Goal: Task Accomplishment & Management: Complete application form

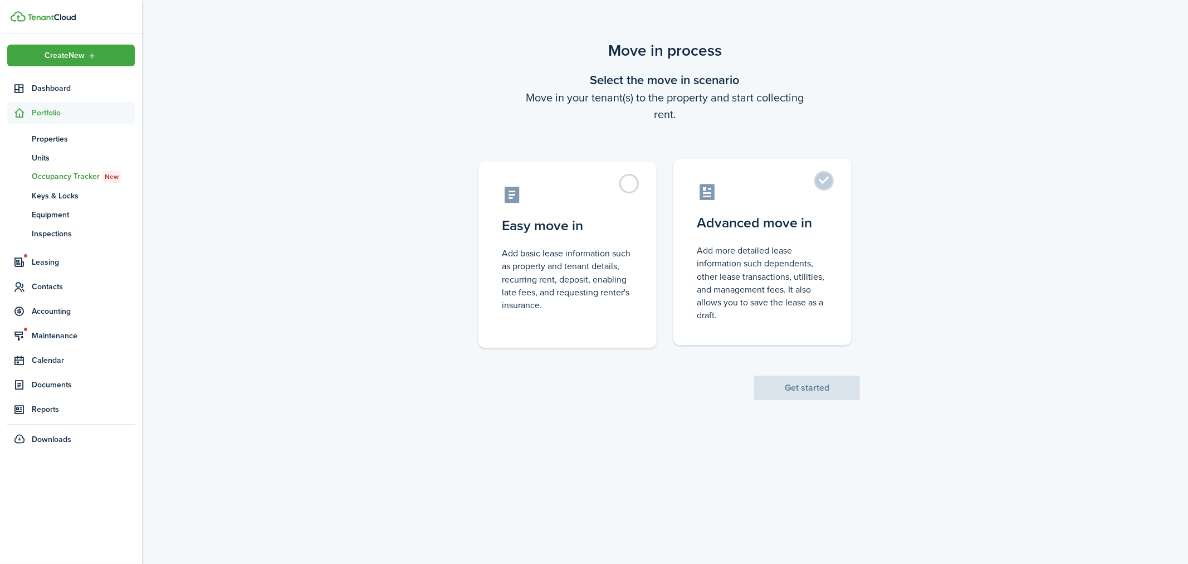
click at [826, 184] on label "Advanced move in Add more detailed lease information such dependents, other lea…" at bounding box center [762, 252] width 178 height 186
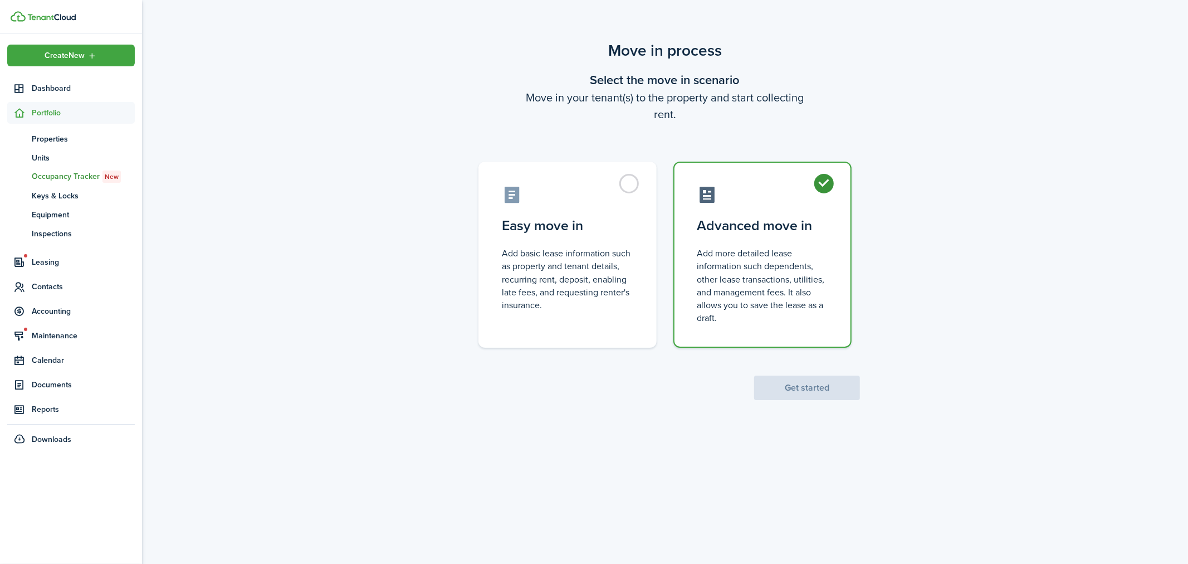
radio input "true"
click at [823, 391] on button "Get started" at bounding box center [807, 387] width 106 height 25
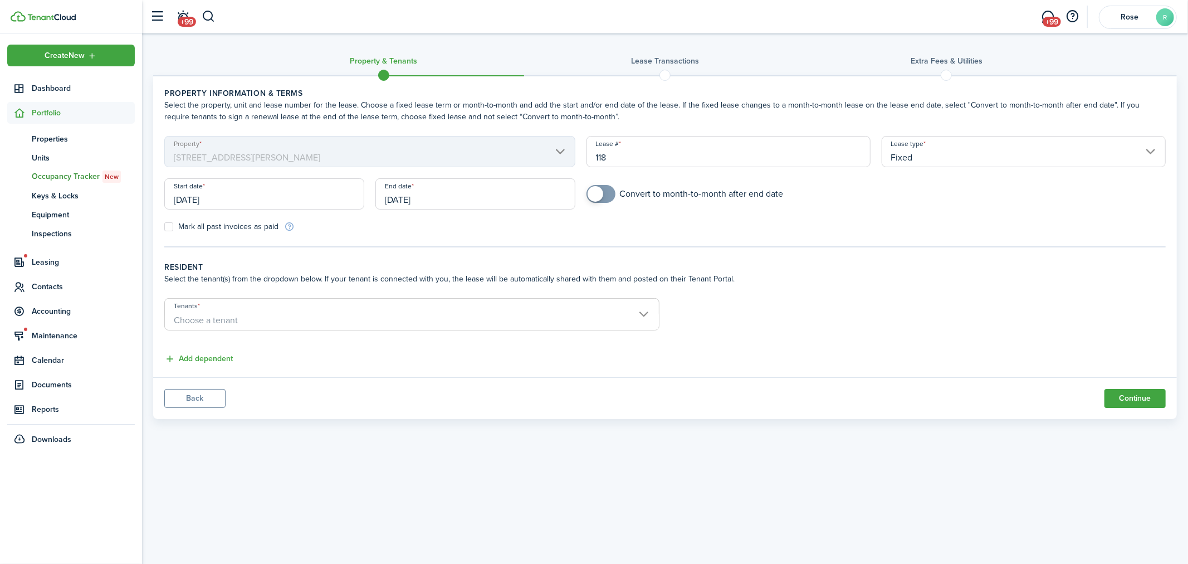
click at [289, 193] on input "[DATE]" at bounding box center [264, 193] width 200 height 31
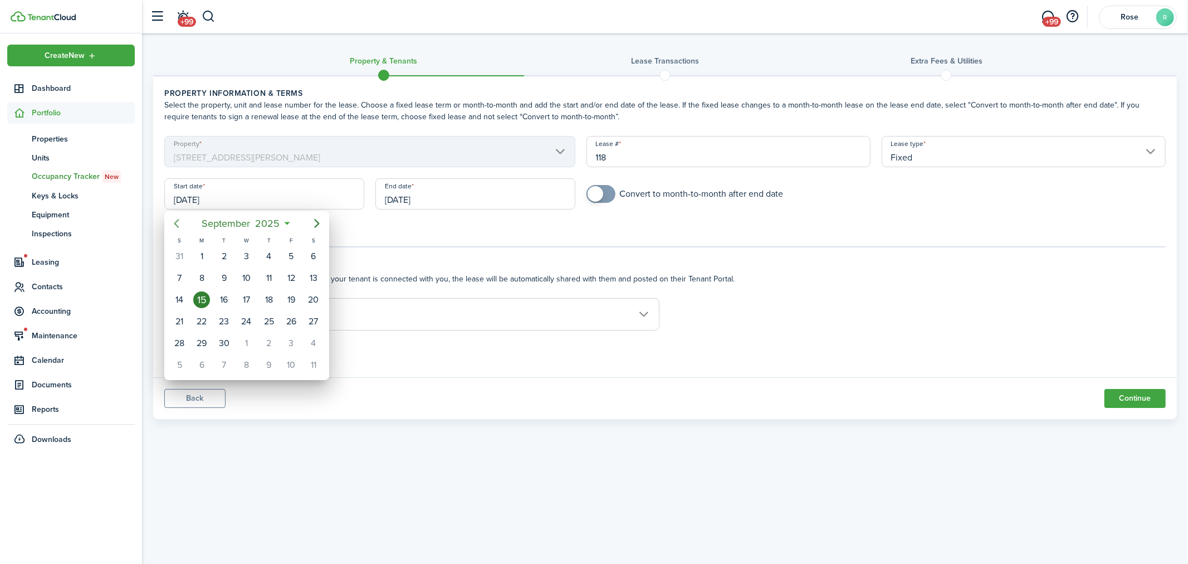
click at [177, 225] on icon "Previous page" at bounding box center [176, 223] width 5 height 9
click at [294, 338] on div "29" at bounding box center [291, 343] width 17 height 17
type input "[DATE]"
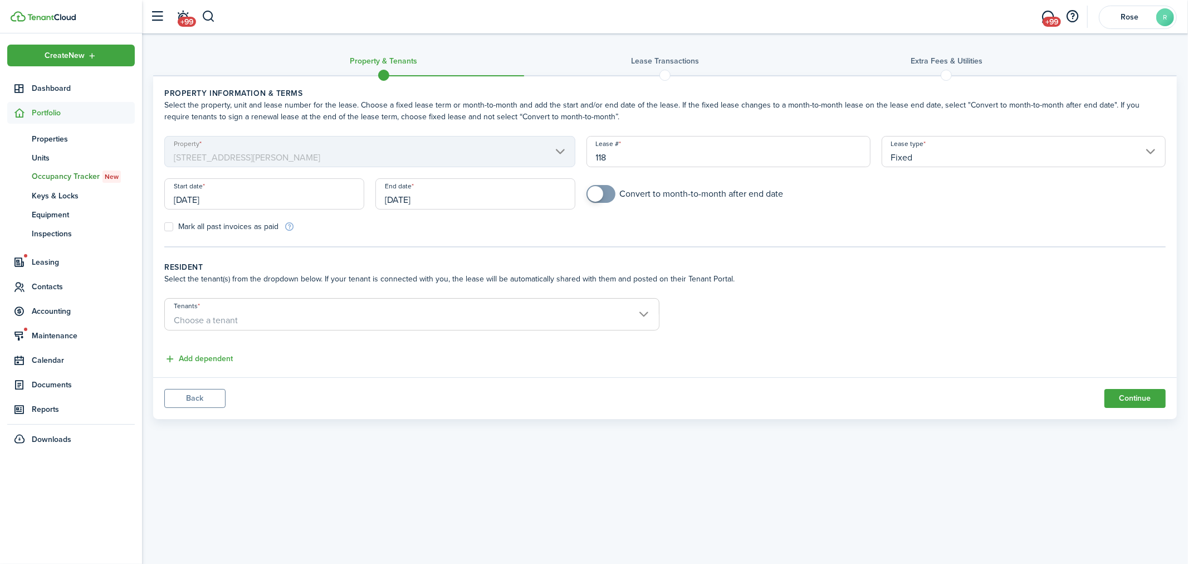
click at [409, 196] on input "[DATE]" at bounding box center [475, 193] width 200 height 31
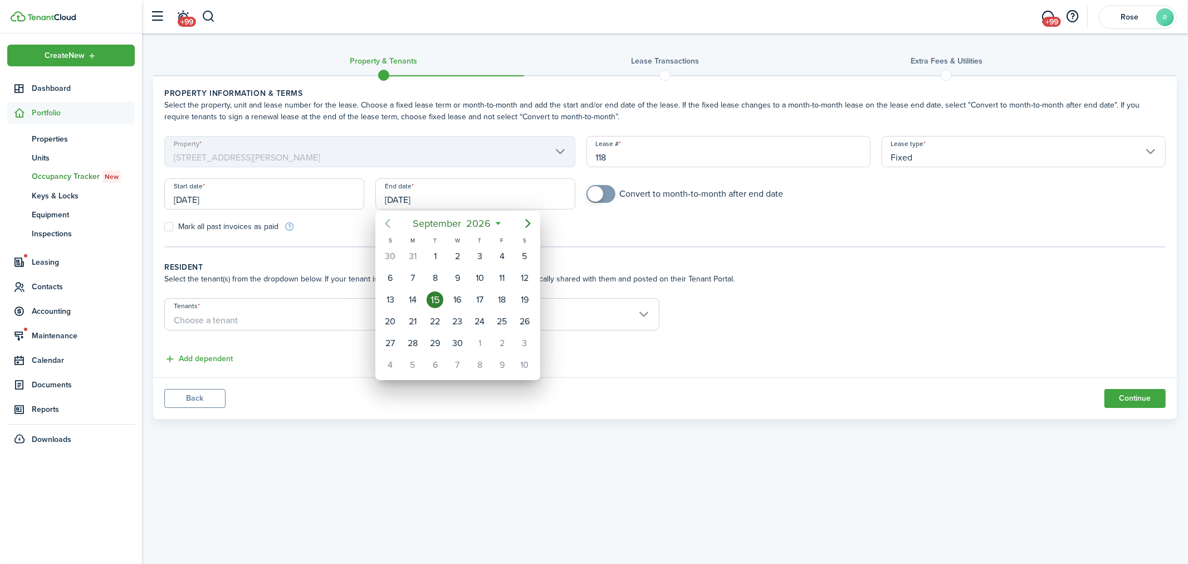
click at [382, 226] on icon "Previous page" at bounding box center [387, 223] width 13 height 13
click at [499, 347] on div "31" at bounding box center [502, 343] width 22 height 21
type input "[DATE]"
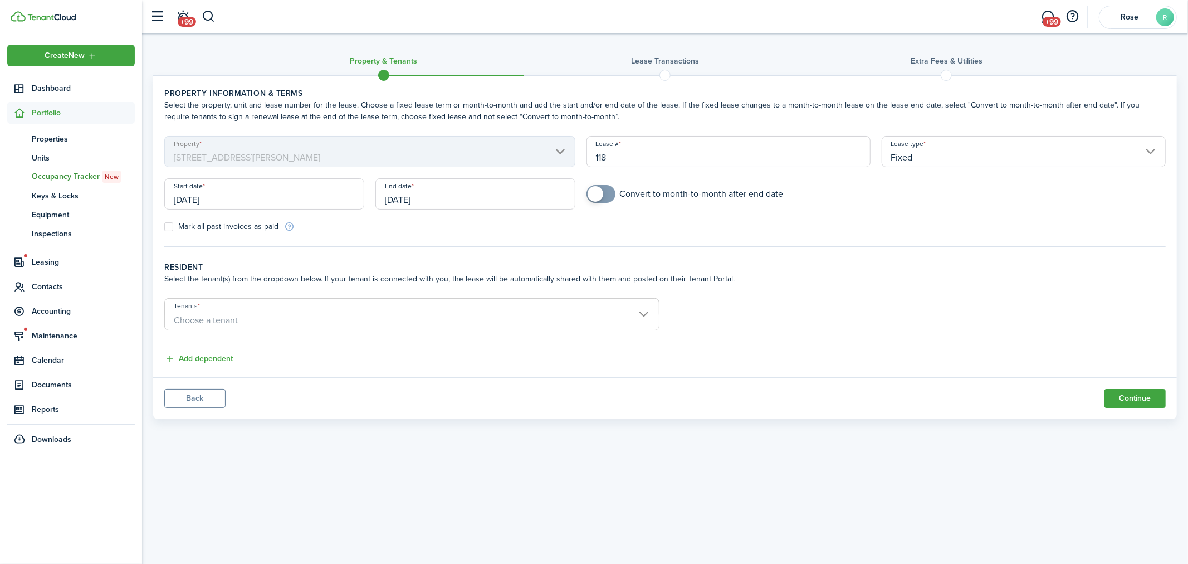
checkbox input "true"
click at [603, 192] on span at bounding box center [601, 194] width 11 height 18
click at [407, 311] on span "Choose a tenant" at bounding box center [412, 320] width 494 height 19
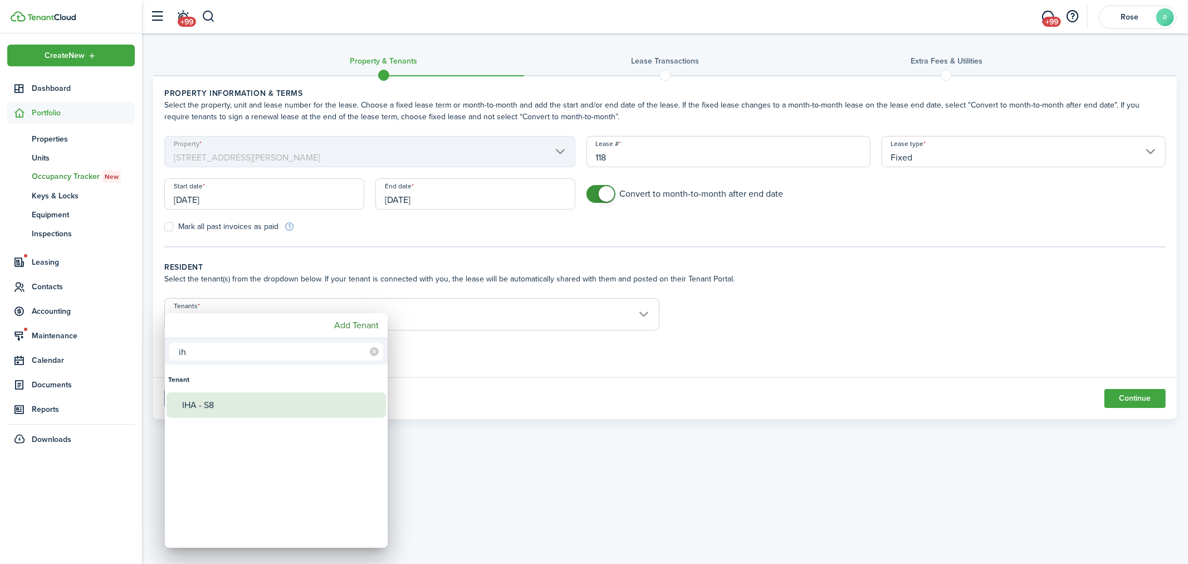
type input "ih"
click at [273, 401] on div "IHA - S8" at bounding box center [280, 405] width 197 height 26
type input "IHA - S8"
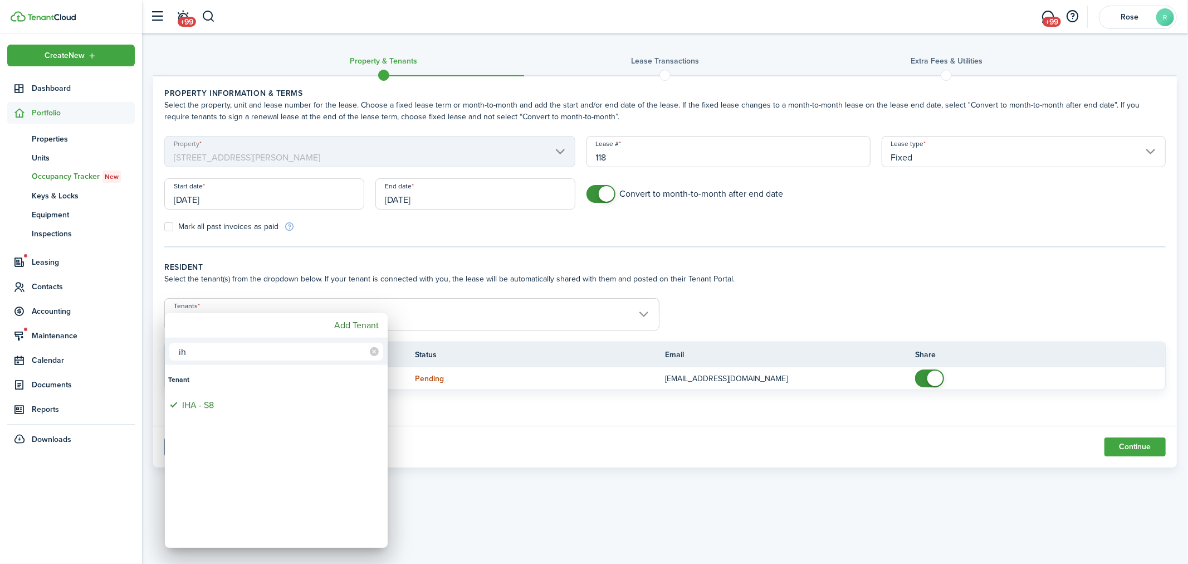
click at [443, 316] on div at bounding box center [594, 282] width 1366 height 742
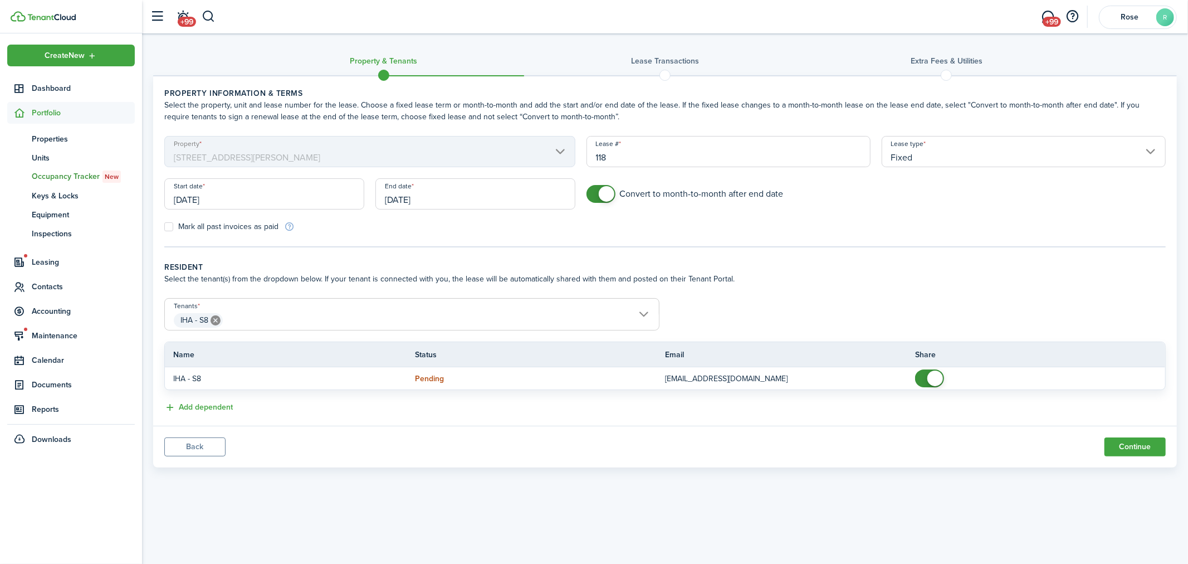
click at [390, 314] on span "IHA - S8" at bounding box center [412, 320] width 494 height 19
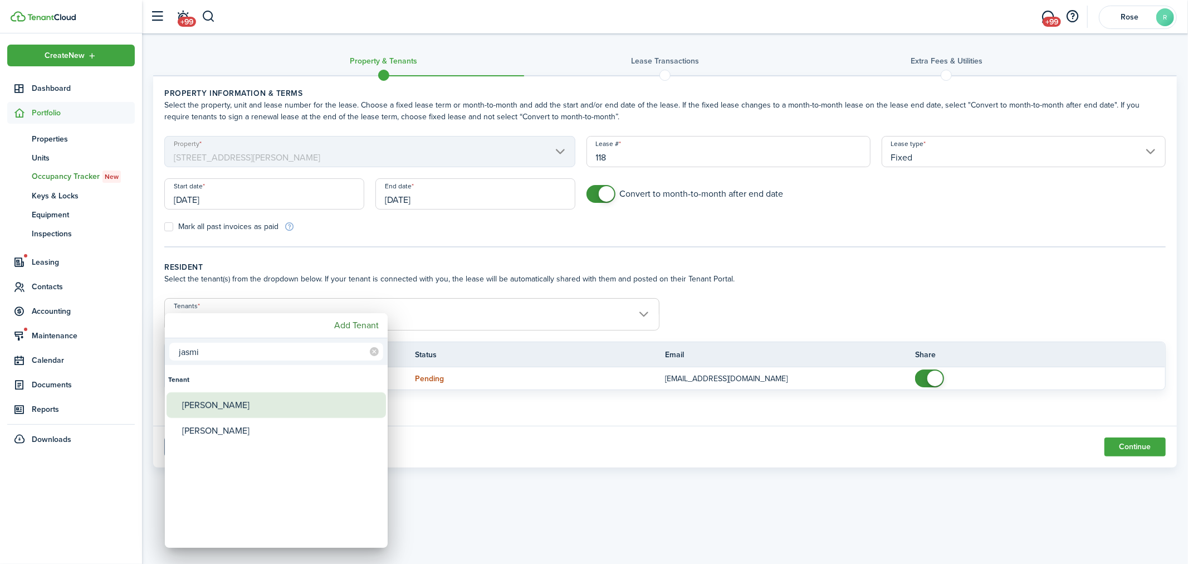
type input "jasmi"
click at [269, 404] on div "[PERSON_NAME]" at bounding box center [280, 405] width 197 height 26
type input "IHA - S8, [PERSON_NAME]"
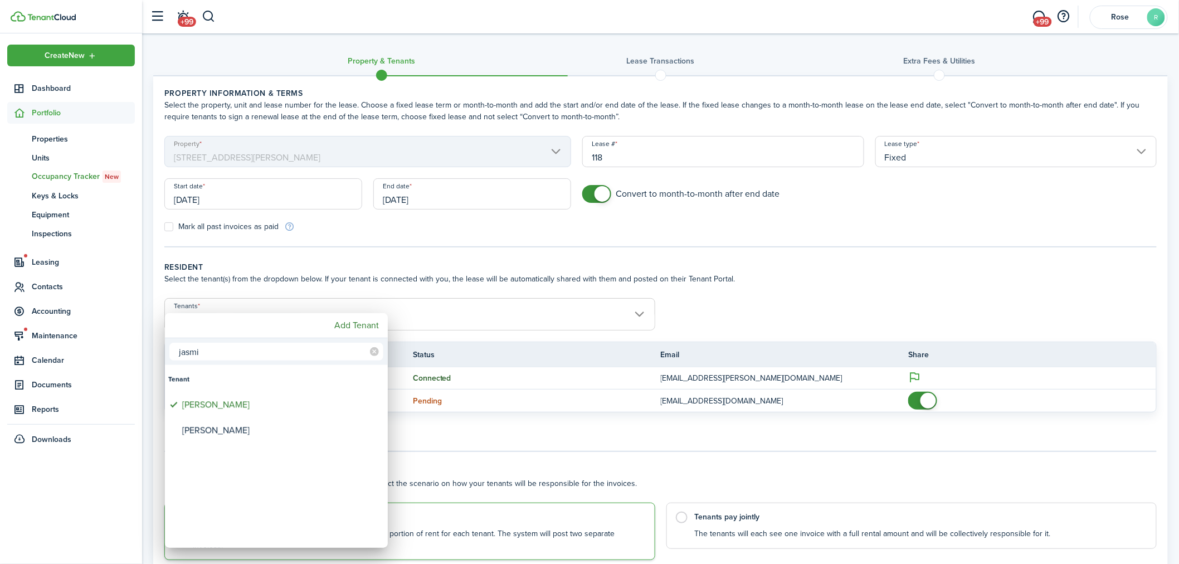
click at [916, 399] on div at bounding box center [589, 282] width 1357 height 742
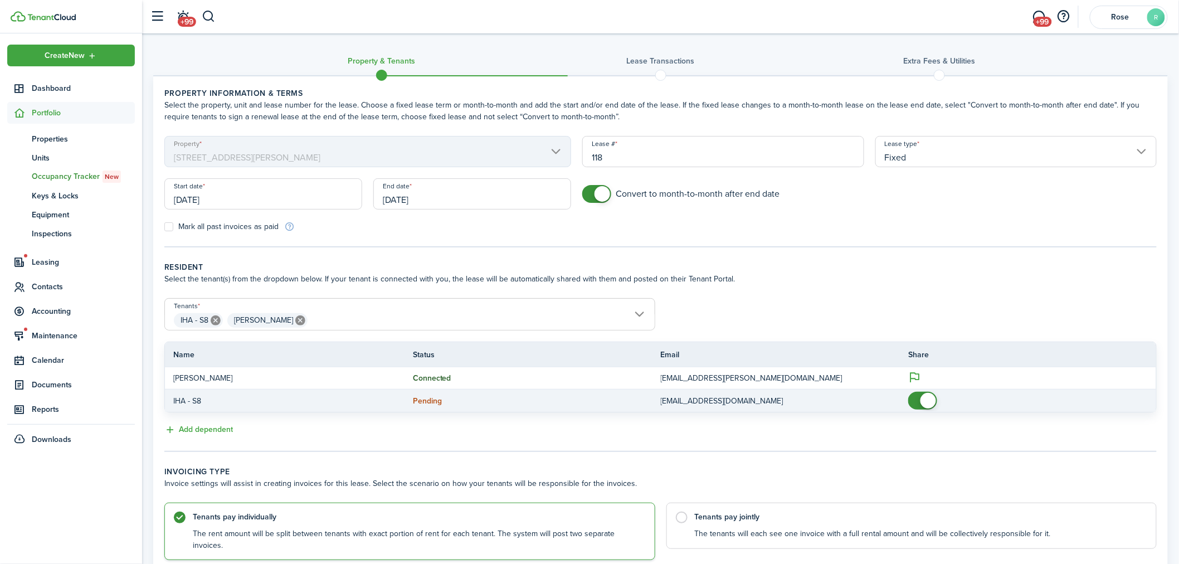
checkbox input "false"
click at [925, 402] on span at bounding box center [928, 401] width 16 height 16
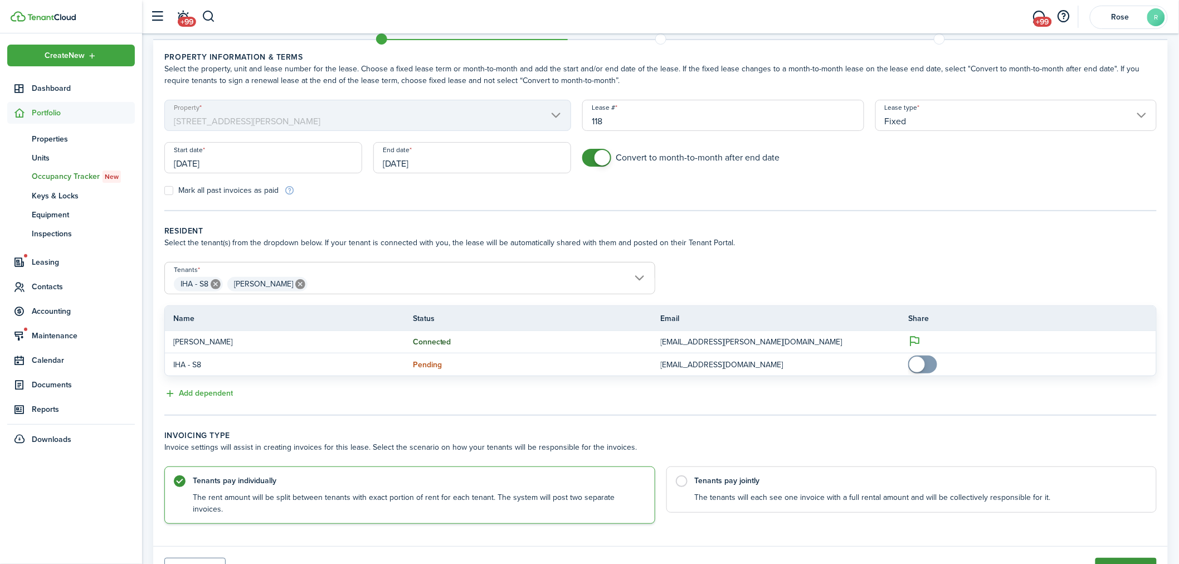
scroll to position [78, 0]
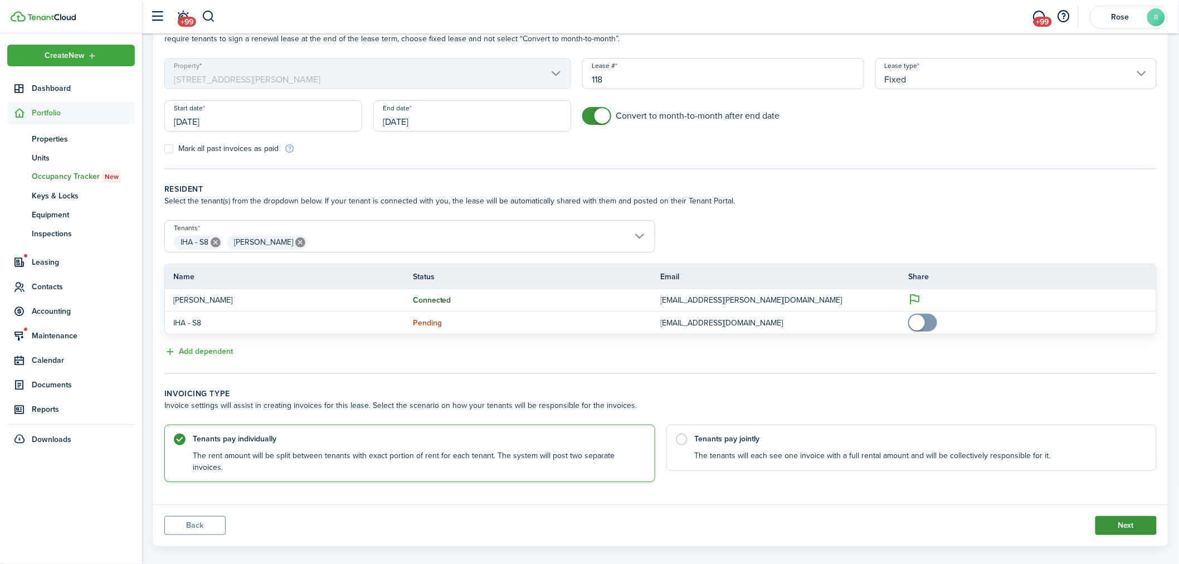
click at [1131, 516] on button "Next" at bounding box center [1125, 525] width 61 height 19
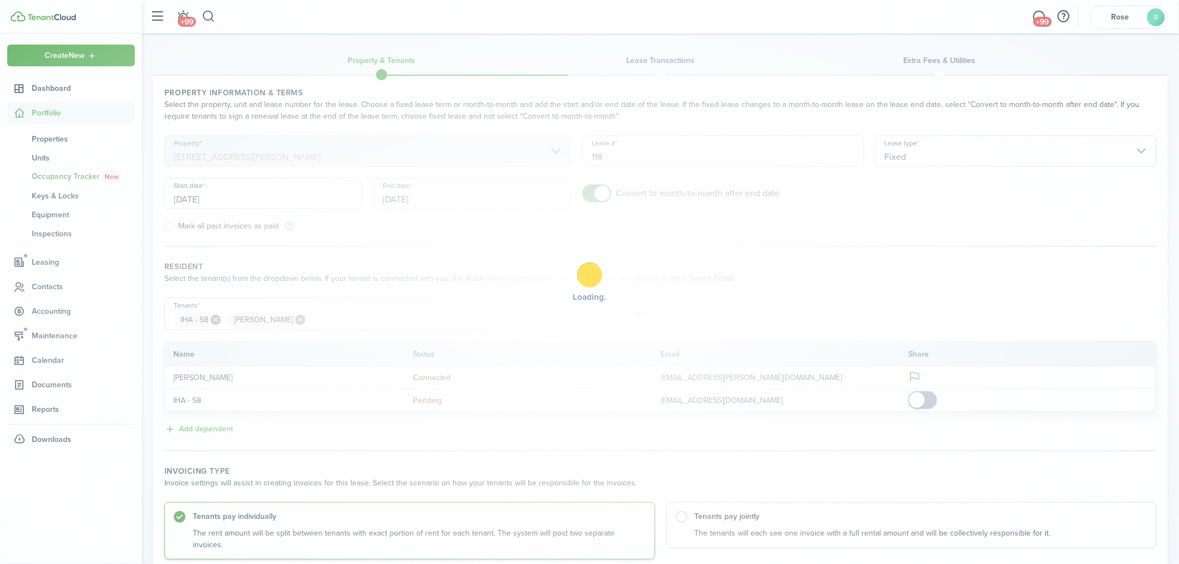
scroll to position [0, 0]
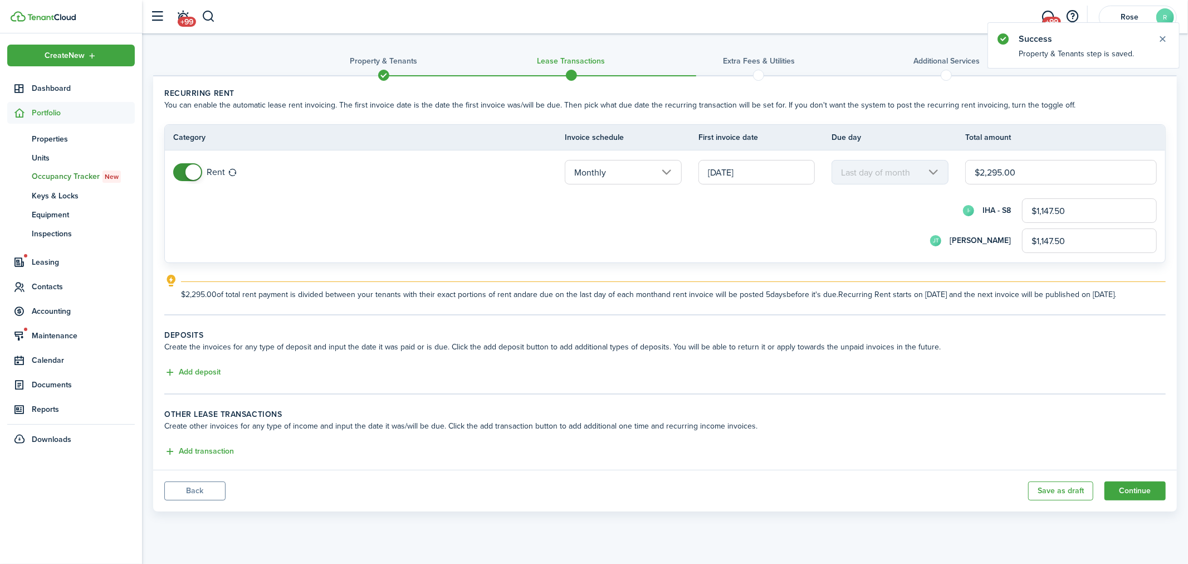
click at [789, 170] on input "[DATE]" at bounding box center [757, 172] width 116 height 25
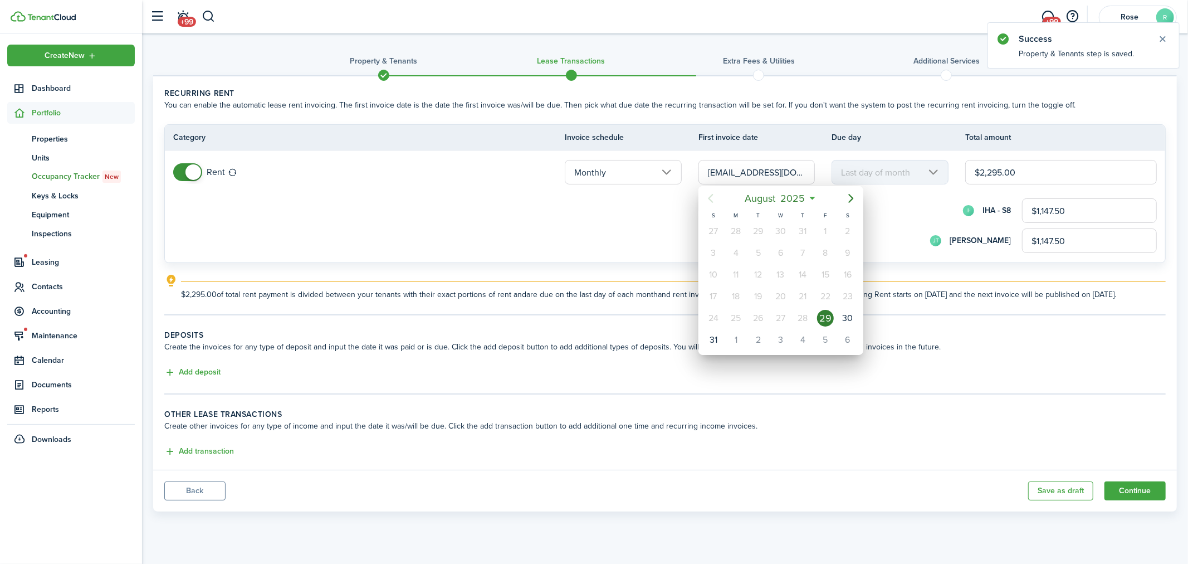
type input "[DATE]"
type input "15th"
click at [714, 202] on icon "Previous page" at bounding box center [710, 198] width 13 height 13
click at [851, 198] on icon "Next page" at bounding box center [851, 198] width 13 height 13
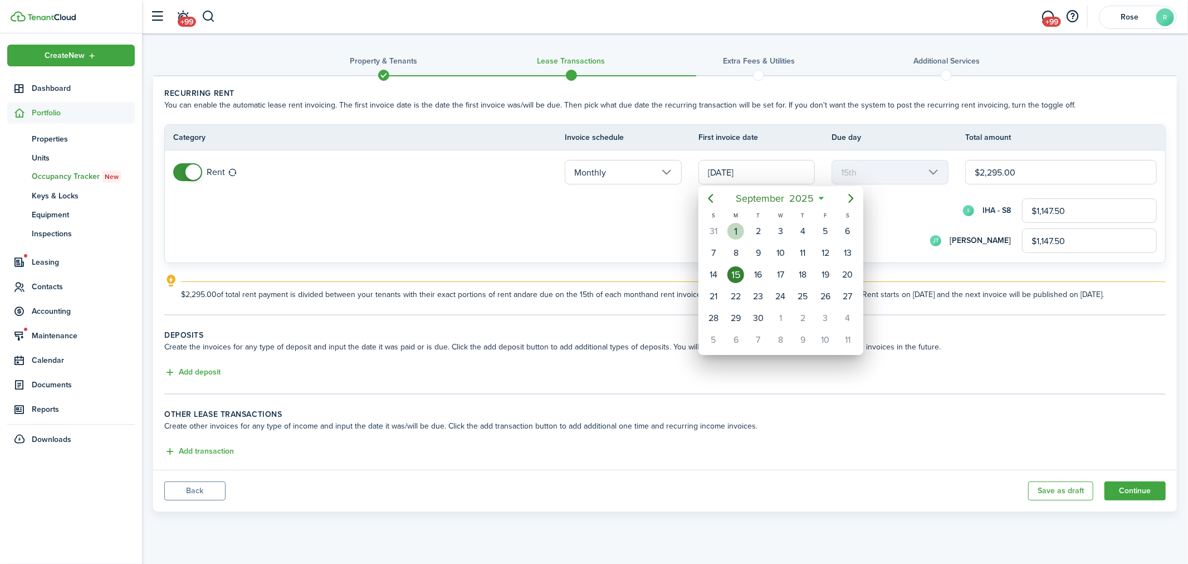
click at [738, 224] on div "1" at bounding box center [736, 231] width 17 height 17
type input "[DATE]"
type input "1st"
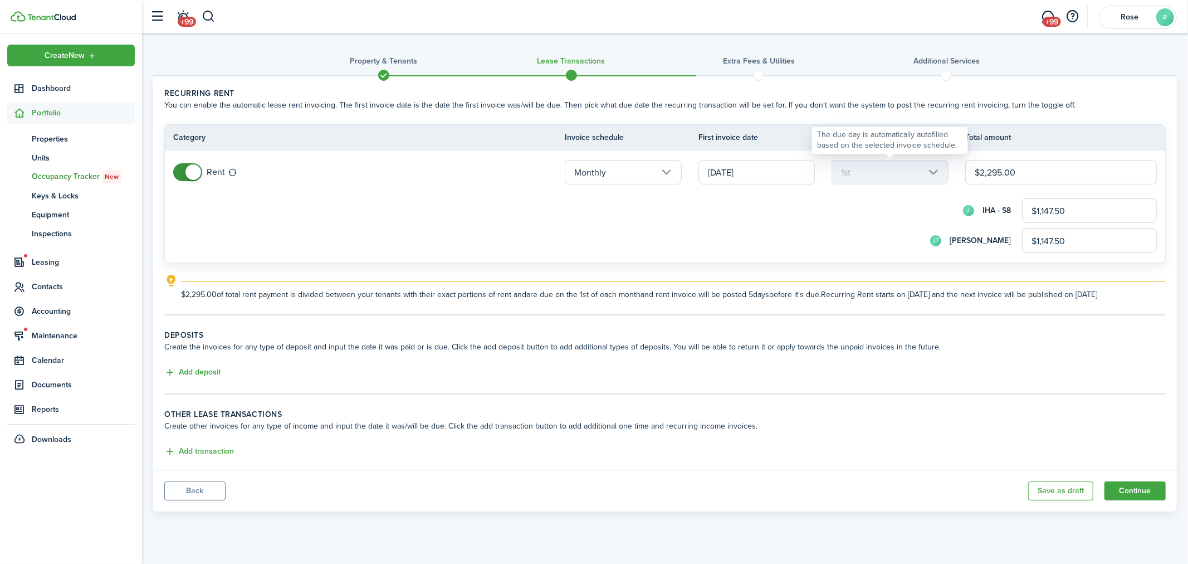
drag, startPoint x: 1053, startPoint y: 169, endPoint x: 917, endPoint y: 169, distance: 136.5
click at [917, 169] on tr "Rent Monthly [DATE] 1st $2,295.00 I- IHA - S8 $1,147.50 JT [PERSON_NAME] $1,147…" at bounding box center [665, 206] width 1000 height 112
type input "$2"
type input "$1.00"
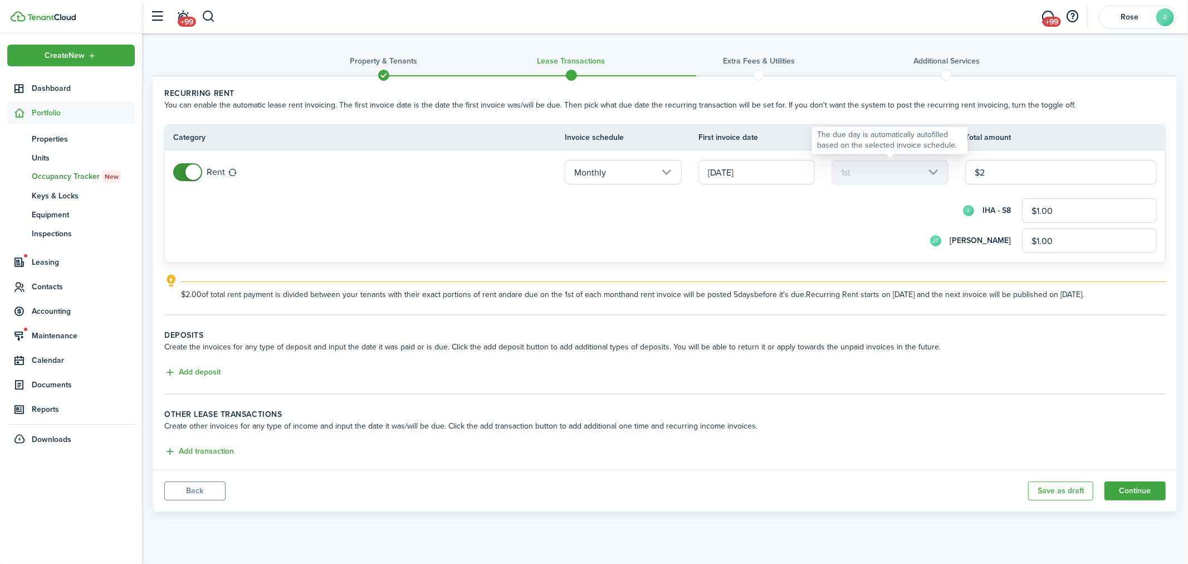
type input "$21"
type input "$10.50"
type input "$210"
type input "$105.00"
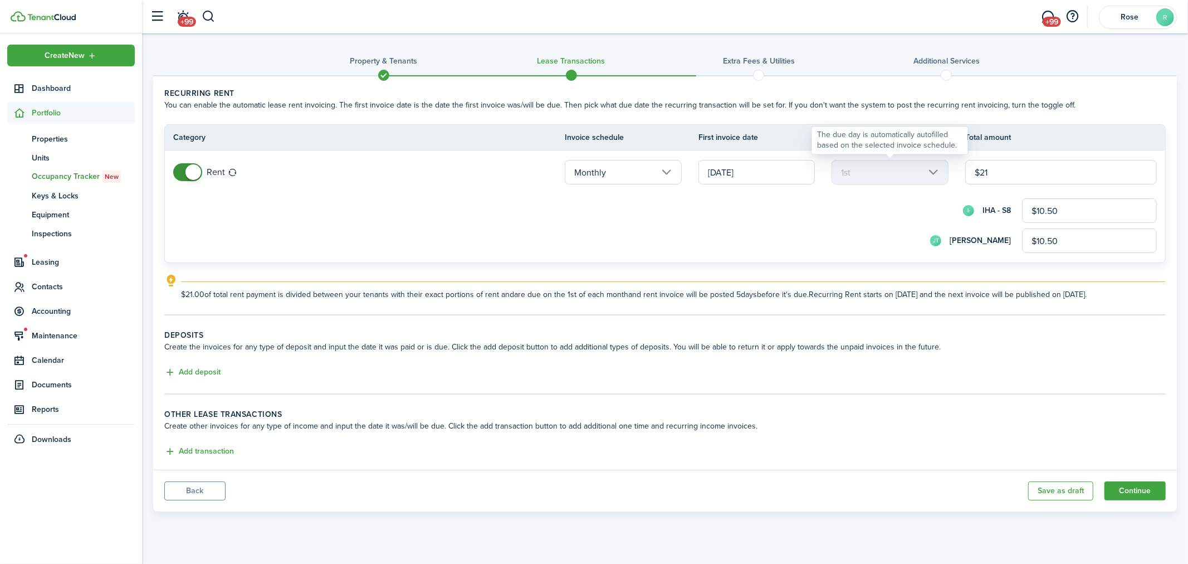
type input "$105.00"
type input "$2,109"
type input "$1,054.50"
type input "$2,109.00"
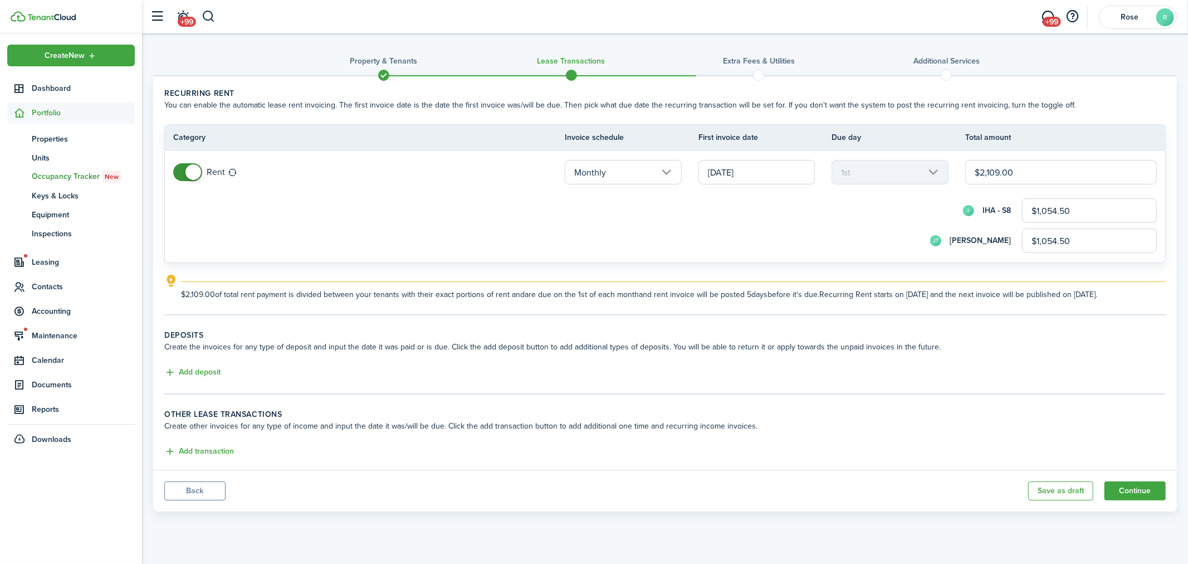
click at [933, 201] on div "I- IHA - S8 $1,054.50" at bounding box center [680, 210] width 953 height 25
drag, startPoint x: 1103, startPoint y: 208, endPoint x: 1017, endPoint y: 208, distance: 85.8
click at [1017, 208] on div "I- IHA - S8 $1,054.50" at bounding box center [680, 210] width 953 height 25
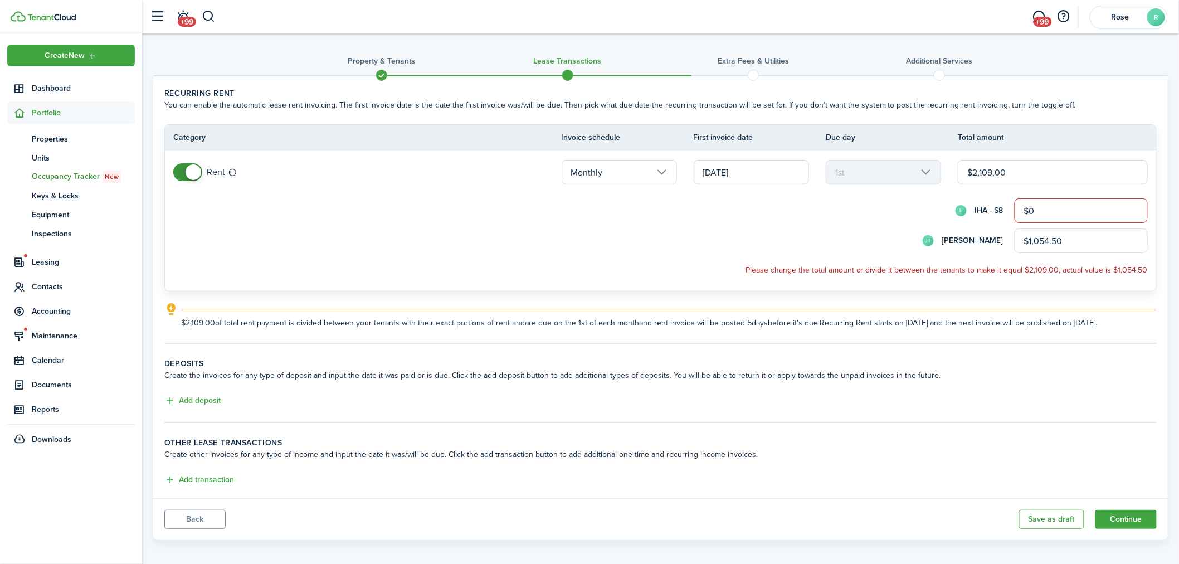
type input "$0.00"
click at [1039, 235] on input "$1,054.50" at bounding box center [1080, 240] width 133 height 25
drag, startPoint x: 1062, startPoint y: 241, endPoint x: 999, endPoint y: 241, distance: 63.0
click at [999, 241] on div "[PERSON_NAME] [PERSON_NAME] $1,054.50" at bounding box center [676, 240] width 944 height 25
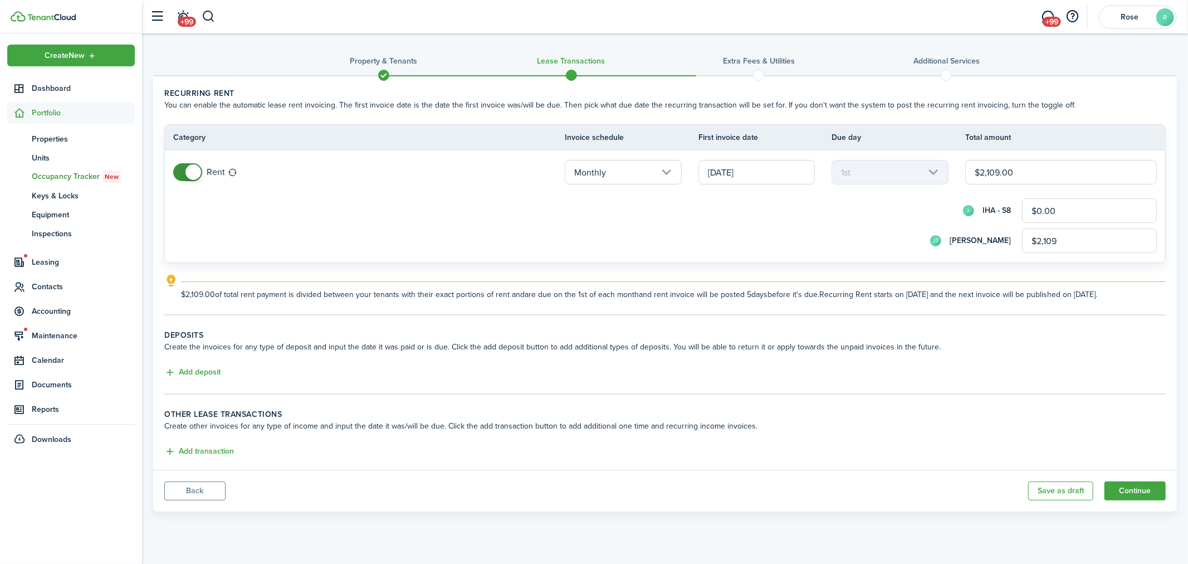
type input "$2,109.00"
click at [824, 217] on div "I- IHA - S8 $0.00" at bounding box center [680, 210] width 953 height 25
click at [1145, 492] on button "Continue" at bounding box center [1135, 490] width 61 height 19
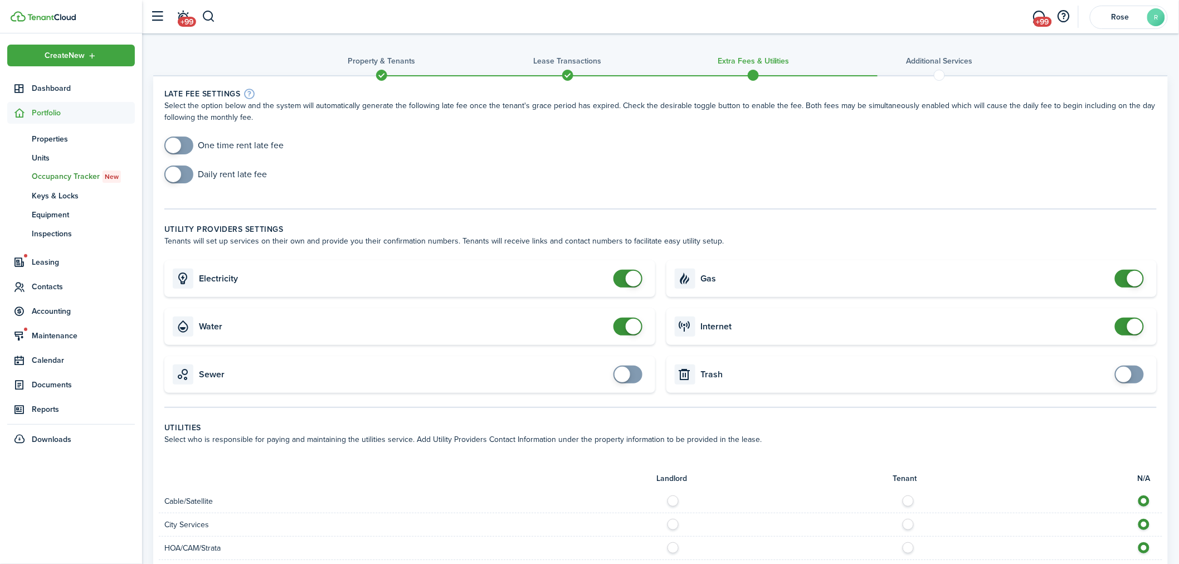
click at [180, 147] on span at bounding box center [178, 145] width 11 height 18
checkbox input "true"
click at [184, 147] on span at bounding box center [178, 145] width 11 height 18
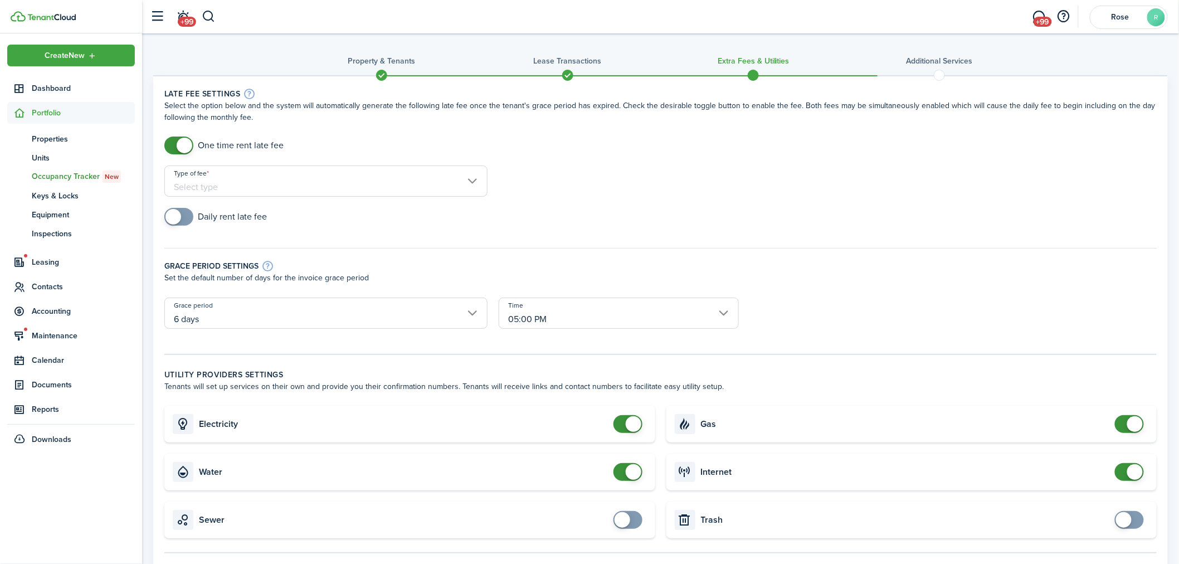
click at [347, 179] on input "Type of fee" at bounding box center [325, 180] width 323 height 31
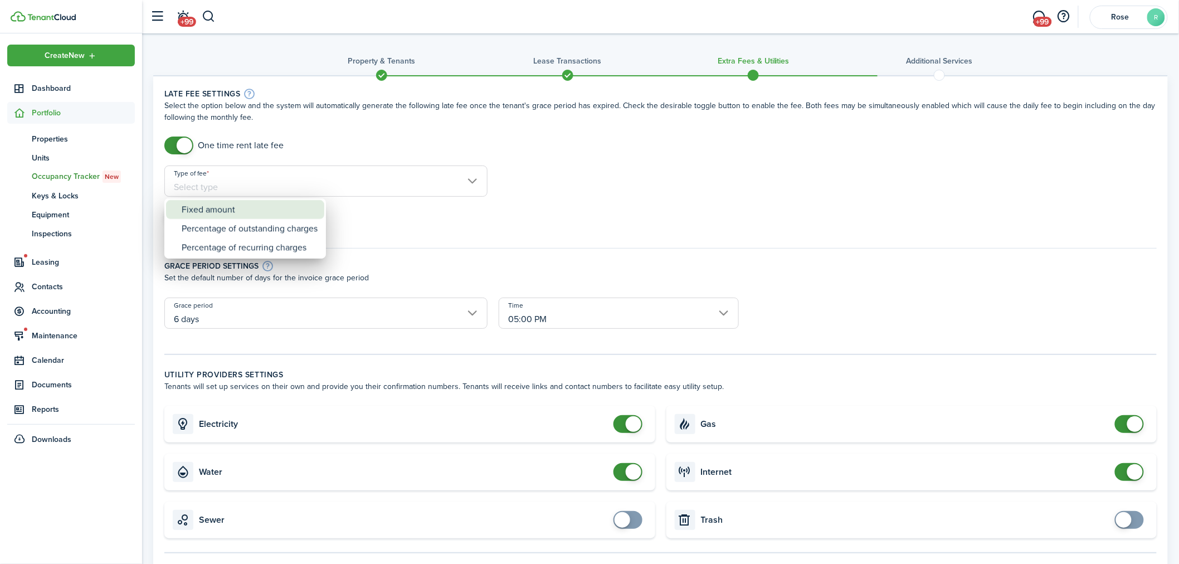
click at [300, 203] on div "Fixed amount" at bounding box center [250, 209] width 136 height 19
type input "Fixed amount"
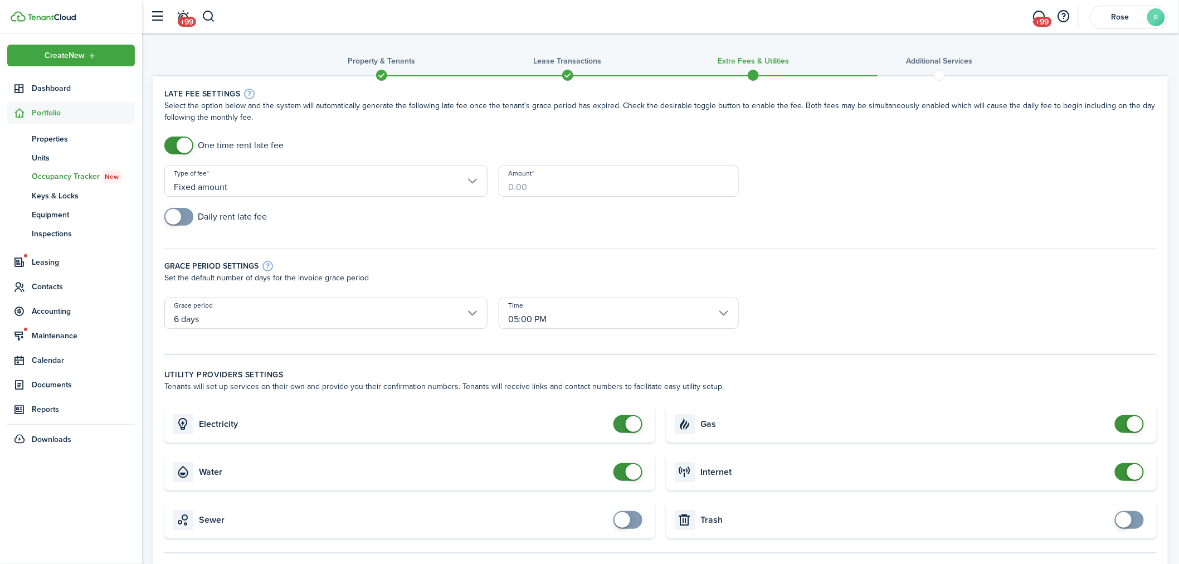
click at [643, 187] on input "Amount" at bounding box center [619, 180] width 240 height 31
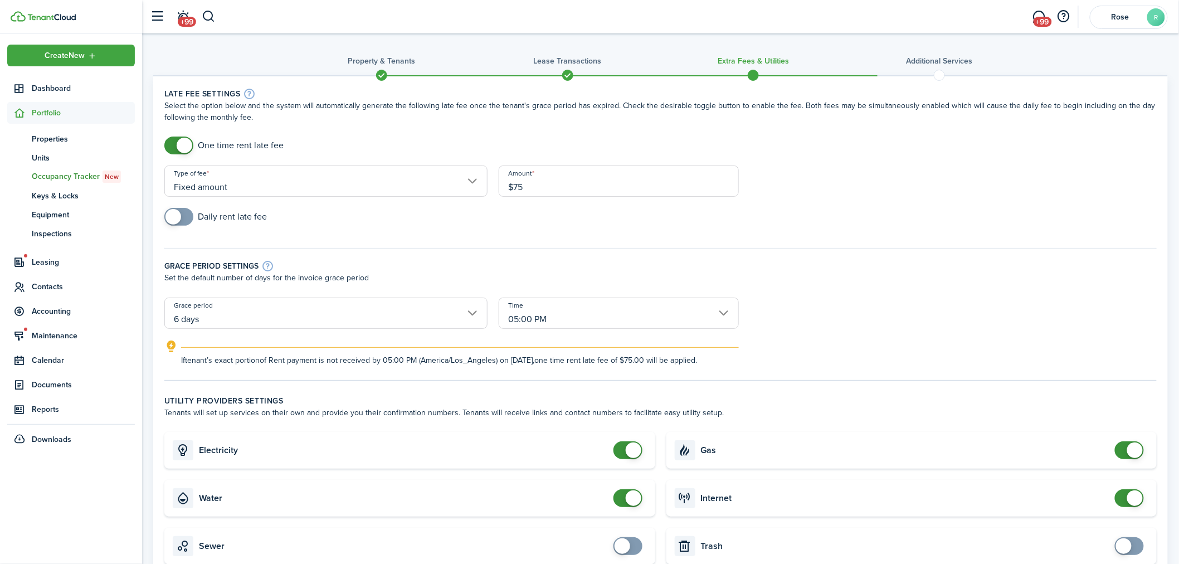
type input "$75.00"
click at [606, 208] on div "Daily rent late fee" at bounding box center [660, 222] width 1003 height 29
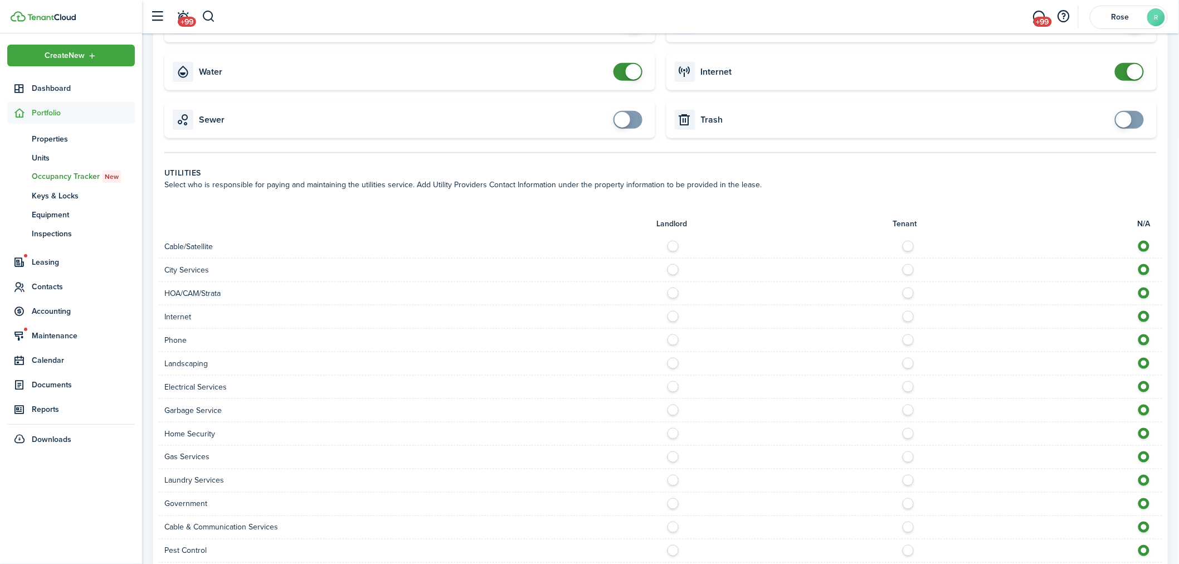
scroll to position [577, 0]
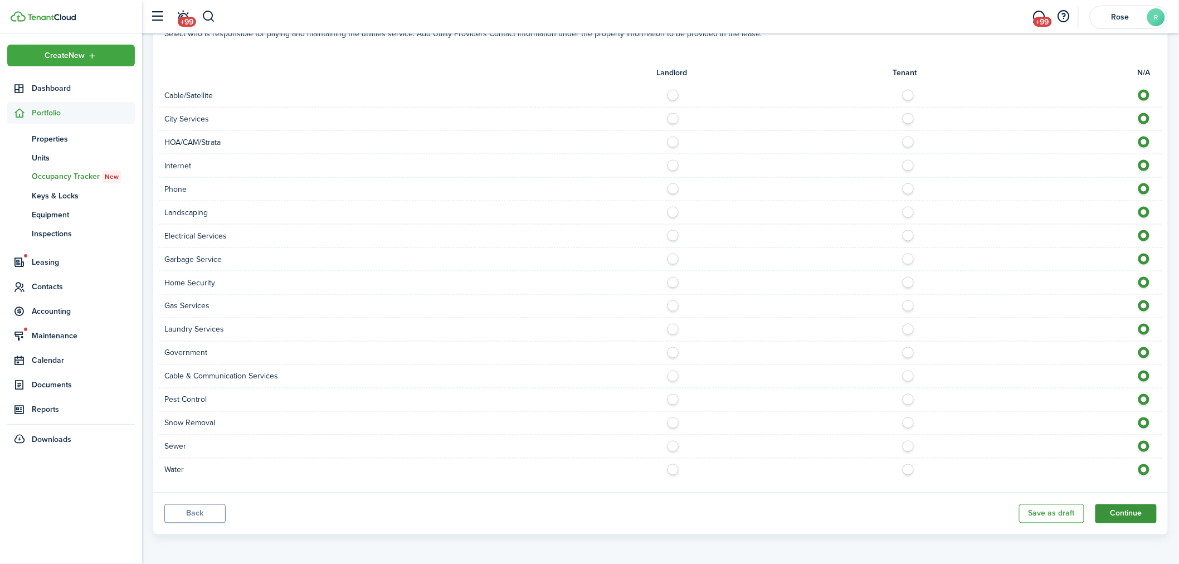
click at [1140, 510] on button "Continue" at bounding box center [1125, 513] width 61 height 19
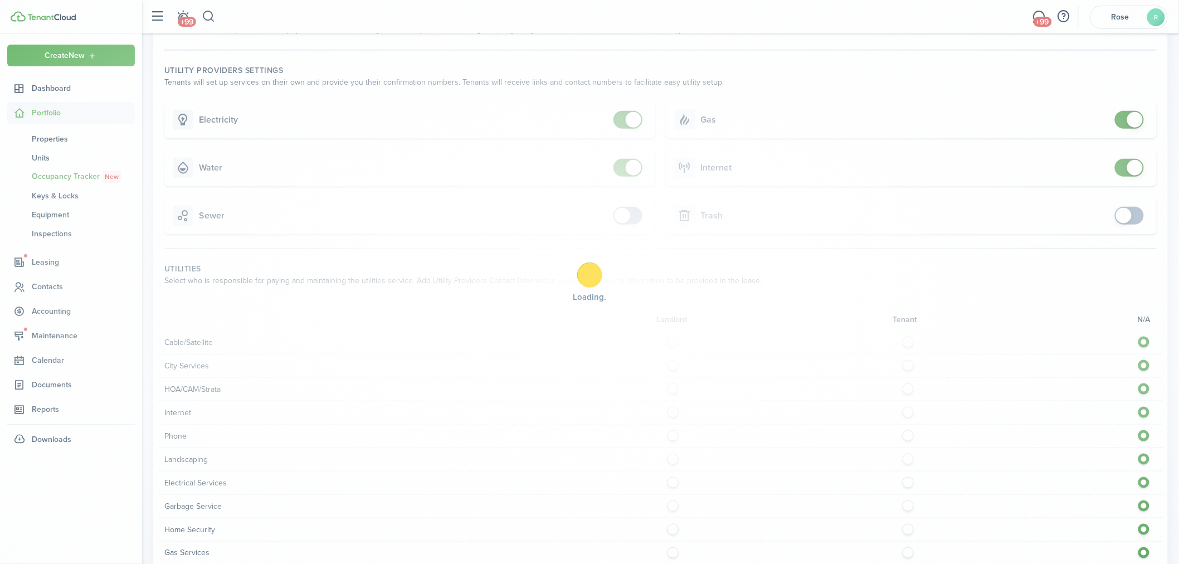
scroll to position [330, 0]
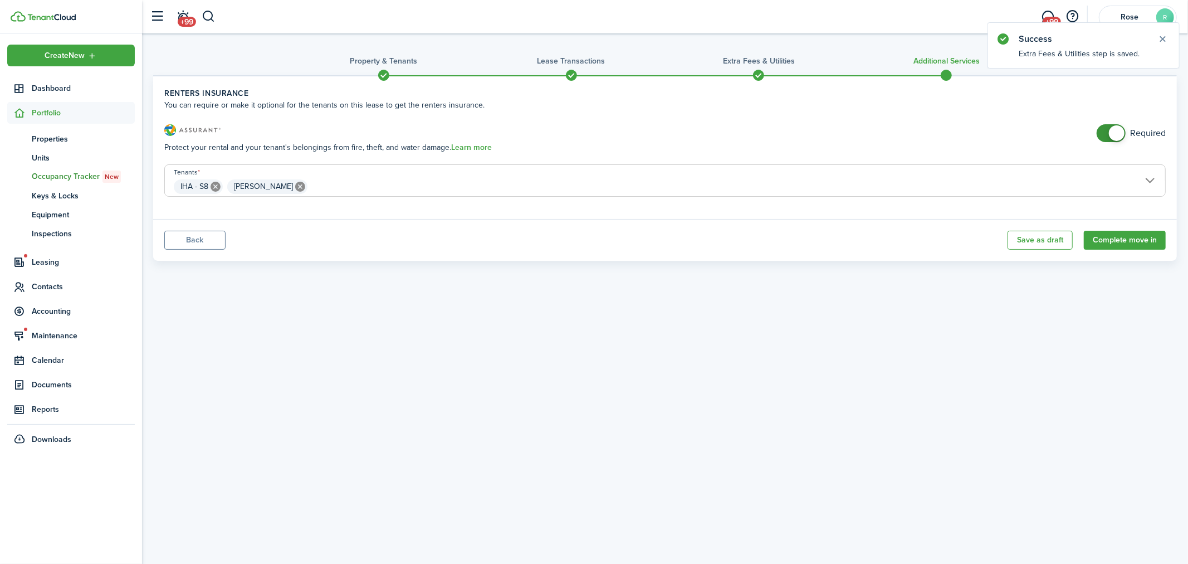
checkbox input "false"
click at [1111, 135] on span at bounding box center [1117, 133] width 16 height 16
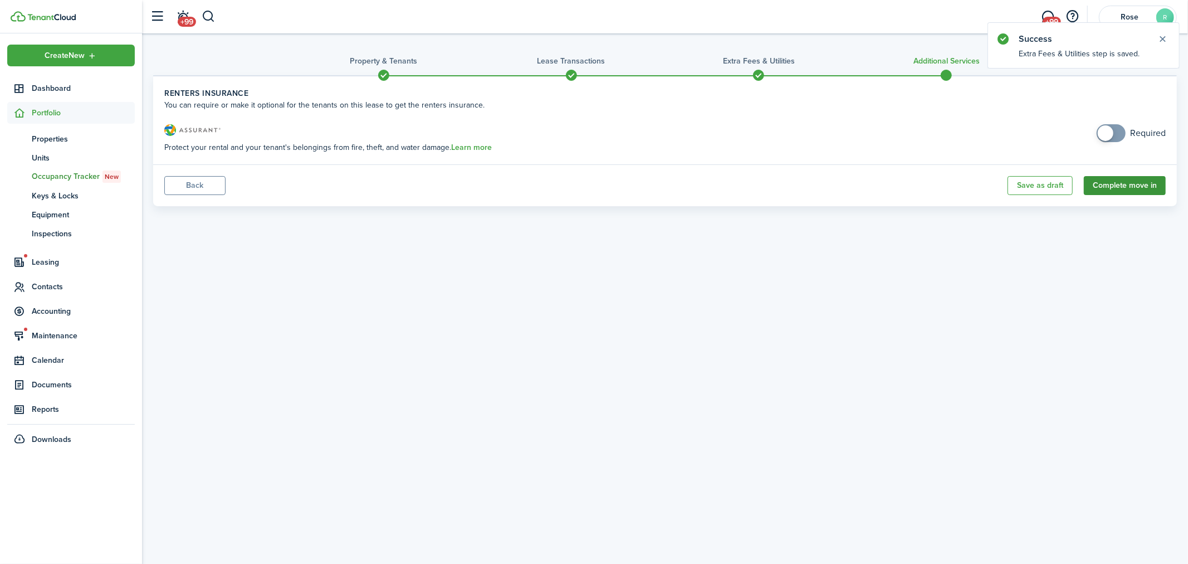
click at [1123, 185] on button "Complete move in" at bounding box center [1125, 185] width 82 height 19
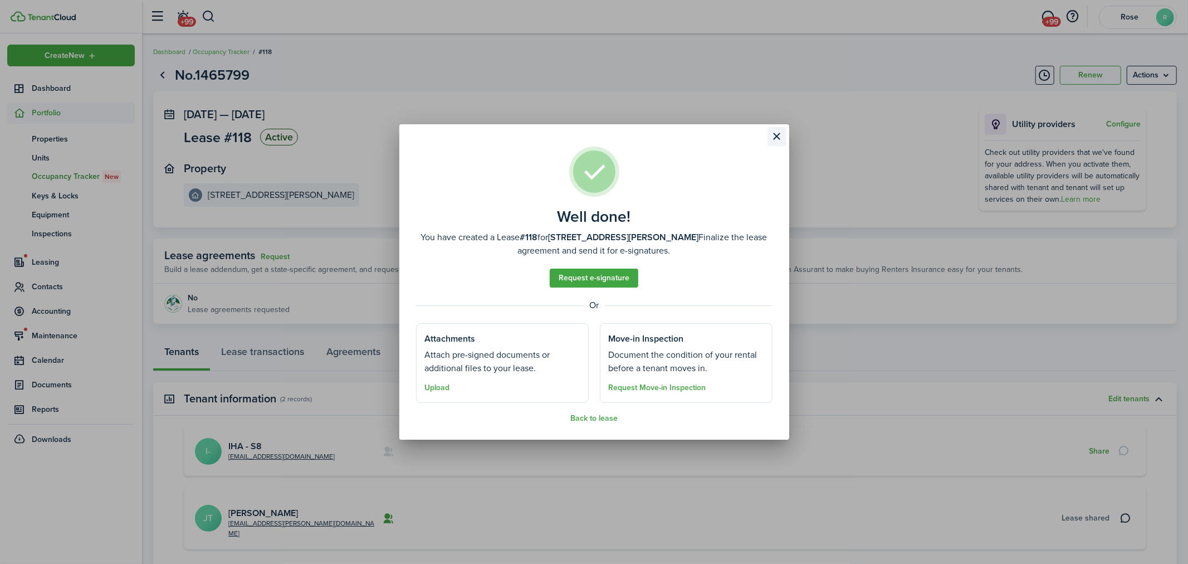
click at [781, 136] on button "Close modal" at bounding box center [777, 136] width 19 height 19
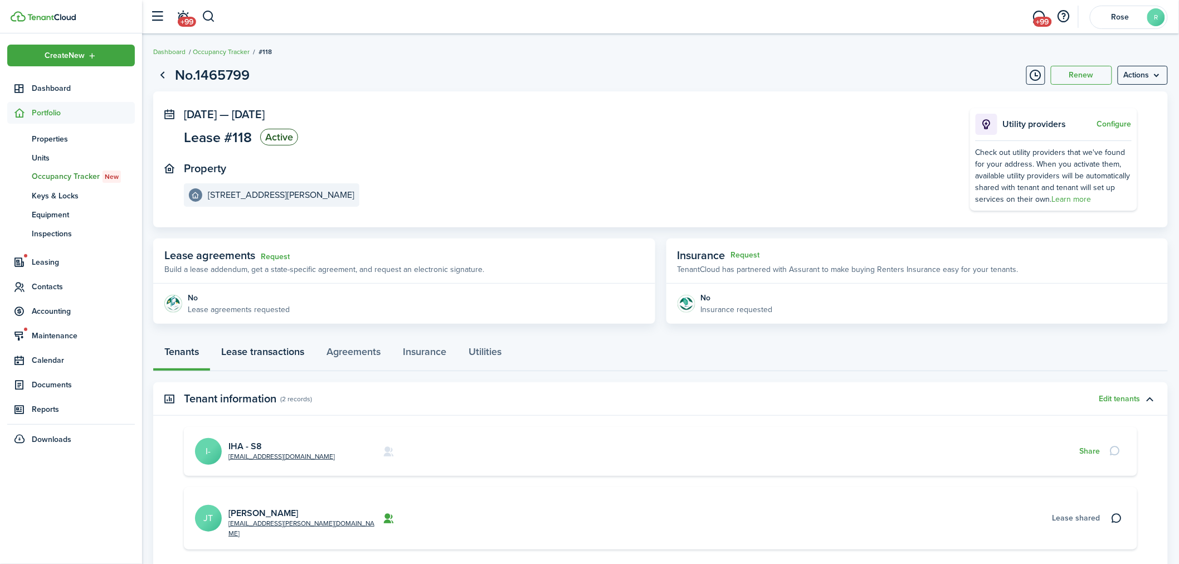
click at [289, 352] on link "Lease transactions" at bounding box center [262, 354] width 105 height 33
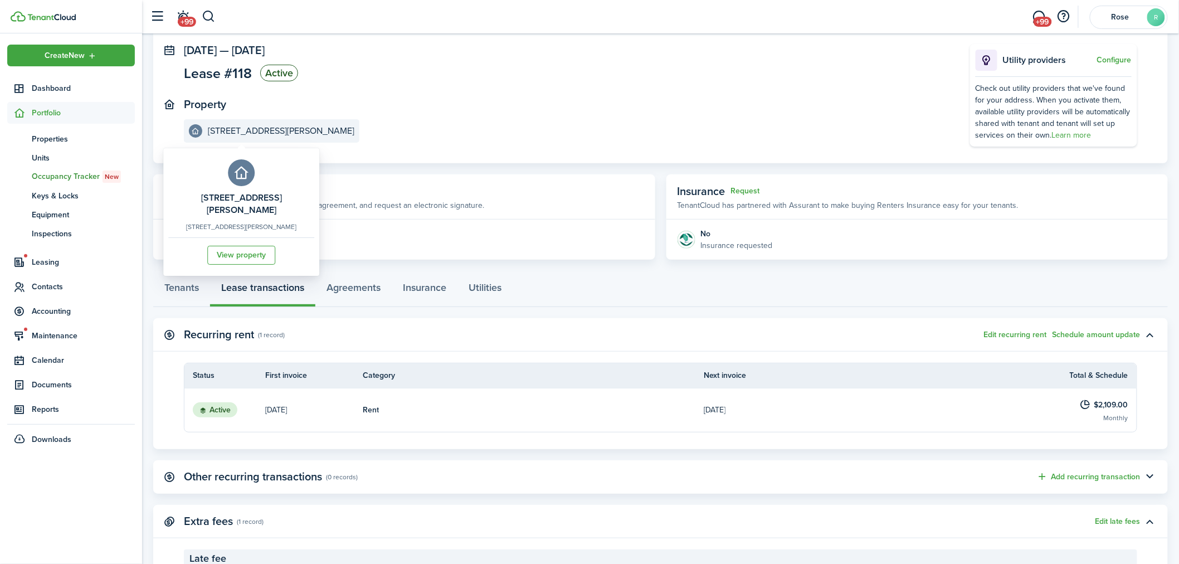
scroll to position [134, 0]
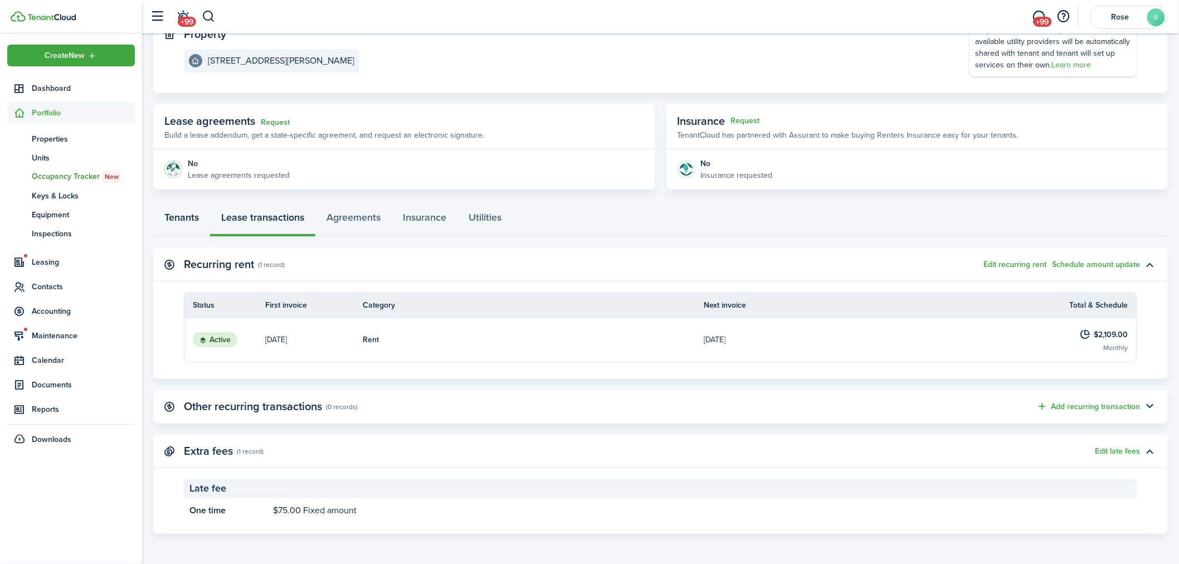
click at [192, 214] on link "Tenants" at bounding box center [181, 219] width 57 height 33
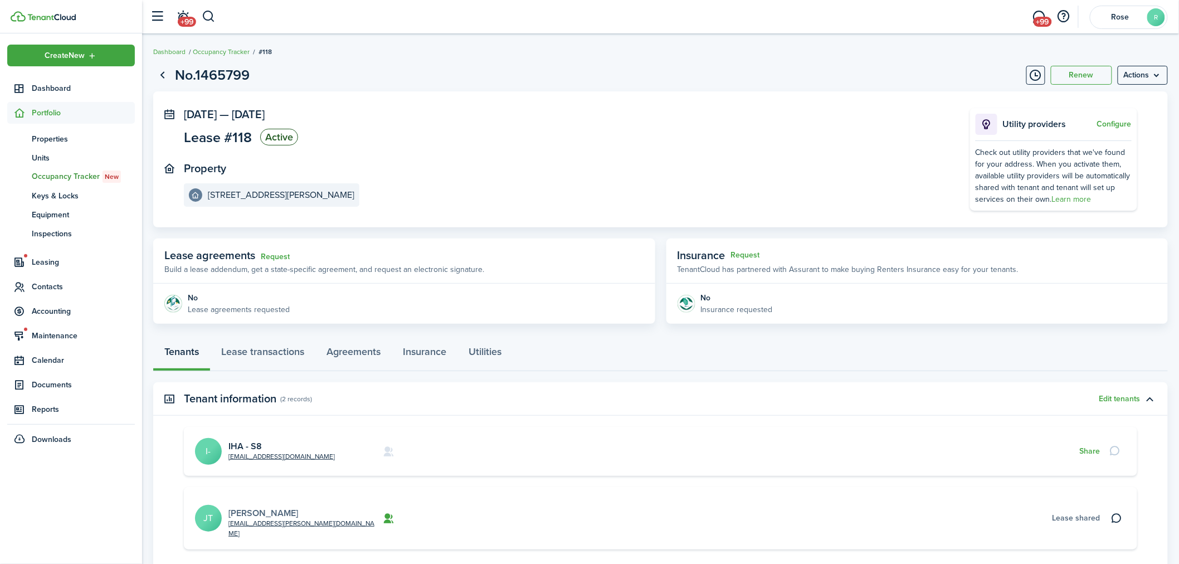
click at [269, 506] on link "[PERSON_NAME]" at bounding box center [263, 512] width 70 height 13
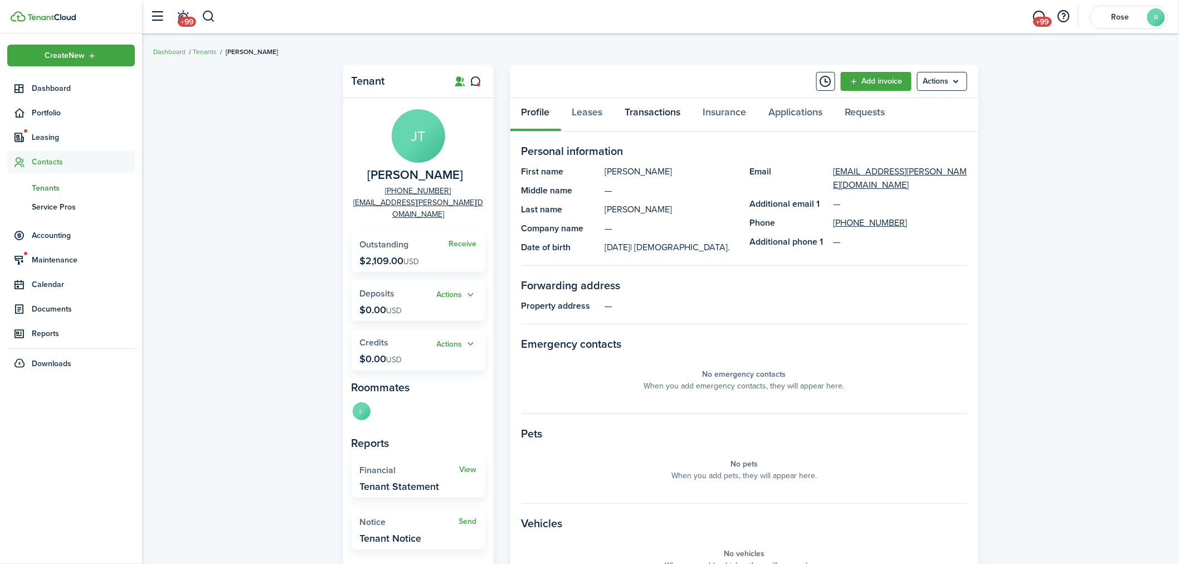
click at [659, 113] on link "Transactions" at bounding box center [653, 114] width 78 height 33
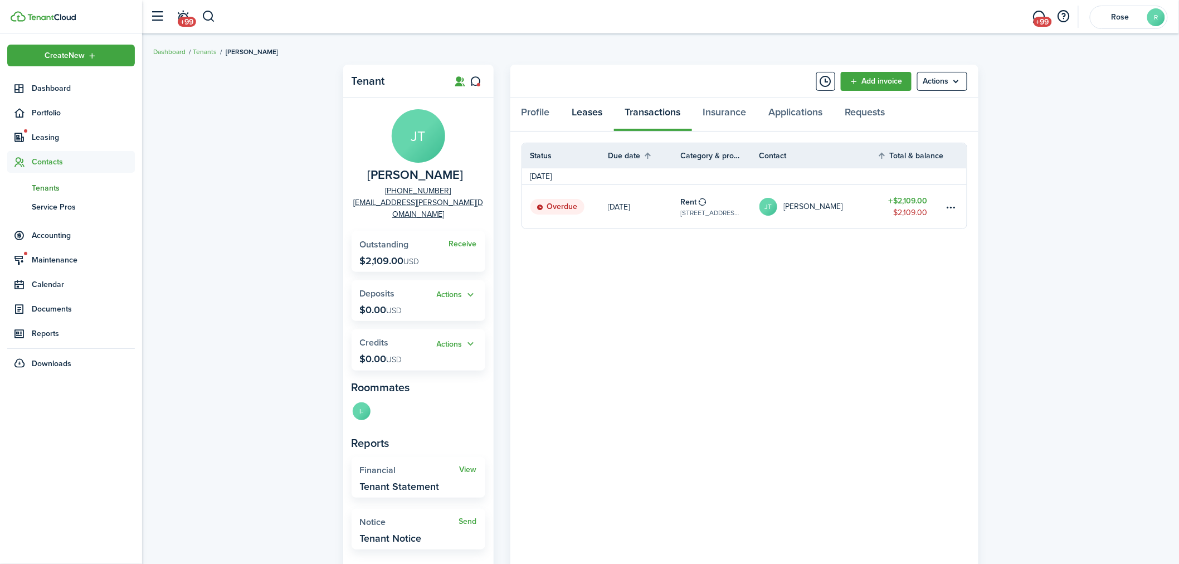
click at [579, 109] on link "Leases" at bounding box center [587, 114] width 53 height 33
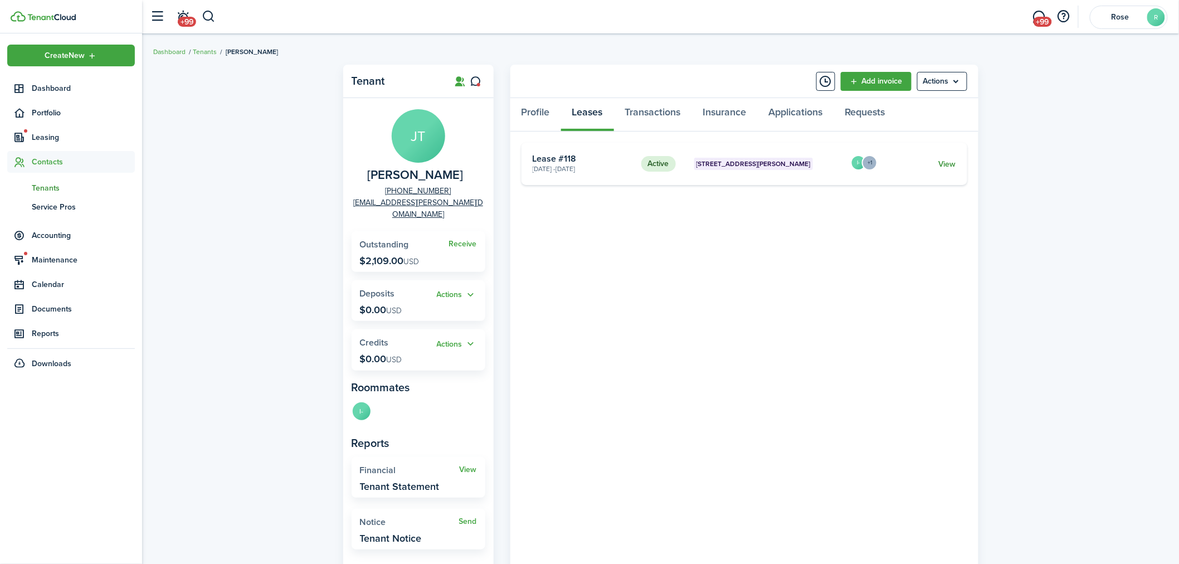
click at [944, 159] on link "View" at bounding box center [946, 164] width 17 height 12
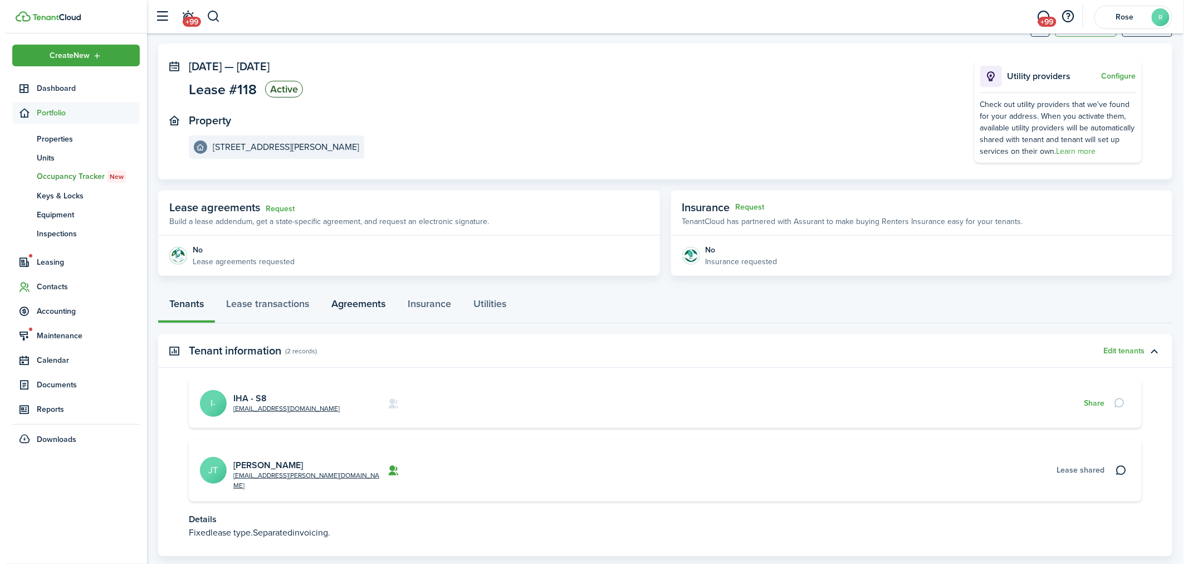
scroll to position [101, 0]
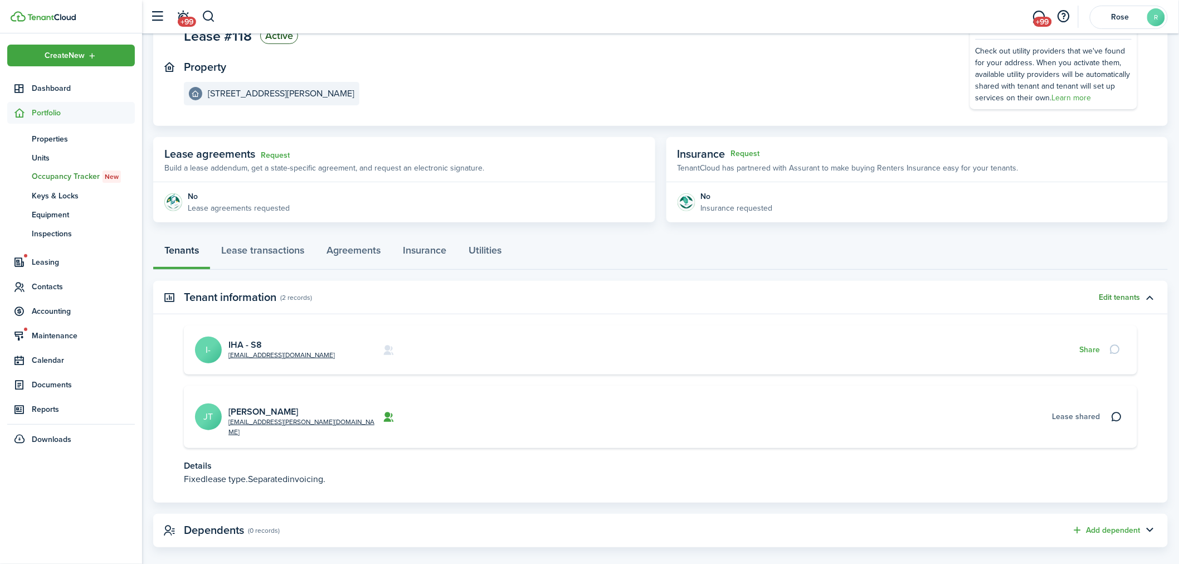
click at [1109, 299] on button "Edit tenants" at bounding box center [1119, 297] width 41 height 9
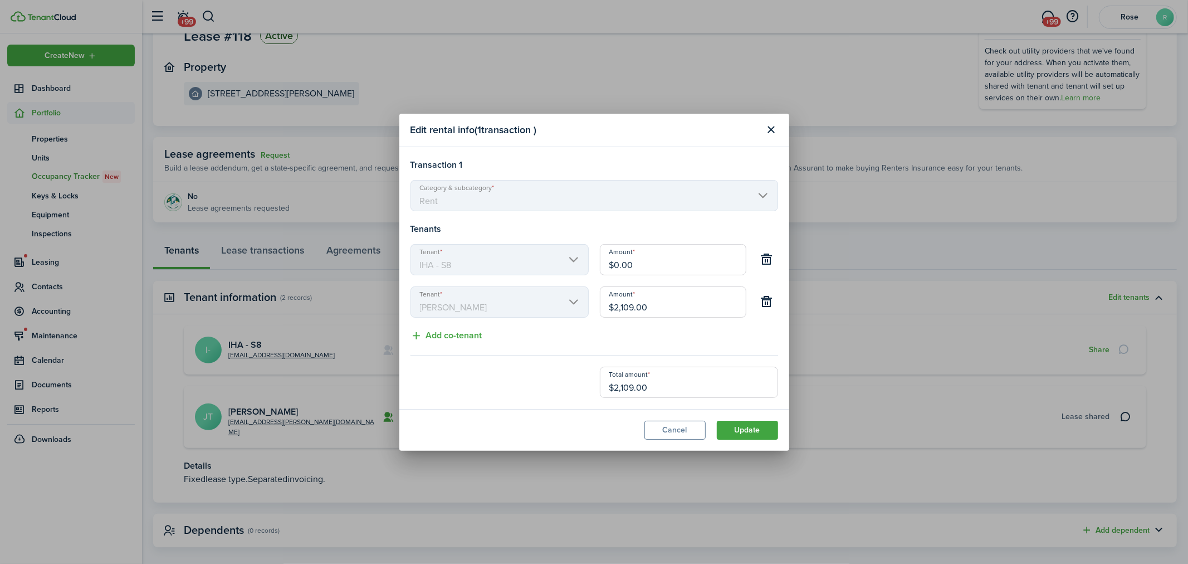
drag, startPoint x: 657, startPoint y: 266, endPoint x: 589, endPoint y: 264, distance: 68.0
click at [589, 264] on div "Tenant IHA - S8 Amount $0.00" at bounding box center [594, 265] width 379 height 42
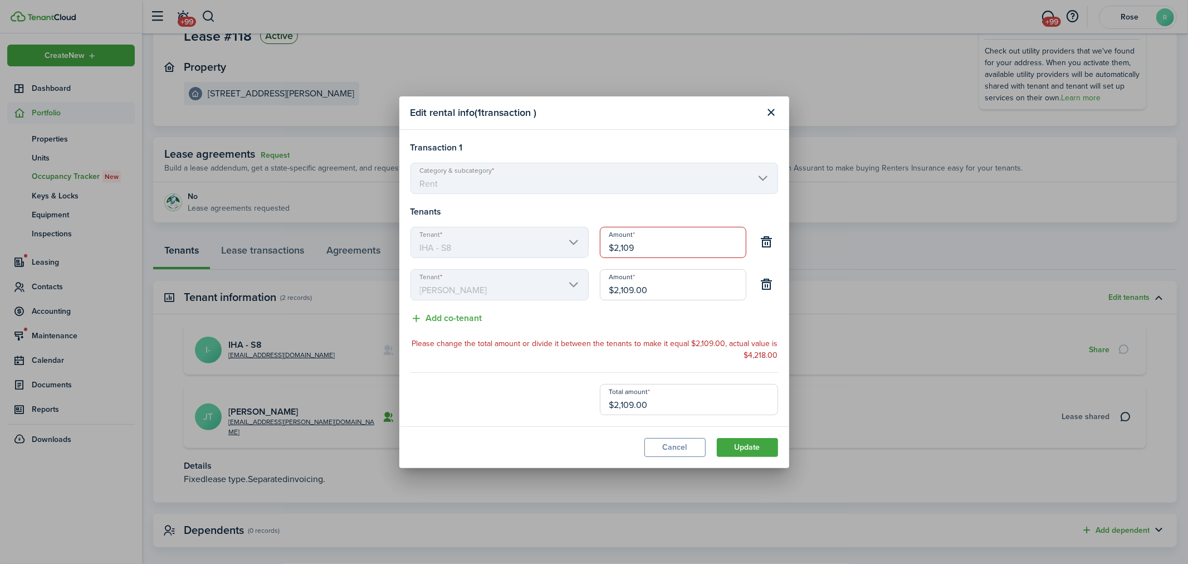
type input "$2,109.00"
click at [639, 287] on input "$2,109.00" at bounding box center [673, 284] width 147 height 31
drag, startPoint x: 656, startPoint y: 284, endPoint x: 572, endPoint y: 284, distance: 84.7
click at [572, 284] on div "Tenant [PERSON_NAME] Amount $2,109.00" at bounding box center [594, 290] width 379 height 42
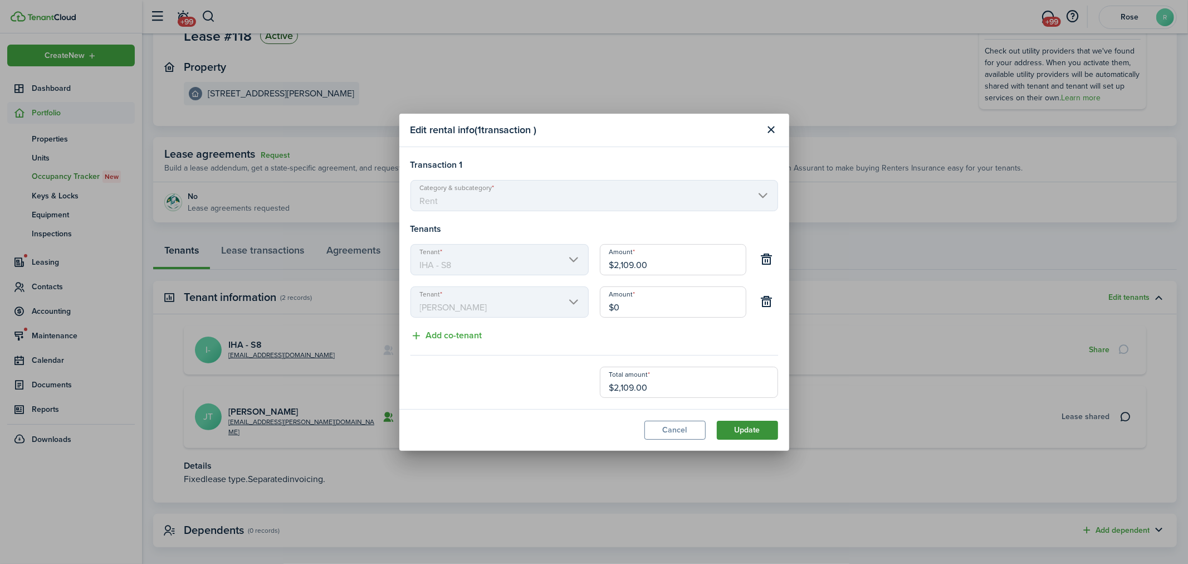
type input "$0.00"
click at [752, 429] on button "Update" at bounding box center [747, 430] width 61 height 19
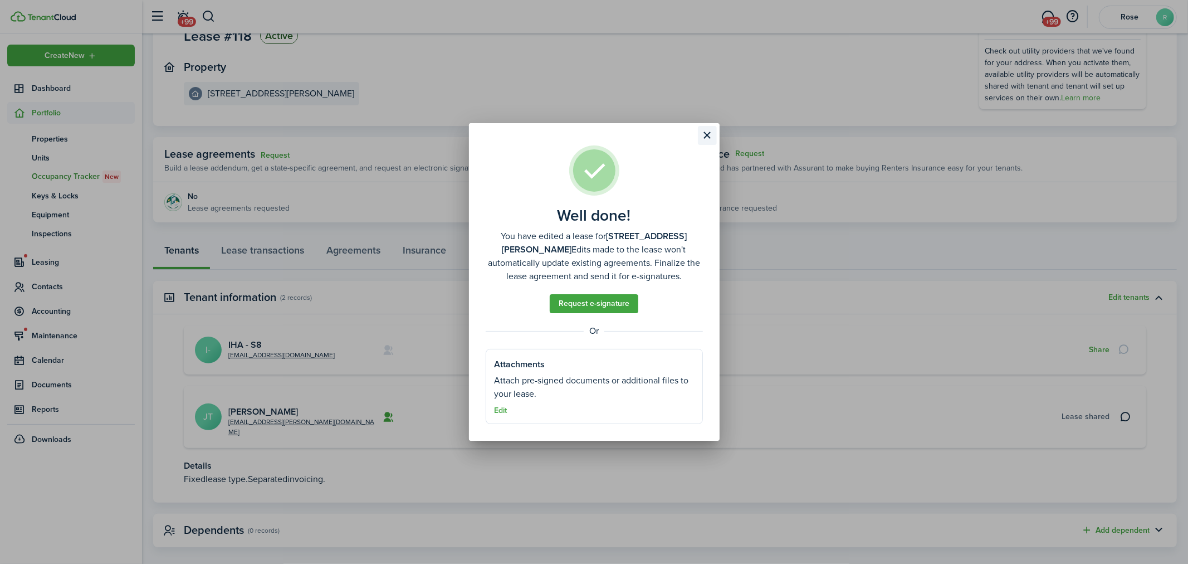
click at [711, 136] on button "Close modal" at bounding box center [707, 135] width 19 height 19
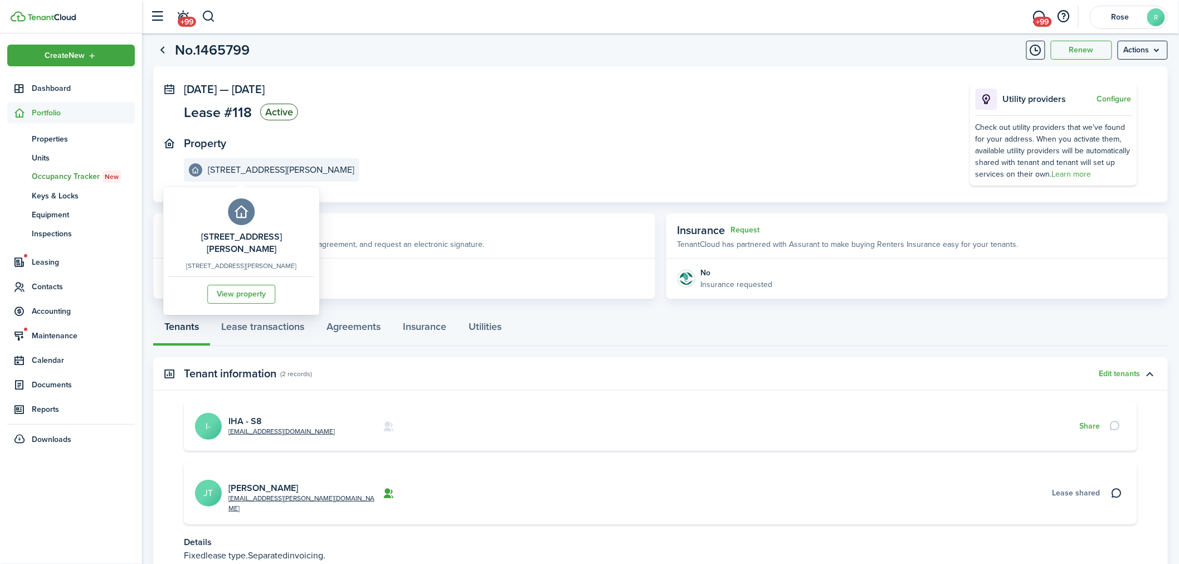
scroll to position [0, 0]
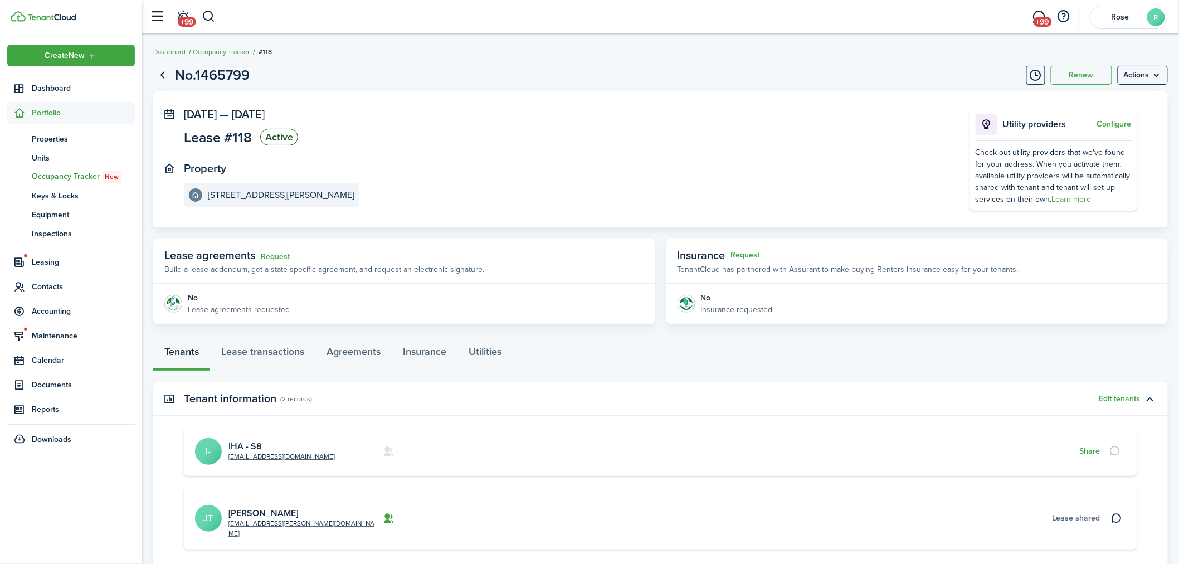
click at [226, 52] on link "Occupancy Tracker" at bounding box center [221, 52] width 57 height 10
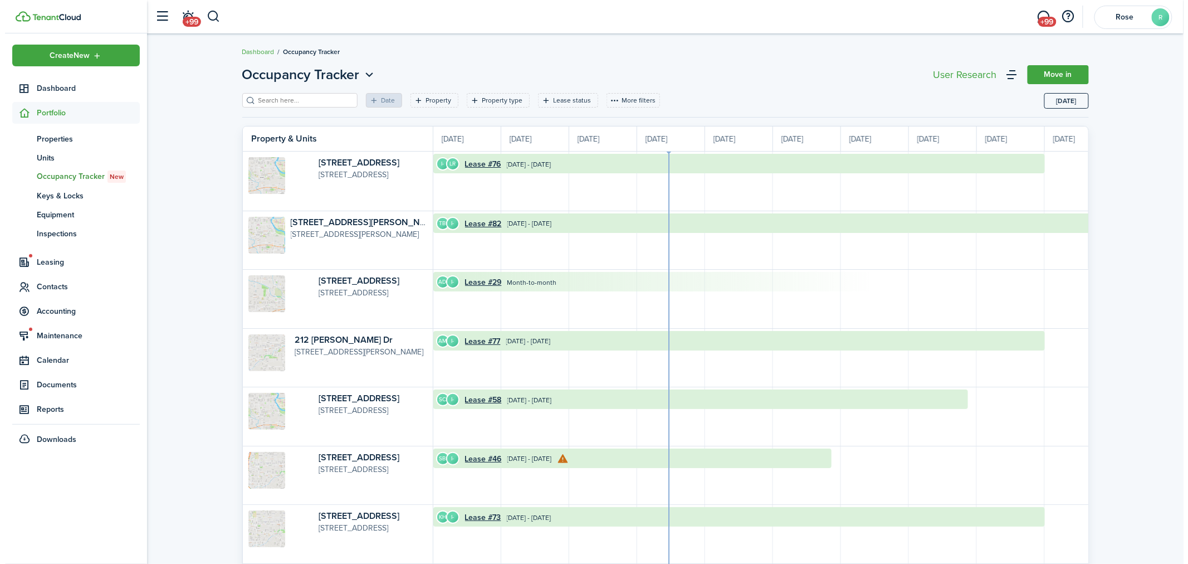
scroll to position [0, 203]
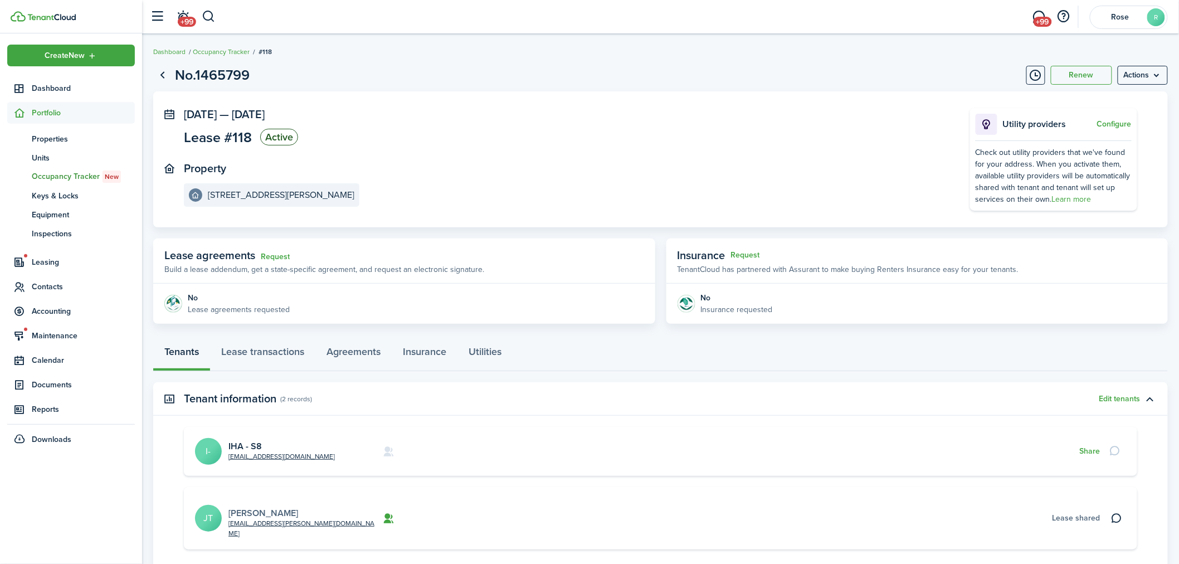
click at [266, 506] on link "[PERSON_NAME]" at bounding box center [263, 512] width 70 height 13
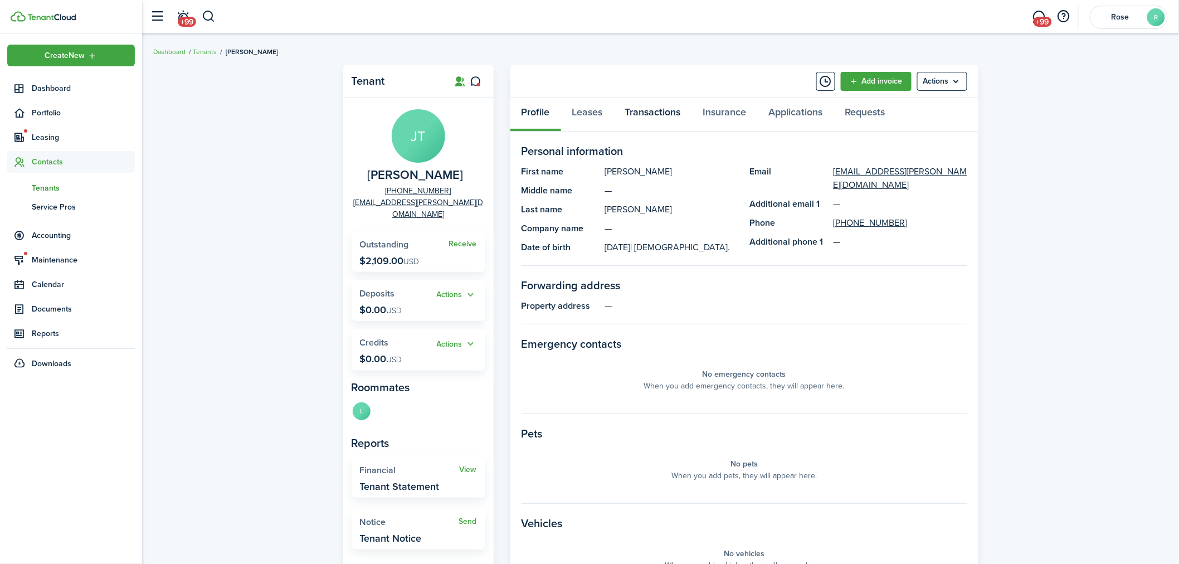
click at [653, 113] on link "Transactions" at bounding box center [653, 114] width 78 height 33
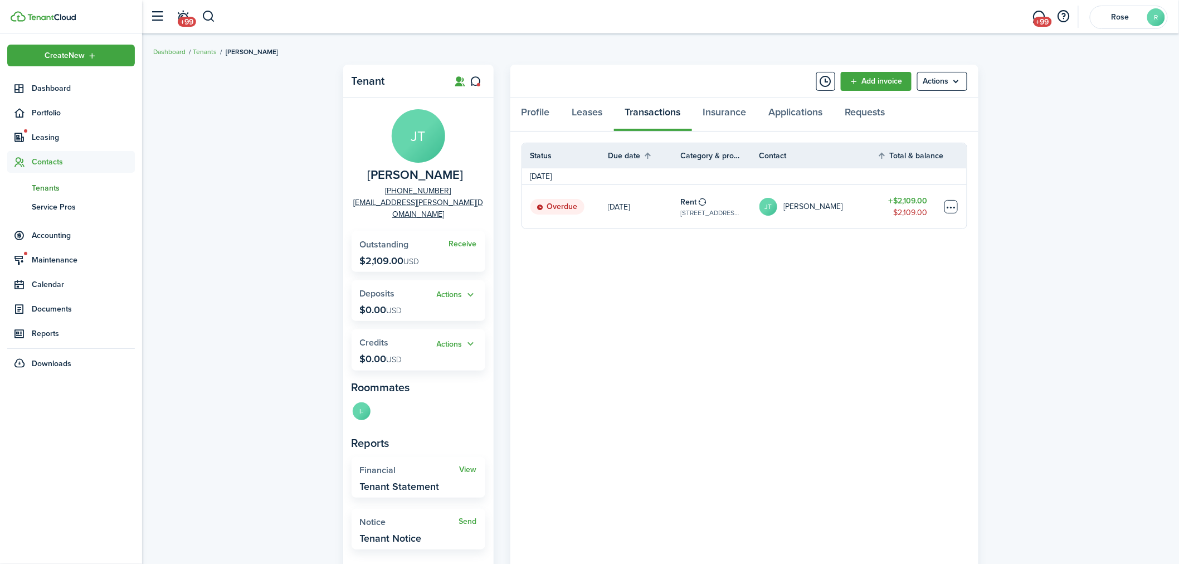
click at [955, 204] on table-menu-btn-icon at bounding box center [950, 206] width 13 height 13
click at [872, 224] on button "Edit" at bounding box center [909, 228] width 97 height 19
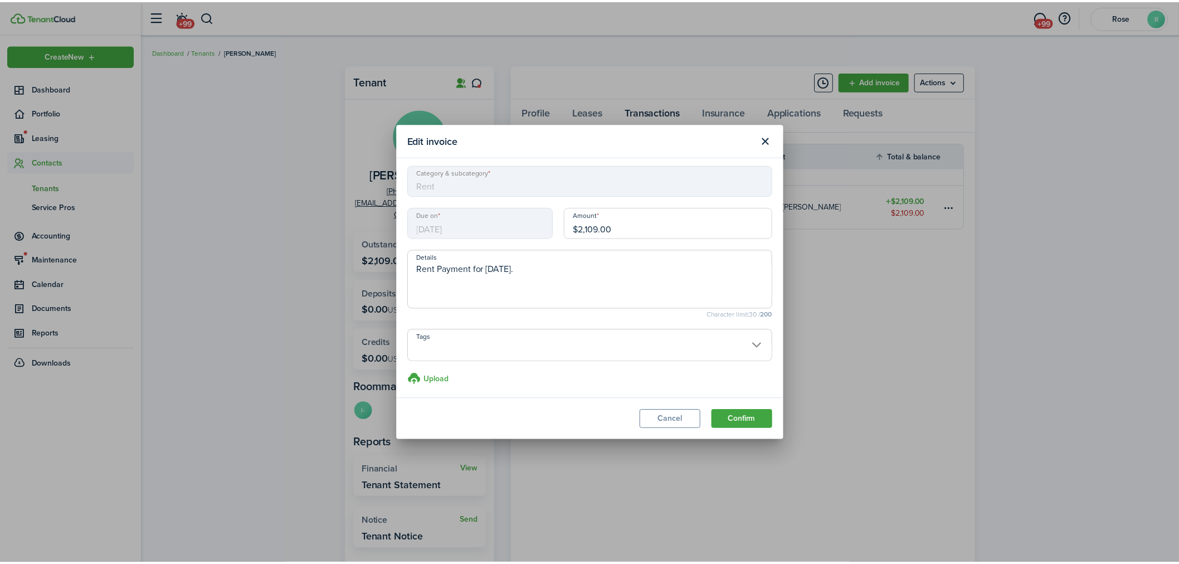
scroll to position [4, 0]
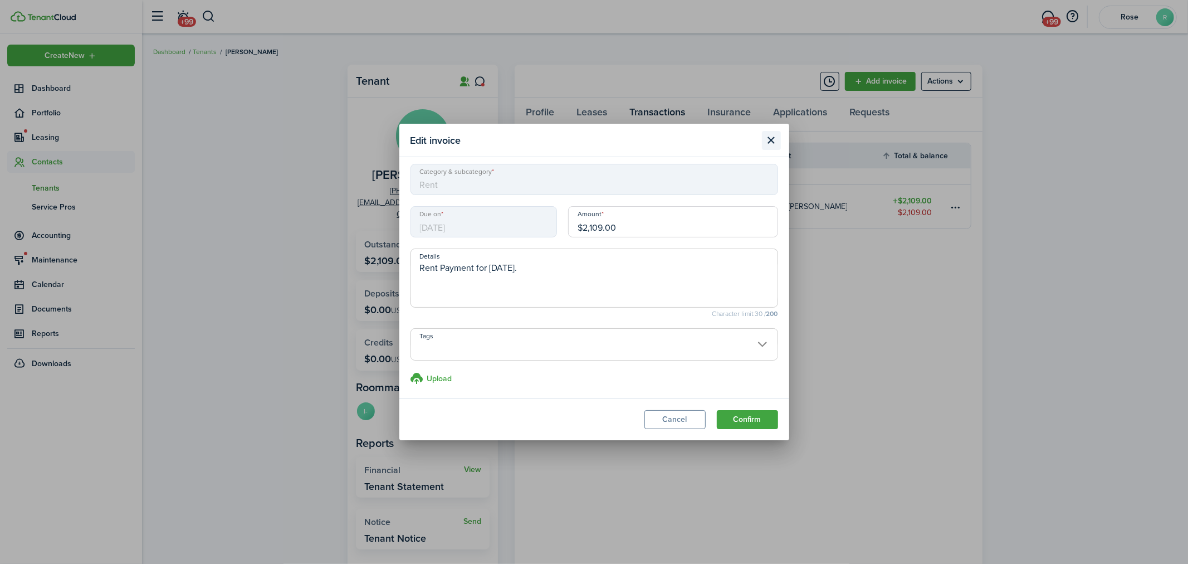
click at [775, 136] on button "Close modal" at bounding box center [771, 140] width 19 height 19
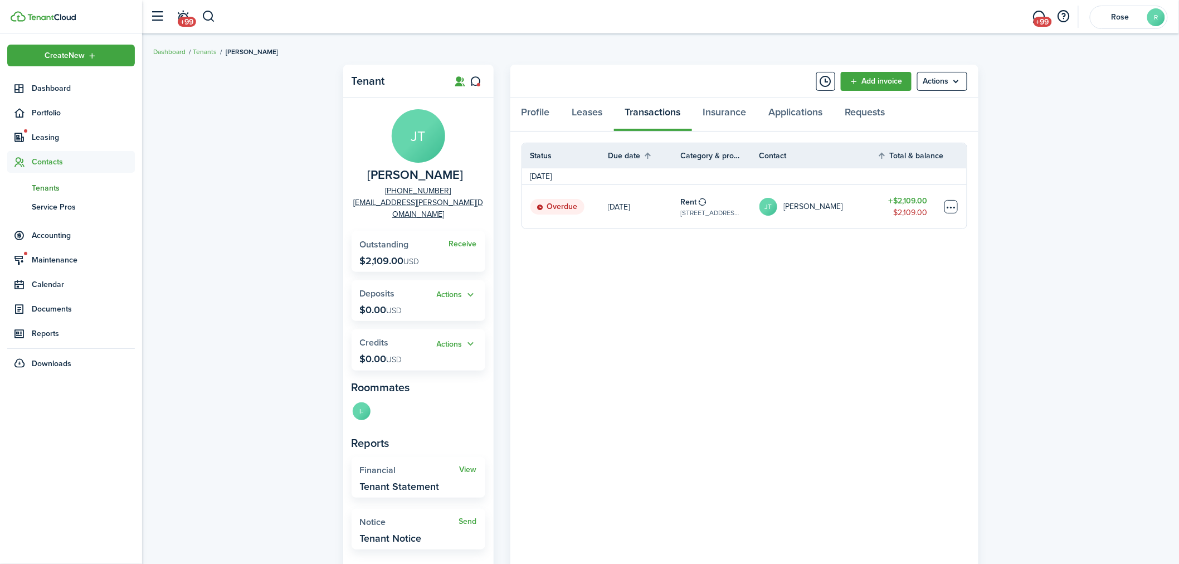
click at [956, 207] on table-menu-btn-icon "Open menu" at bounding box center [950, 206] width 13 height 13
click at [890, 384] on button "Delete" at bounding box center [909, 384] width 97 height 19
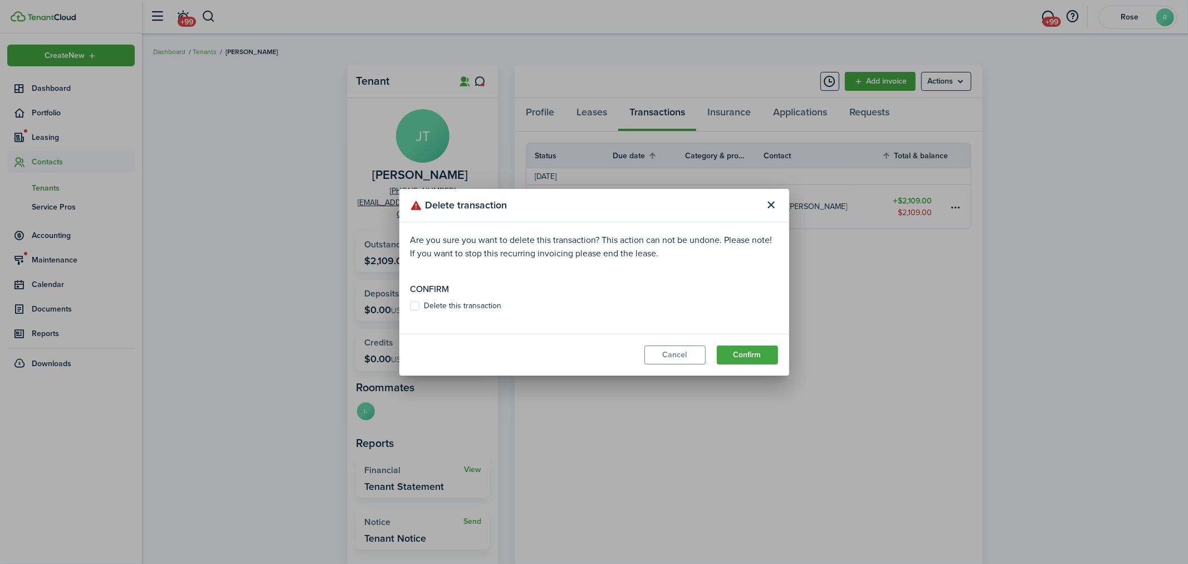
click at [457, 301] on label "Delete this transaction" at bounding box center [456, 305] width 91 height 9
click at [411, 305] on input "Delete this transaction" at bounding box center [410, 305] width 1 height 1
checkbox input "true"
click at [748, 353] on button "Confirm" at bounding box center [747, 354] width 61 height 19
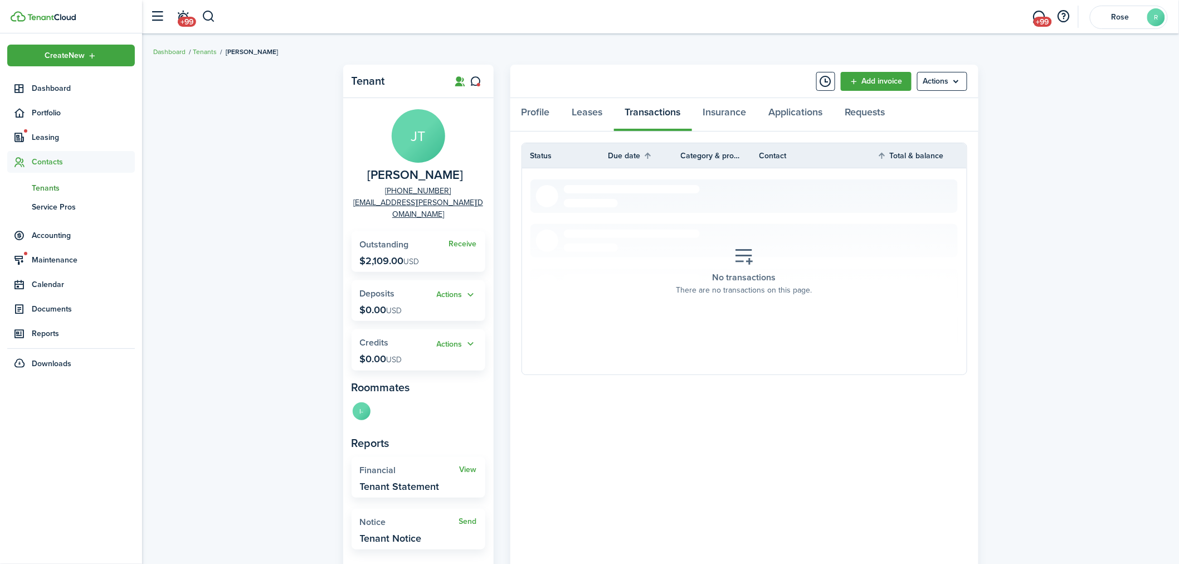
drag, startPoint x: 476, startPoint y: 173, endPoint x: 348, endPoint y: 173, distance: 128.1
click at [348, 173] on panel-main-body "[PERSON_NAME] [PERSON_NAME] [PHONE_NUMBER] [PERSON_NAME][EMAIL_ADDRESS][DOMAIN_…" at bounding box center [418, 392] width 150 height 589
copy span "[PERSON_NAME]"
click at [206, 17] on button "button" at bounding box center [209, 16] width 14 height 19
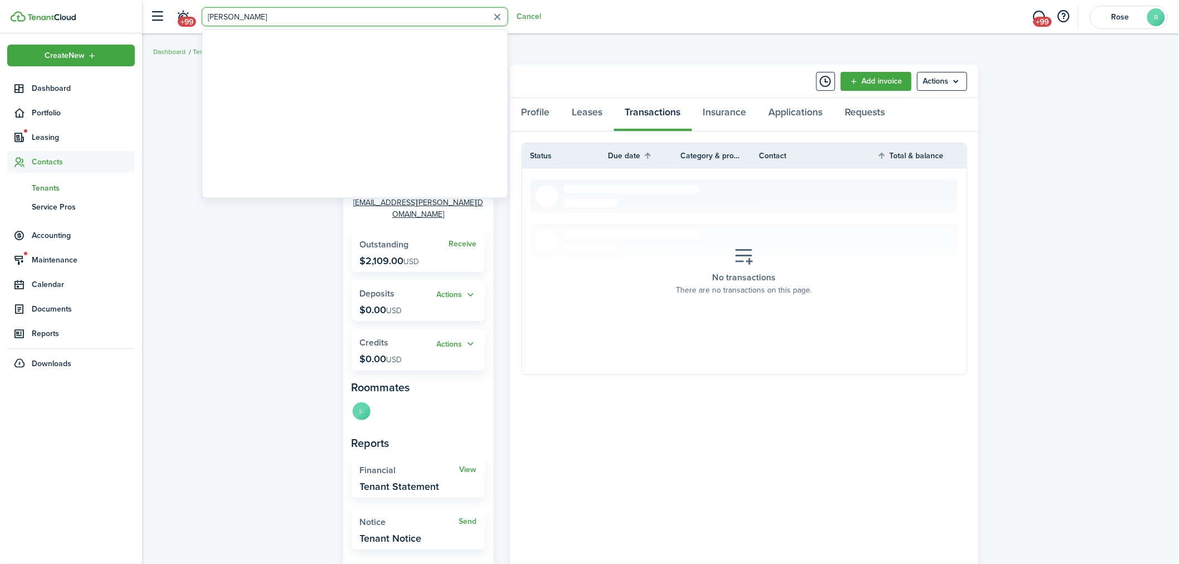
type input "[PERSON_NAME]"
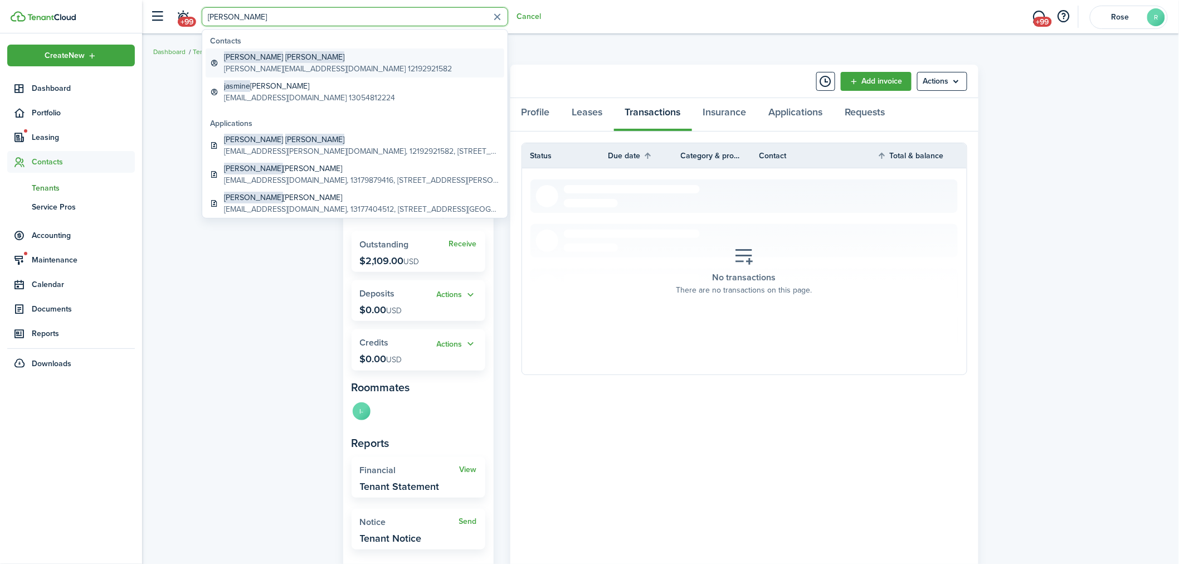
click at [315, 63] on global-search-item-description "[PERSON_NAME][EMAIL_ADDRESS][DOMAIN_NAME] 12192921582" at bounding box center [338, 69] width 228 height 12
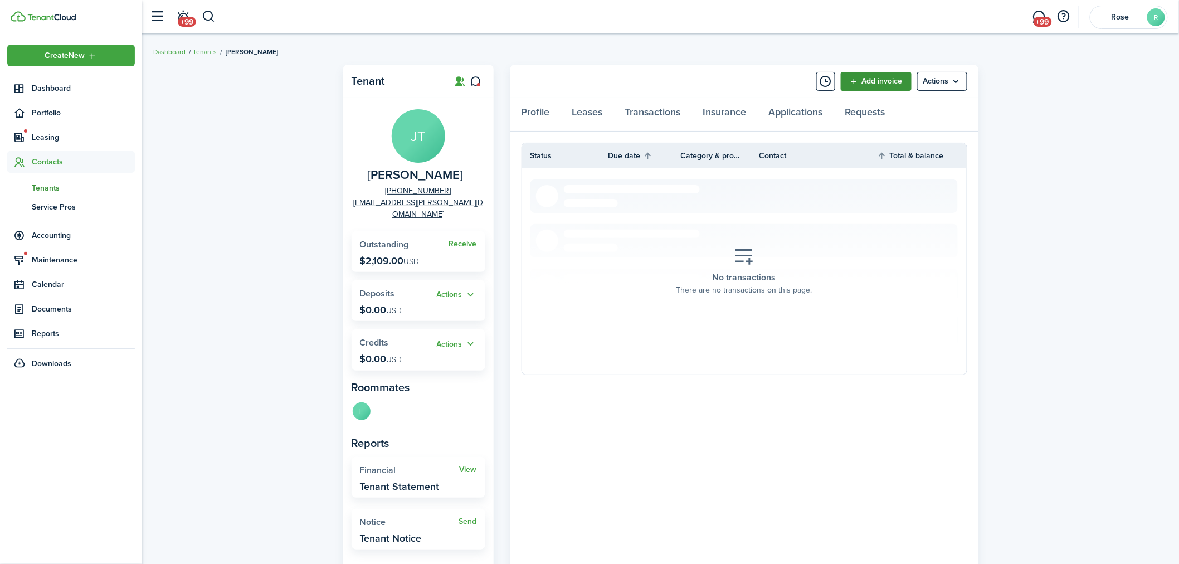
click at [890, 81] on link "Add invoice" at bounding box center [876, 81] width 71 height 19
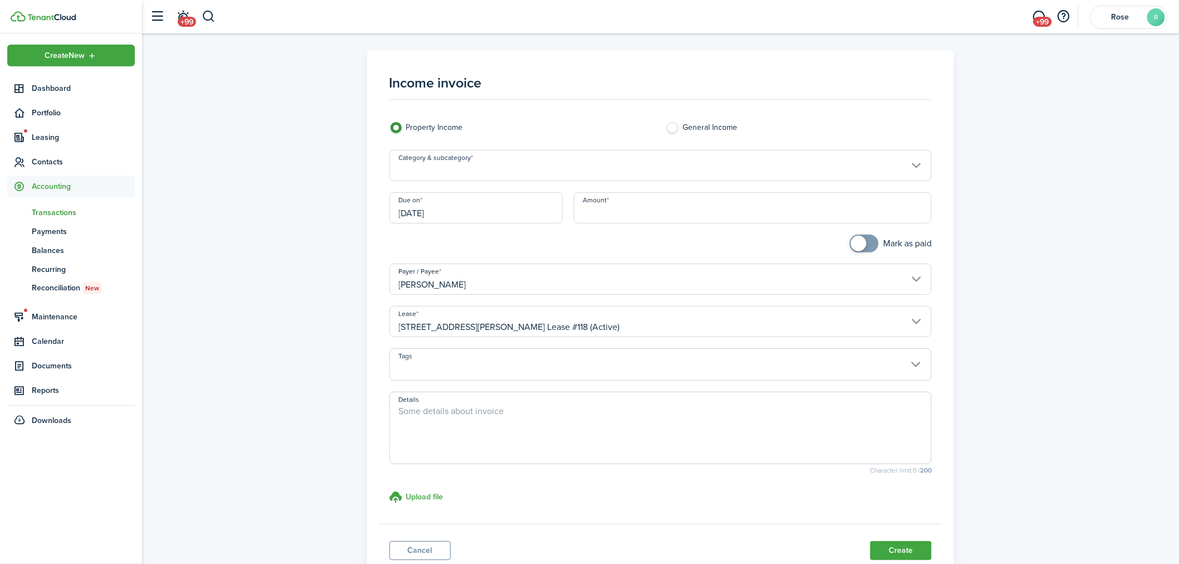
click at [604, 286] on input "[PERSON_NAME]" at bounding box center [660, 278] width 543 height 31
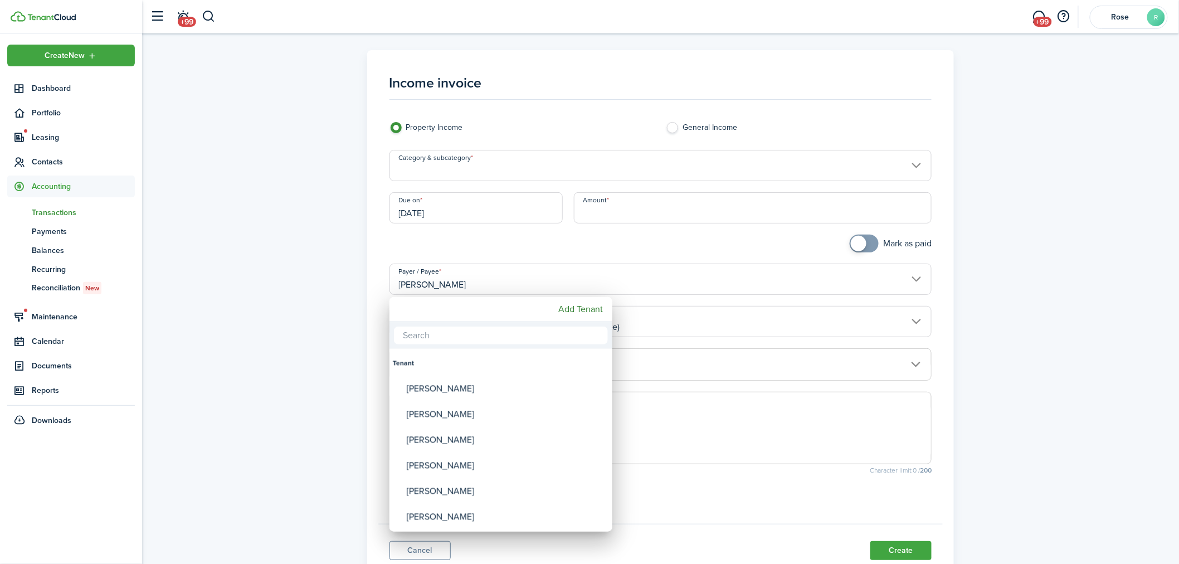
click at [506, 281] on div at bounding box center [589, 282] width 1357 height 742
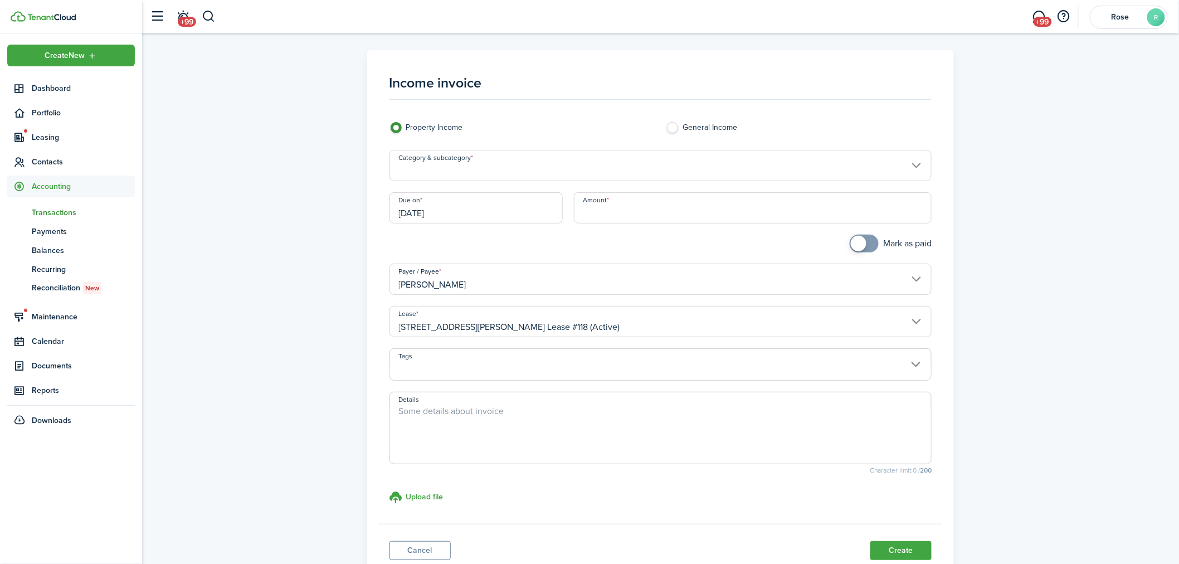
click at [506, 281] on input "[PERSON_NAME]" at bounding box center [660, 278] width 543 height 31
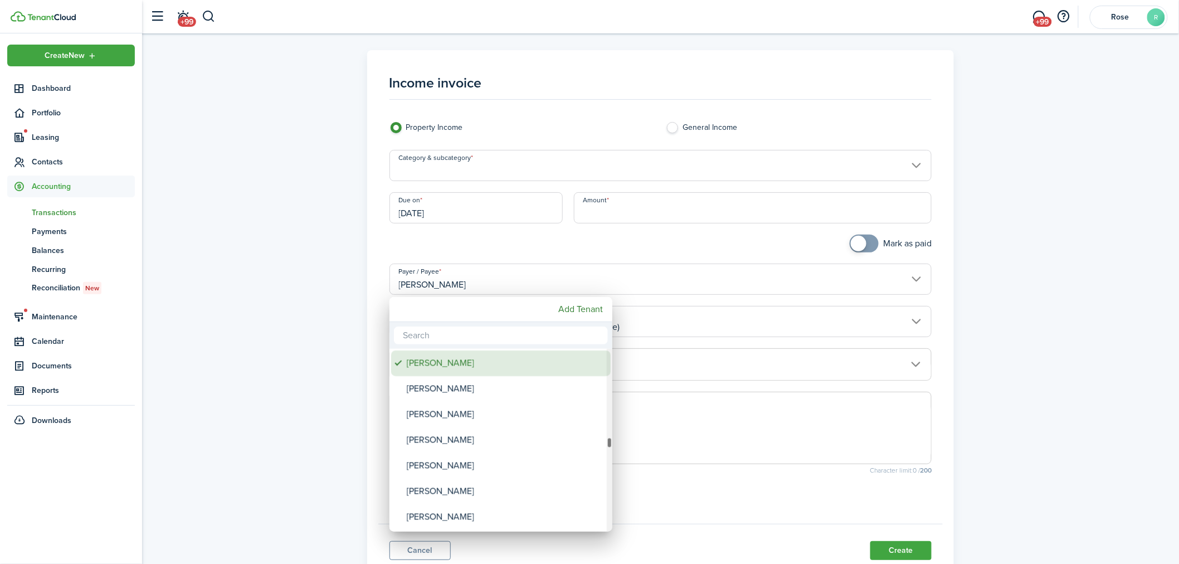
click at [399, 361] on span "Payer / Payee" at bounding box center [399, 363] width 16 height 16
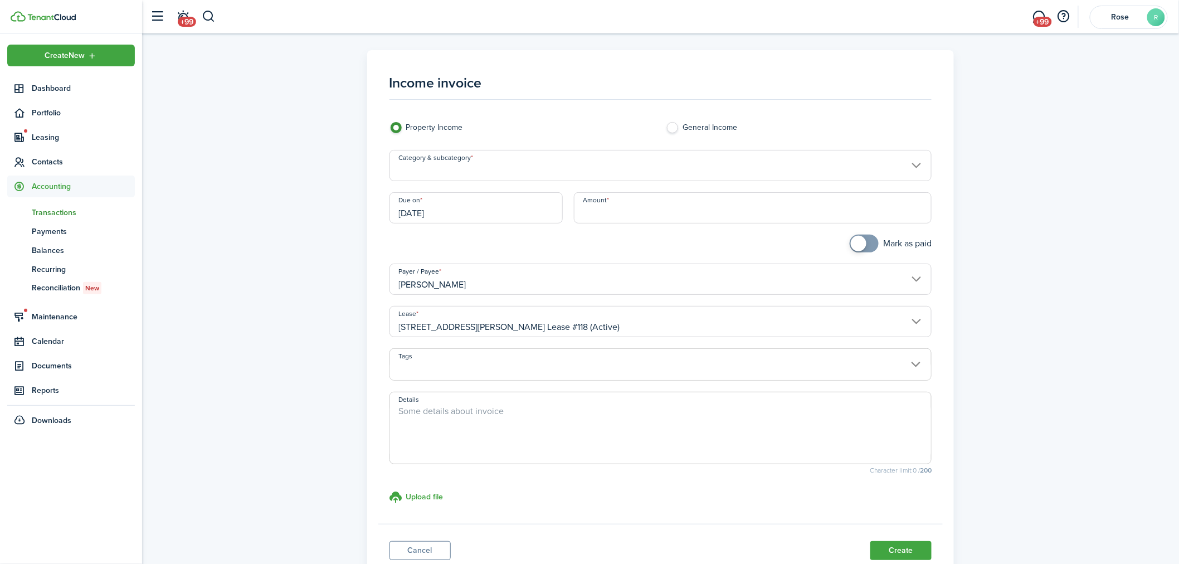
click at [481, 276] on input "[PERSON_NAME]" at bounding box center [660, 278] width 543 height 31
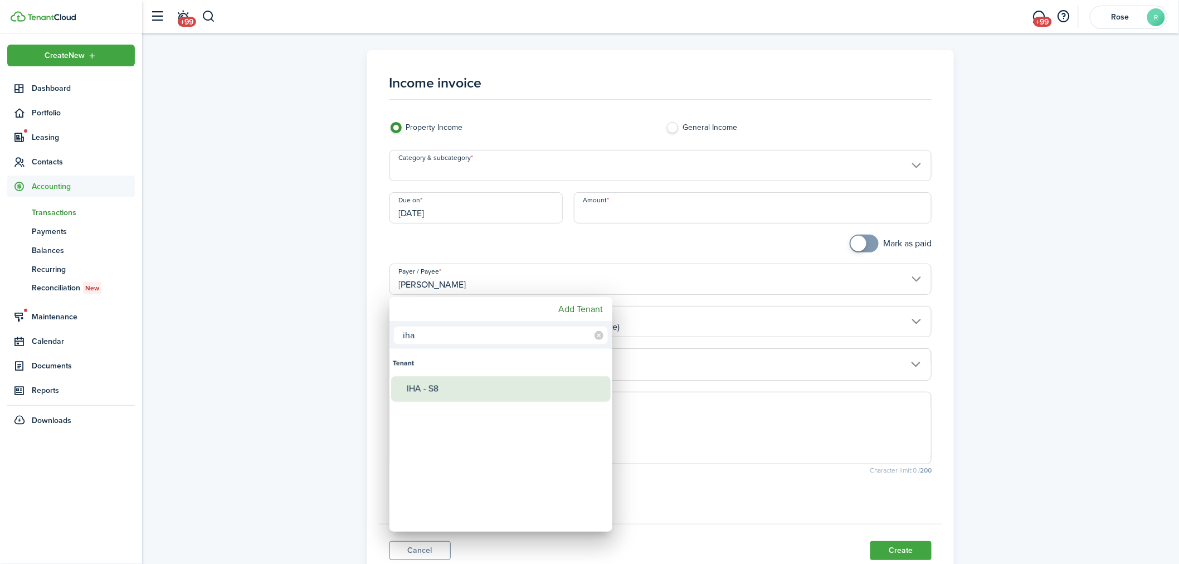
type input "iha"
click at [442, 384] on div "IHA - S8" at bounding box center [505, 389] width 197 height 26
type input "IHA - S8"
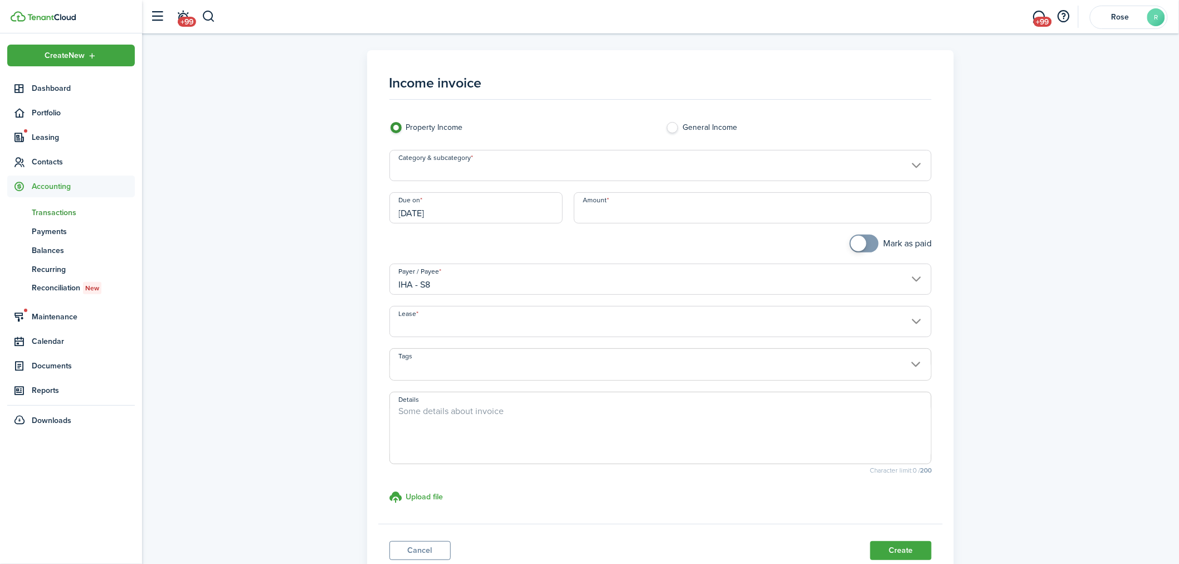
click at [915, 276] on input "IHA - S8" at bounding box center [660, 278] width 543 height 31
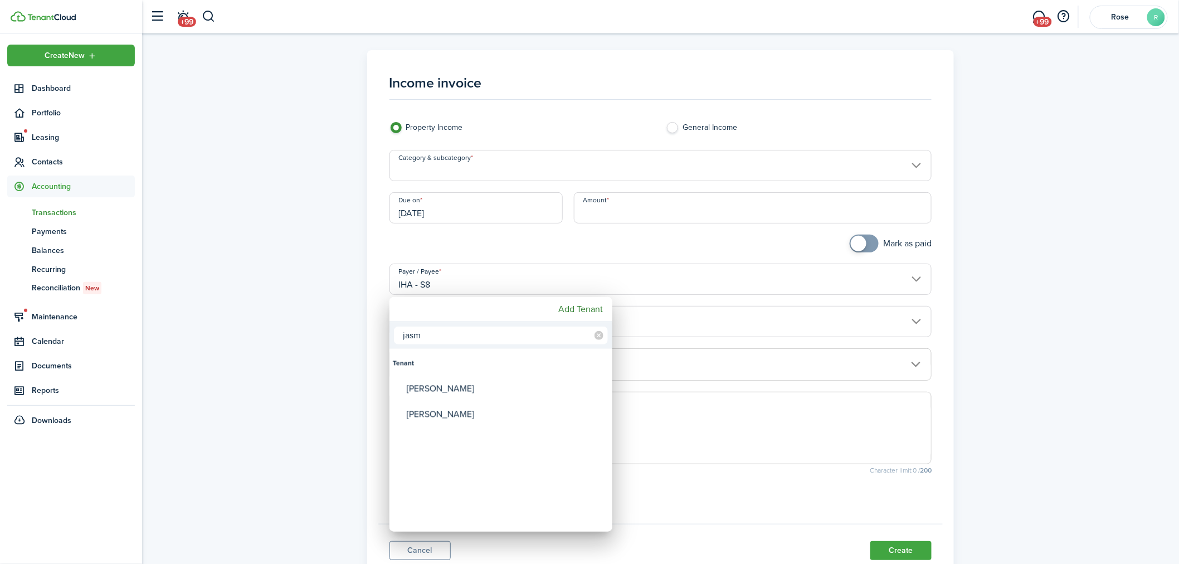
type input "jasm"
click at [695, 468] on div at bounding box center [589, 282] width 1357 height 742
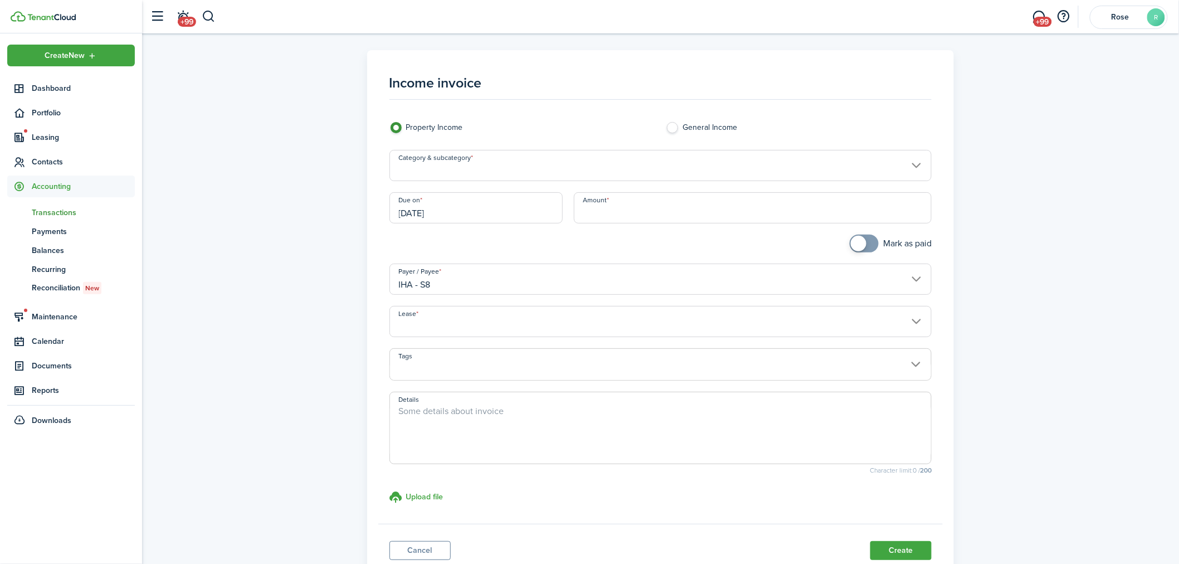
click at [413, 211] on input "[DATE]" at bounding box center [475, 207] width 173 height 31
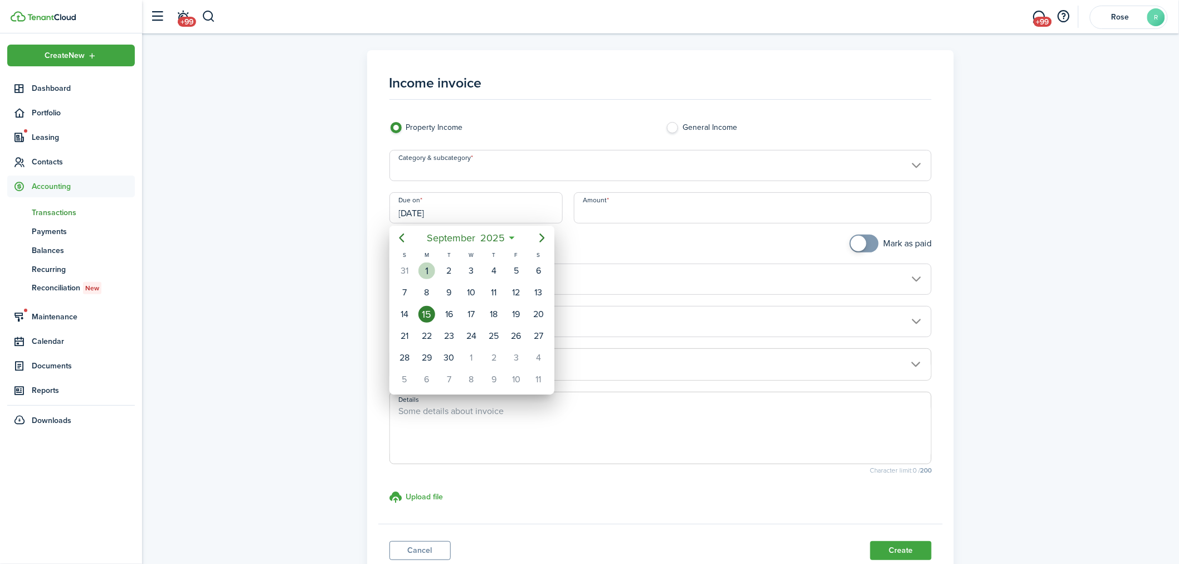
click at [433, 266] on div "1" at bounding box center [426, 270] width 17 height 17
type input "[DATE]"
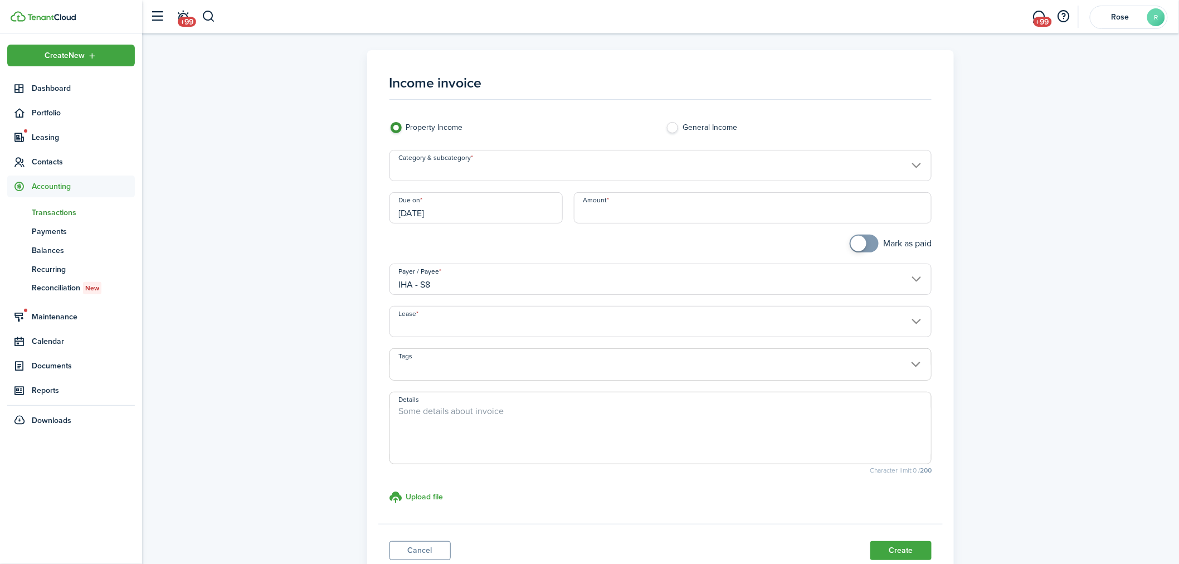
click at [640, 215] on input "Amount" at bounding box center [753, 207] width 358 height 31
type input "$2,109.00"
click at [537, 406] on textarea "Details" at bounding box center [660, 430] width 541 height 53
click at [516, 162] on input "Category & subcategory" at bounding box center [660, 165] width 543 height 31
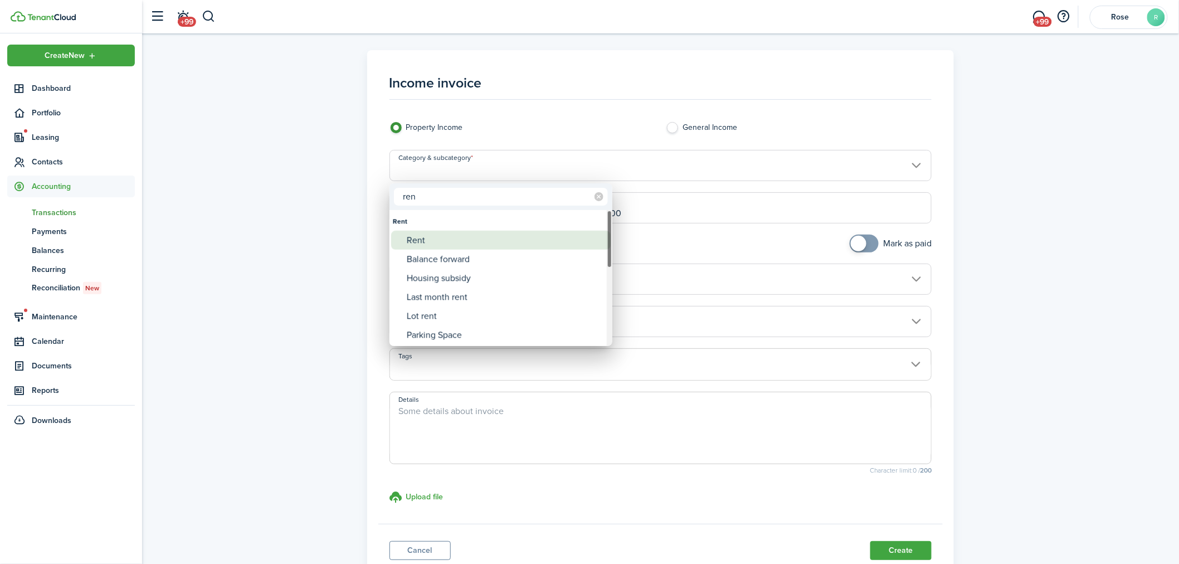
type input "ren"
click at [468, 232] on div "Rent" at bounding box center [505, 240] width 197 height 19
type input "Rent"
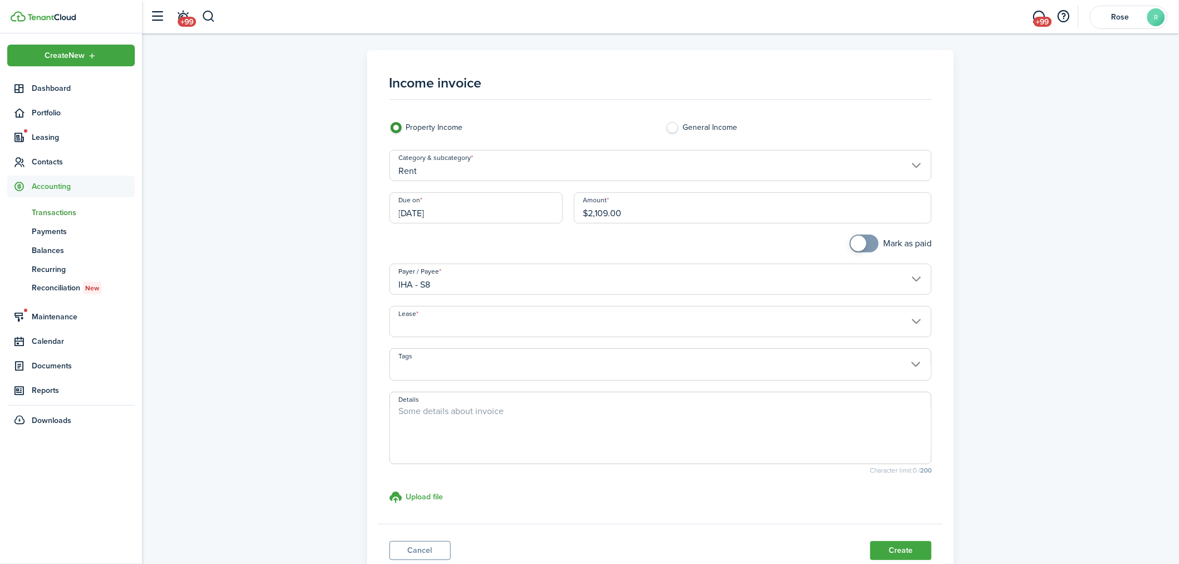
click at [455, 405] on textarea "Details" at bounding box center [660, 430] width 541 height 53
type textarea "September"
click at [899, 554] on button "Create" at bounding box center [900, 550] width 61 height 19
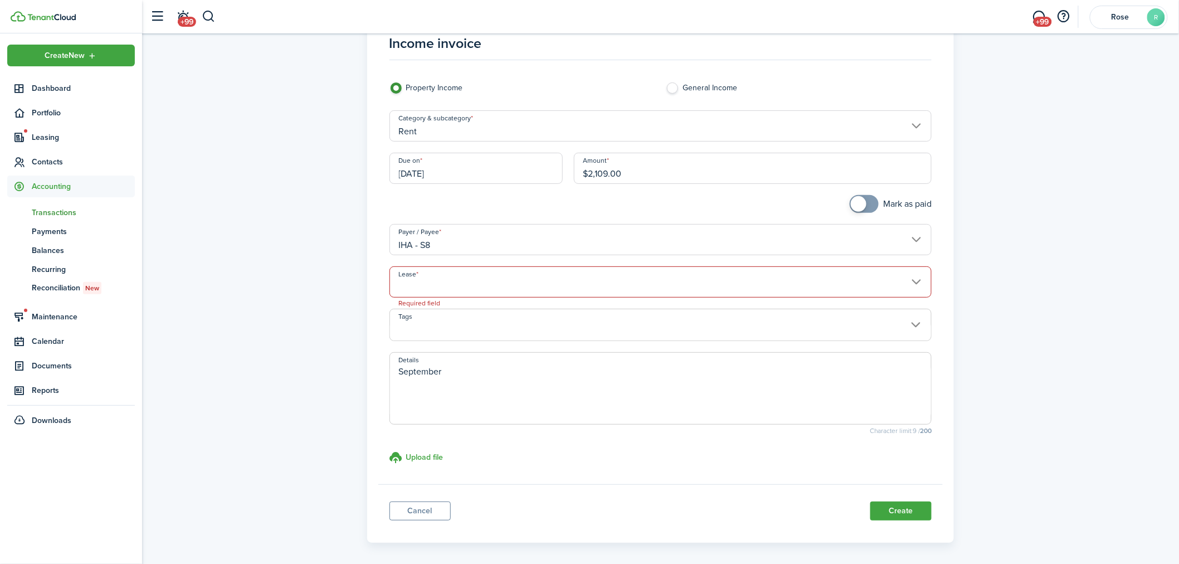
click at [488, 281] on input "Lease" at bounding box center [660, 281] width 543 height 31
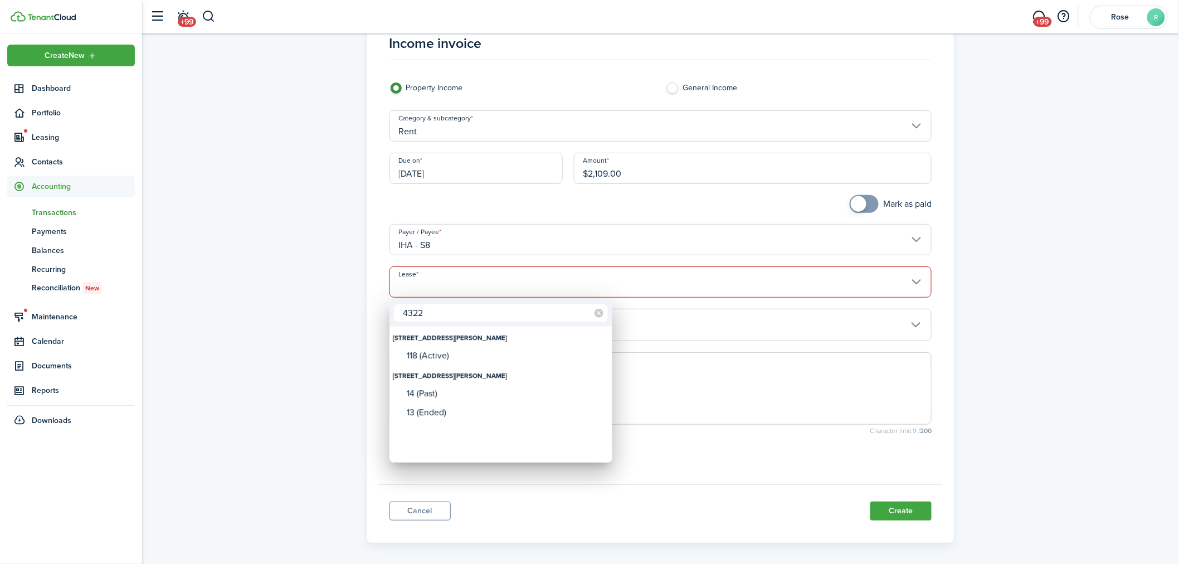
type input "4322"
click at [463, 352] on div "118 (Active)" at bounding box center [505, 355] width 197 height 10
type input "[STREET_ADDRESS][PERSON_NAME] Lease #118 (Active)"
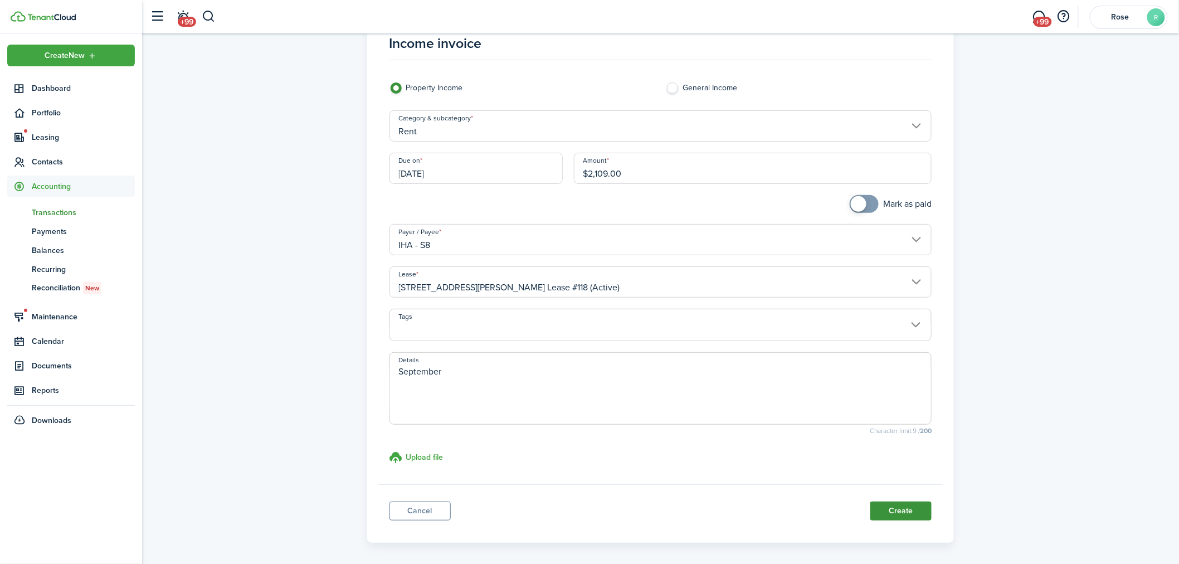
click at [905, 513] on button "Create" at bounding box center [900, 510] width 61 height 19
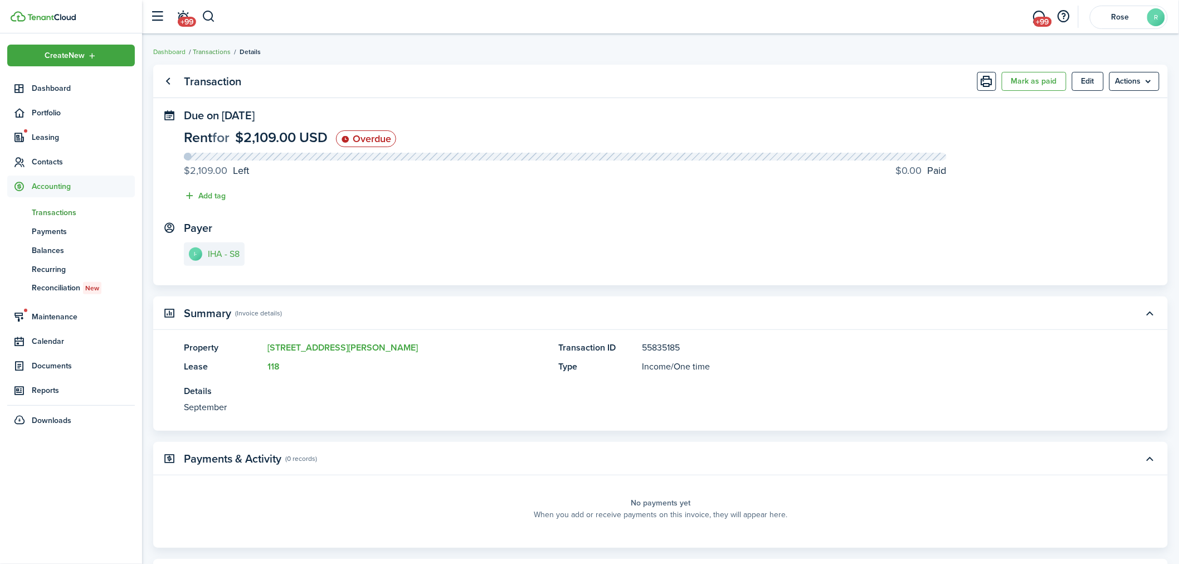
click at [201, 48] on link "Transactions" at bounding box center [212, 52] width 38 height 10
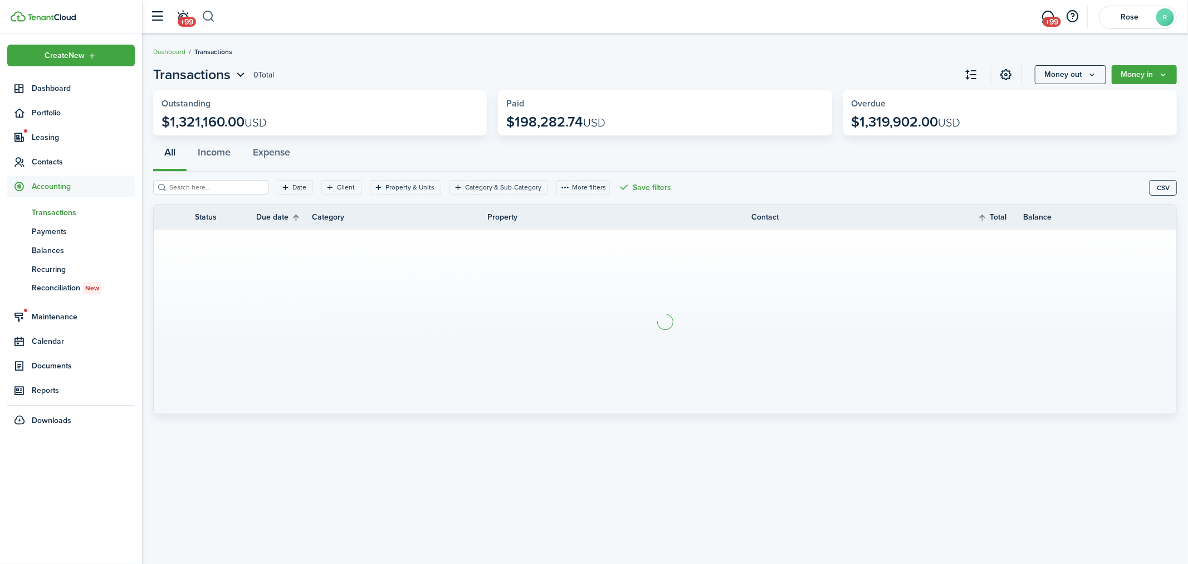
click at [206, 11] on button "button" at bounding box center [209, 16] width 14 height 19
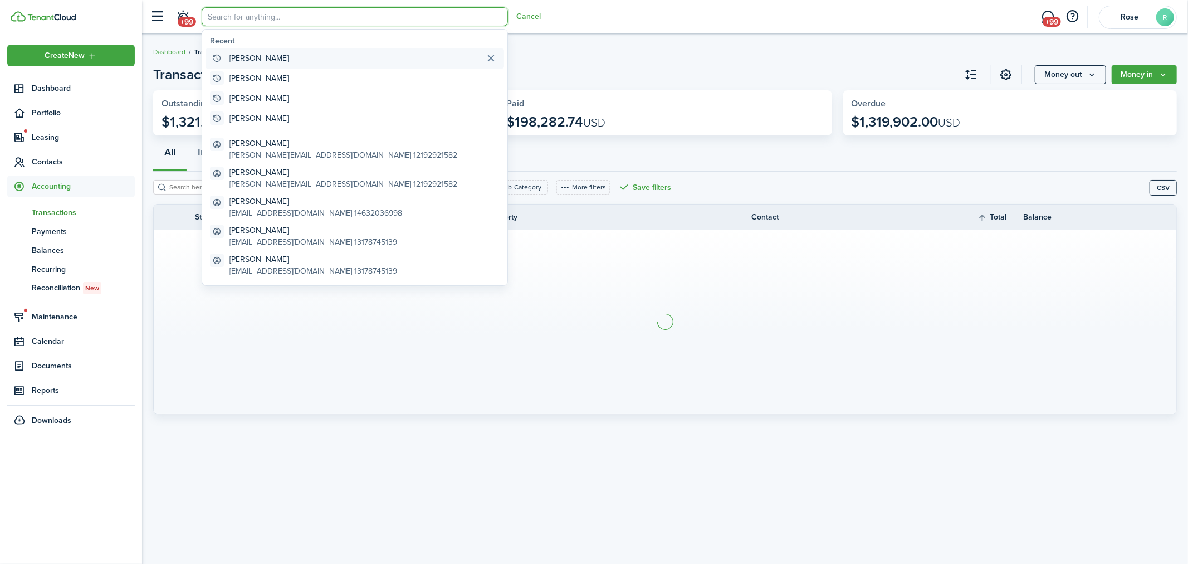
click at [247, 58] on global-search-item-title "[PERSON_NAME]" at bounding box center [259, 58] width 59 height 12
type input "[PERSON_NAME]"
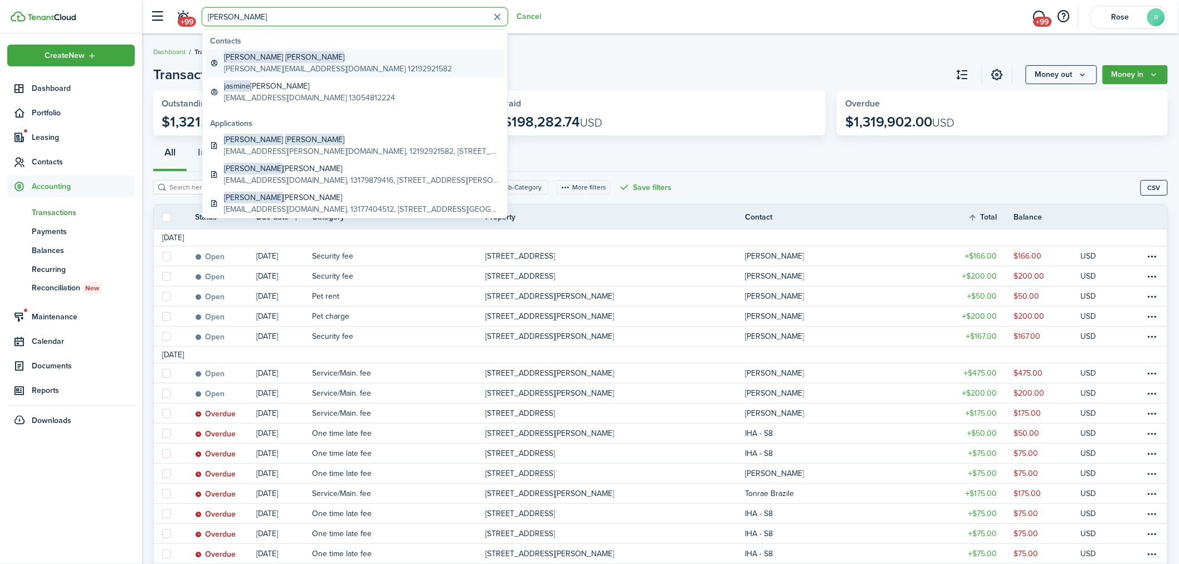
click at [282, 58] on global-search-item-title "[PERSON_NAME]" at bounding box center [338, 57] width 228 height 12
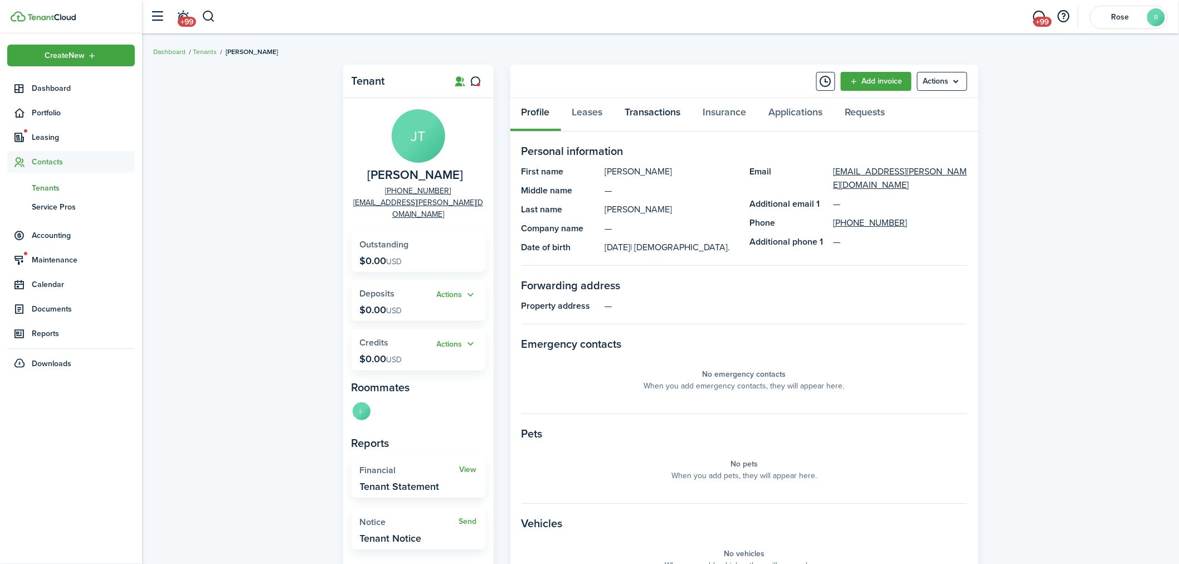
click at [637, 108] on link "Transactions" at bounding box center [653, 114] width 78 height 33
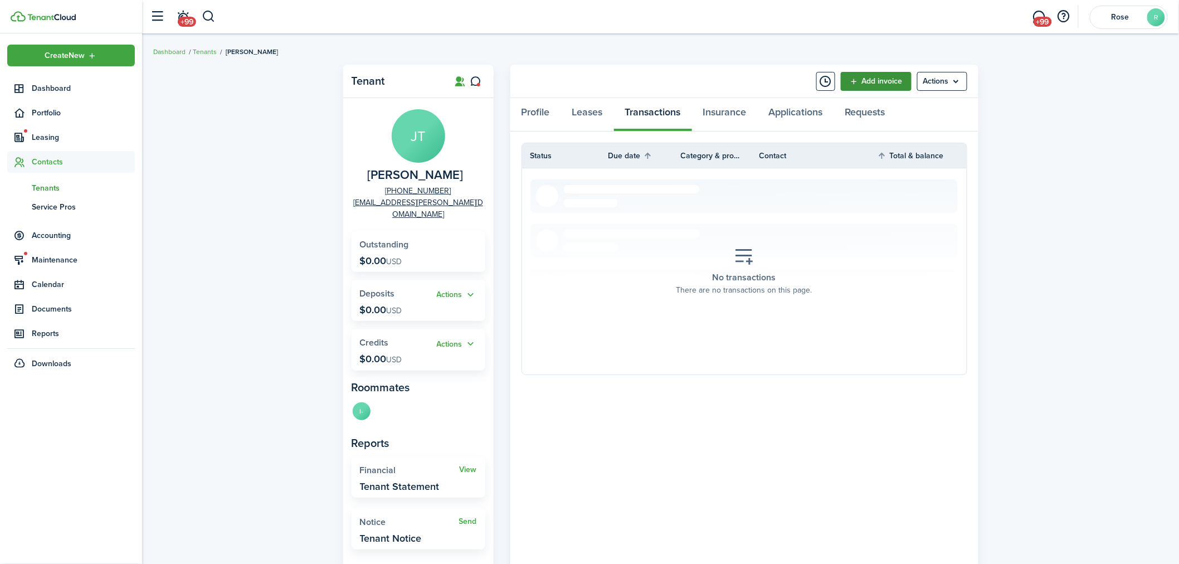
click at [862, 80] on link "Add invoice" at bounding box center [876, 81] width 71 height 19
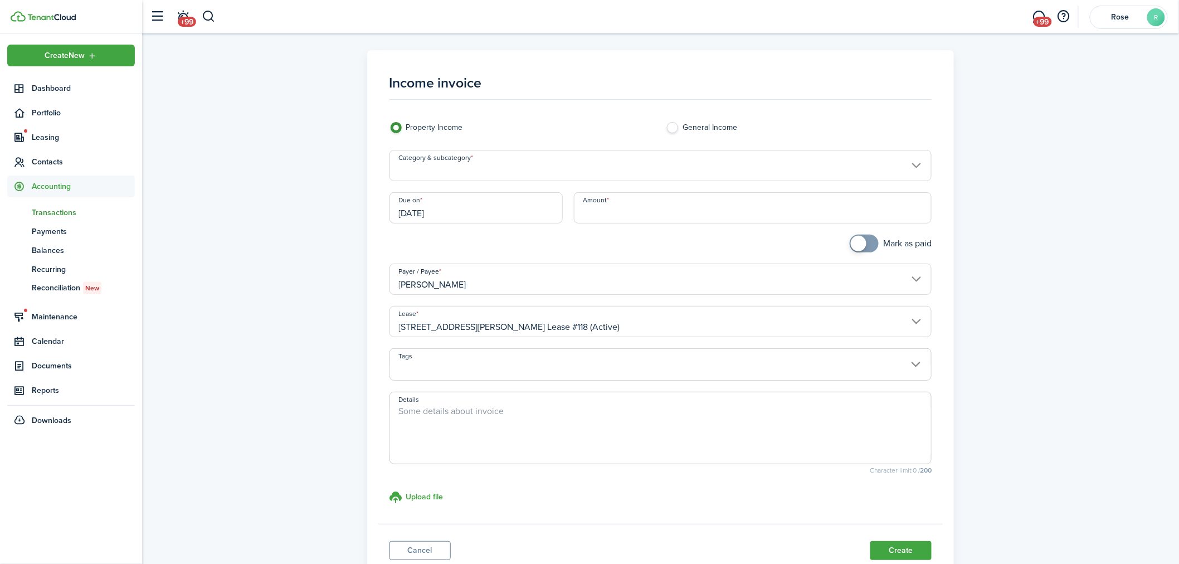
click at [472, 214] on input "[DATE]" at bounding box center [475, 207] width 173 height 31
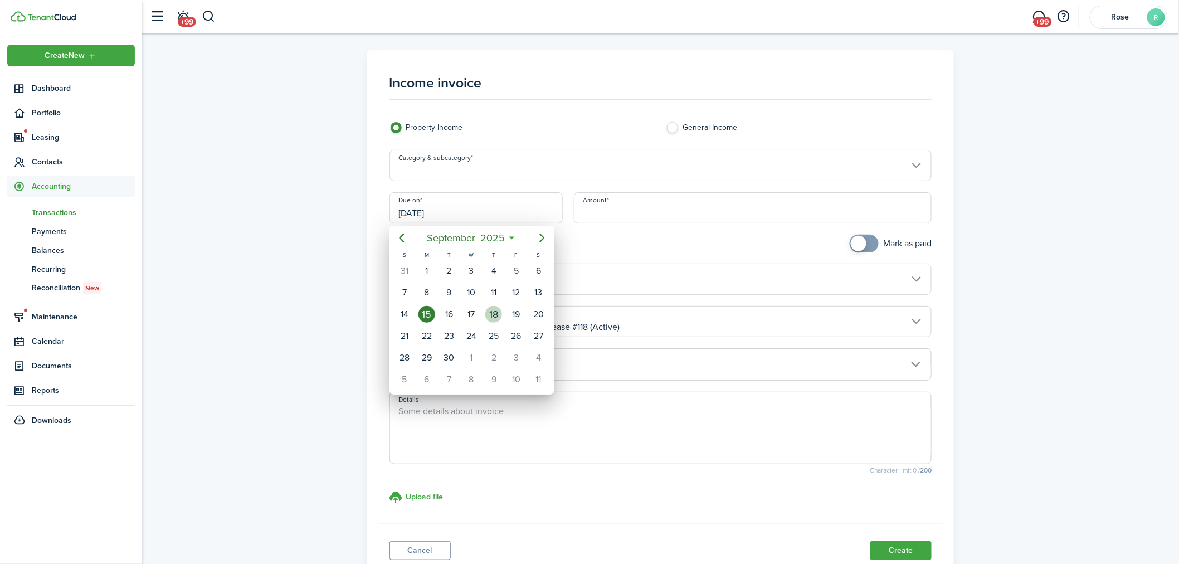
click at [493, 311] on div "18" at bounding box center [493, 314] width 17 height 17
type input "[DATE]"
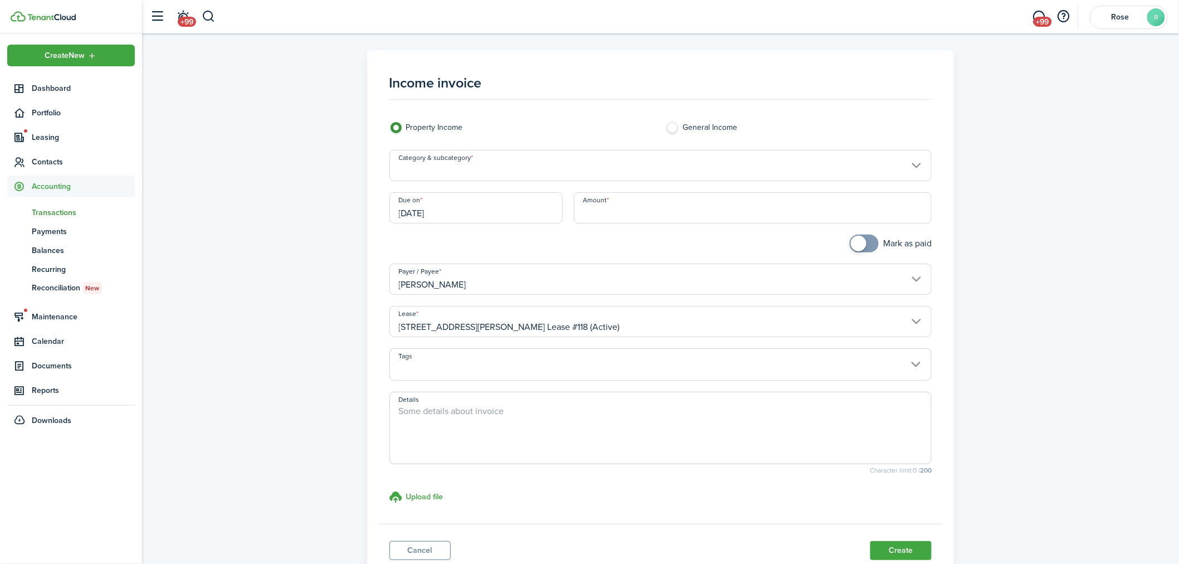
click at [616, 207] on input "Amount" at bounding box center [753, 207] width 358 height 31
type input "$175.00"
click at [516, 245] on div at bounding box center [522, 249] width 277 height 29
click at [489, 163] on input "Category & subcategory" at bounding box center [660, 165] width 543 height 31
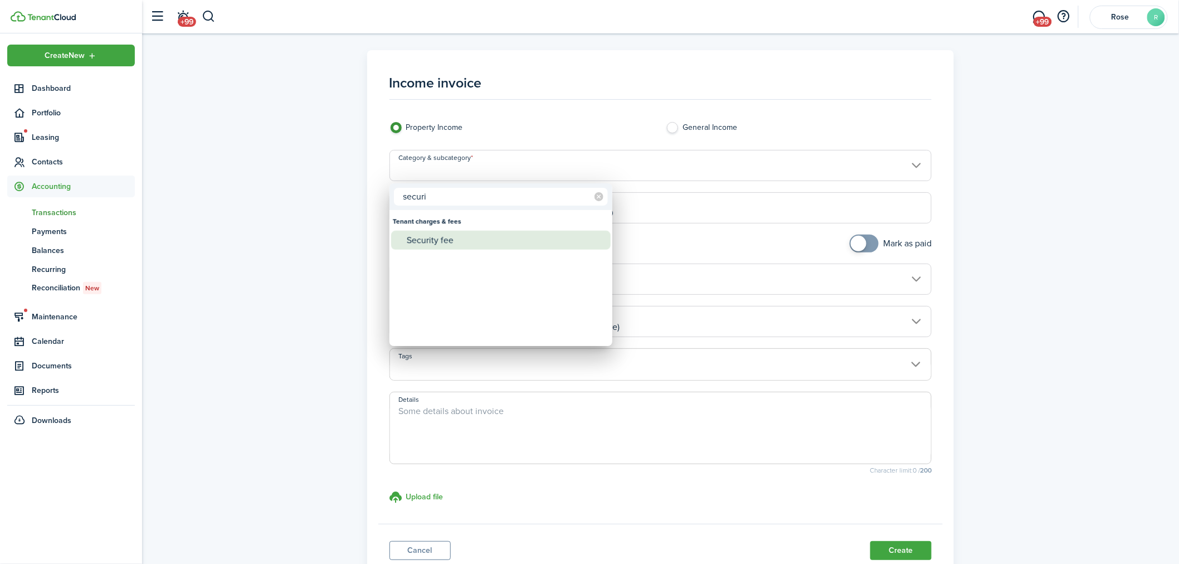
type input "securi"
click at [474, 237] on div "Security fee" at bounding box center [505, 240] width 197 height 19
type input "Tenant charges & fees / Security fee"
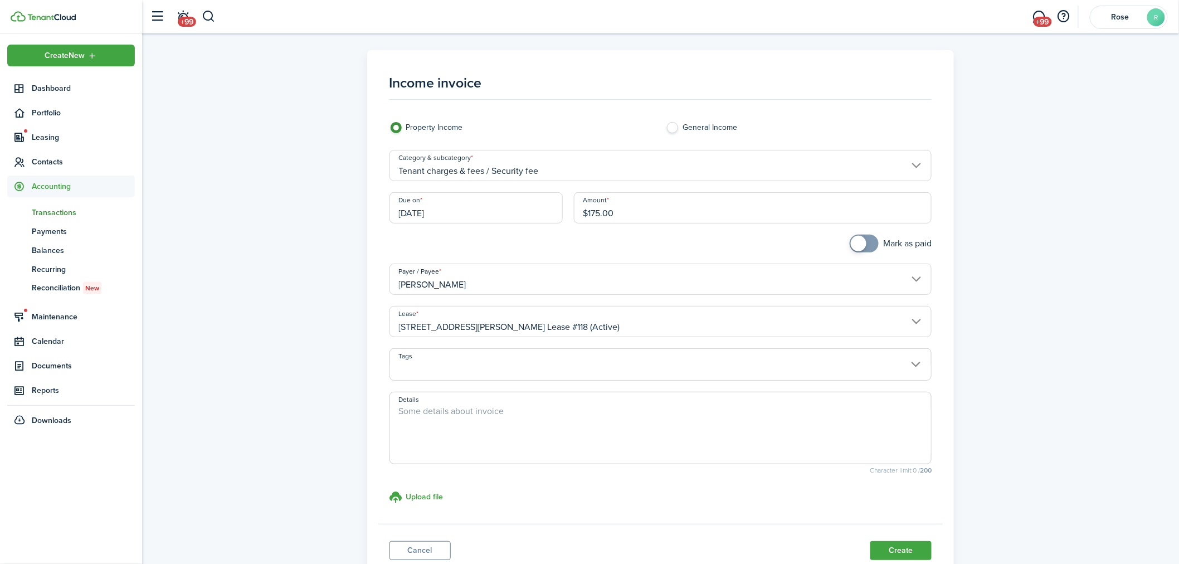
click at [504, 416] on textarea "Details" at bounding box center [660, 430] width 541 height 53
type textarea "1"
click at [554, 409] on textarea "Security Deposit [MEDICAL_DATA]. to be paid every tw weeks for $175" at bounding box center [660, 430] width 541 height 53
click at [671, 418] on textarea "Security Deposit [MEDICAL_DATA]. to be paid every two weeks for $175" at bounding box center [660, 430] width 541 height 53
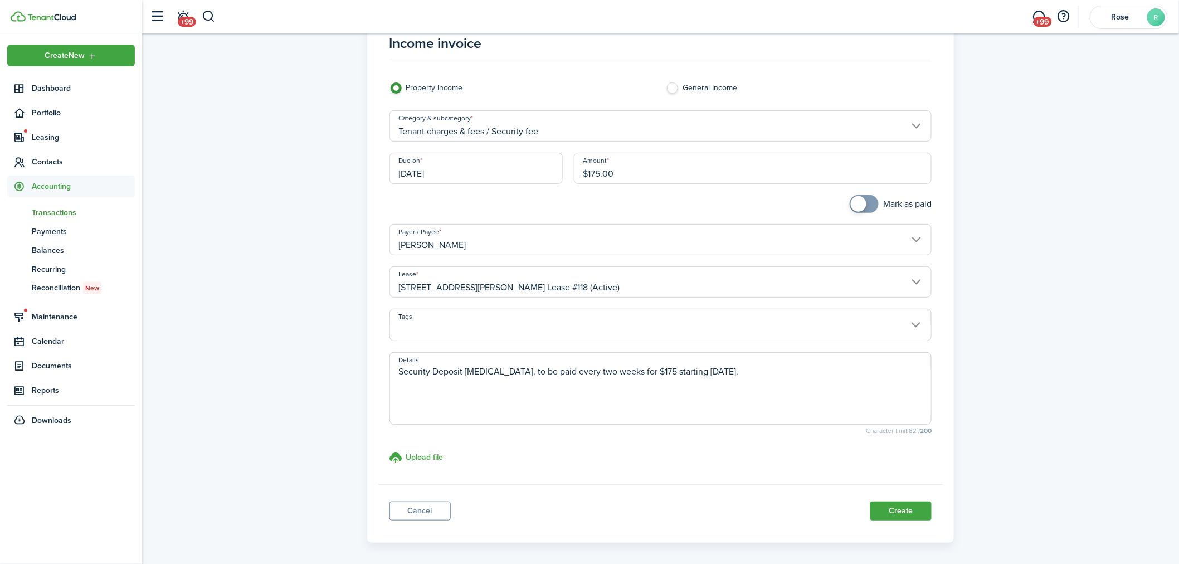
scroll to position [62, 0]
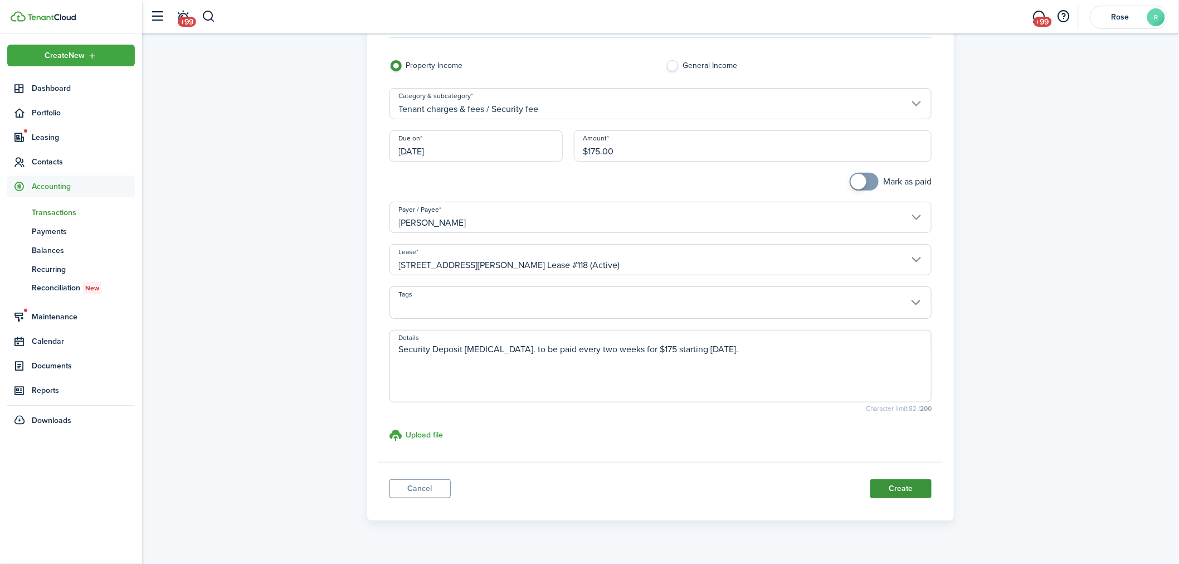
type textarea "Security Deposit [MEDICAL_DATA]. to be paid every two weeks for $175 starting […"
click at [889, 487] on button "Create" at bounding box center [900, 488] width 61 height 19
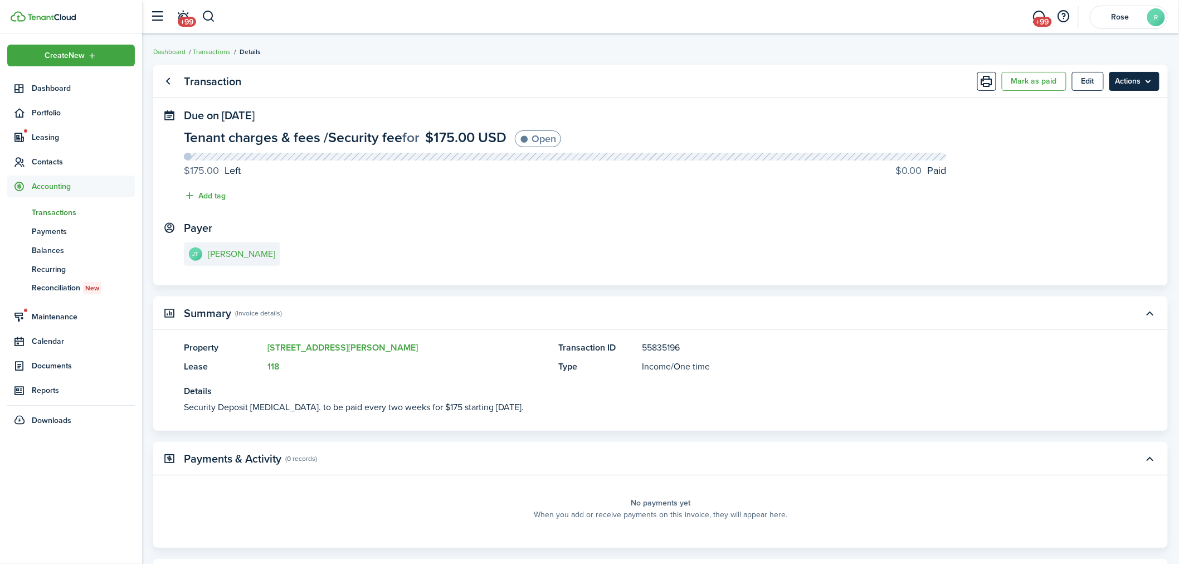
click at [1149, 81] on menu-btn "Actions" at bounding box center [1134, 81] width 50 height 19
click at [1101, 108] on link "Make recurring" at bounding box center [1110, 105] width 97 height 19
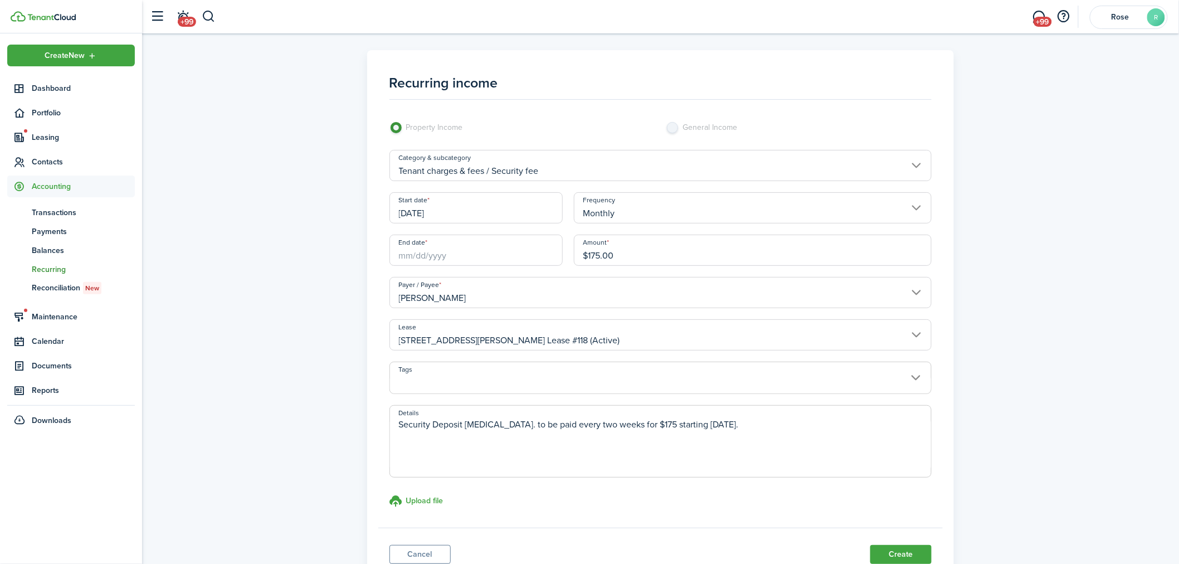
click at [446, 210] on input "[DATE]" at bounding box center [475, 207] width 173 height 31
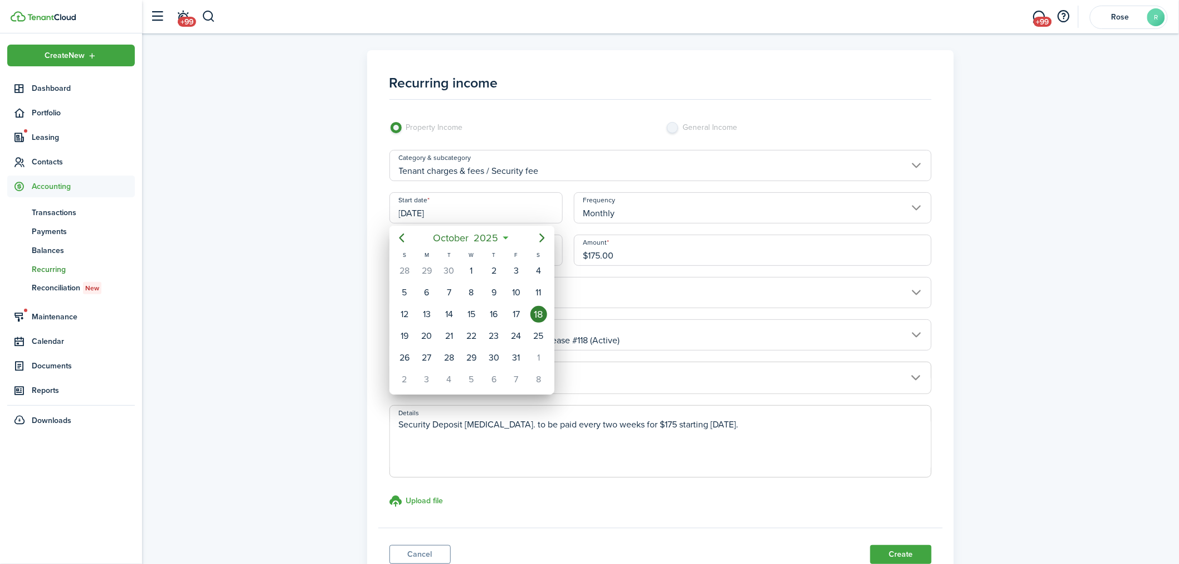
click at [632, 212] on div at bounding box center [589, 282] width 1357 height 742
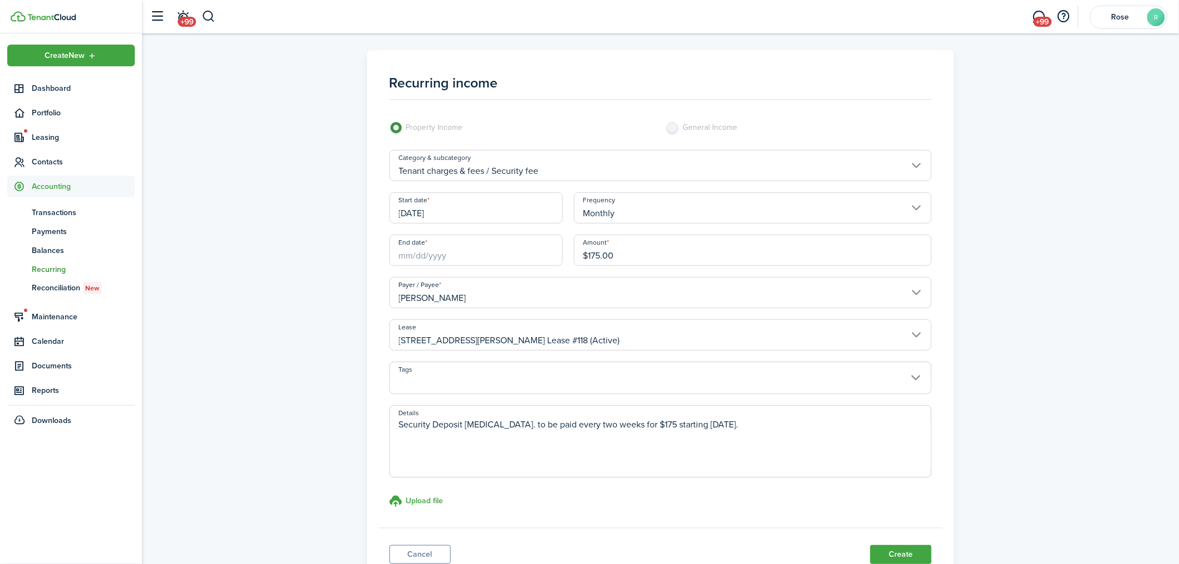
click at [632, 212] on input "Monthly" at bounding box center [753, 207] width 358 height 31
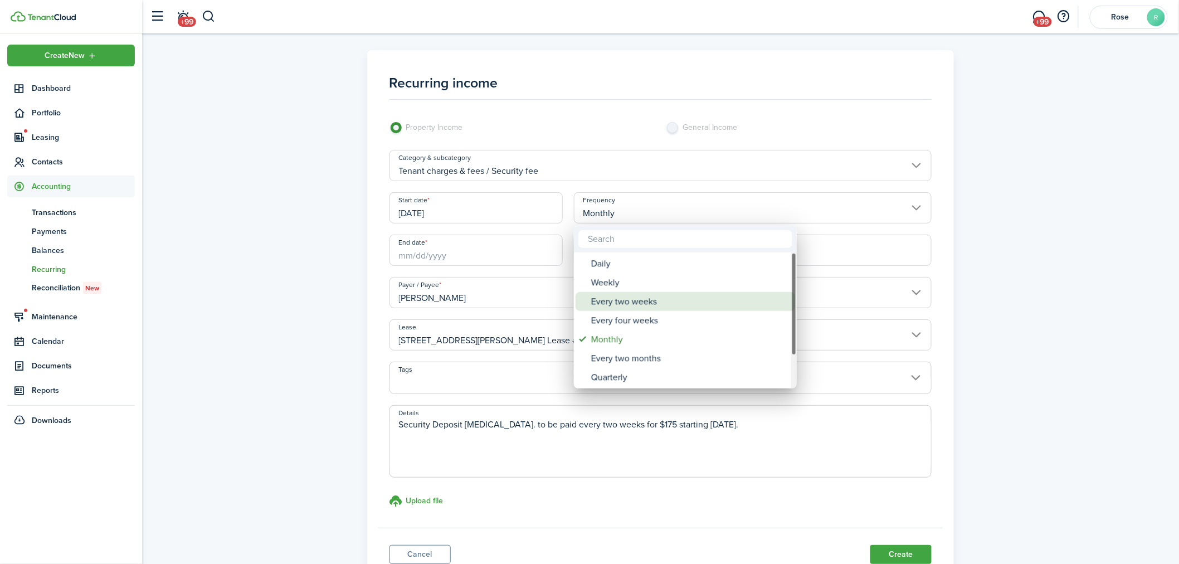
click at [584, 305] on span "Frequency" at bounding box center [583, 302] width 16 height 16
type input "Every two weeks"
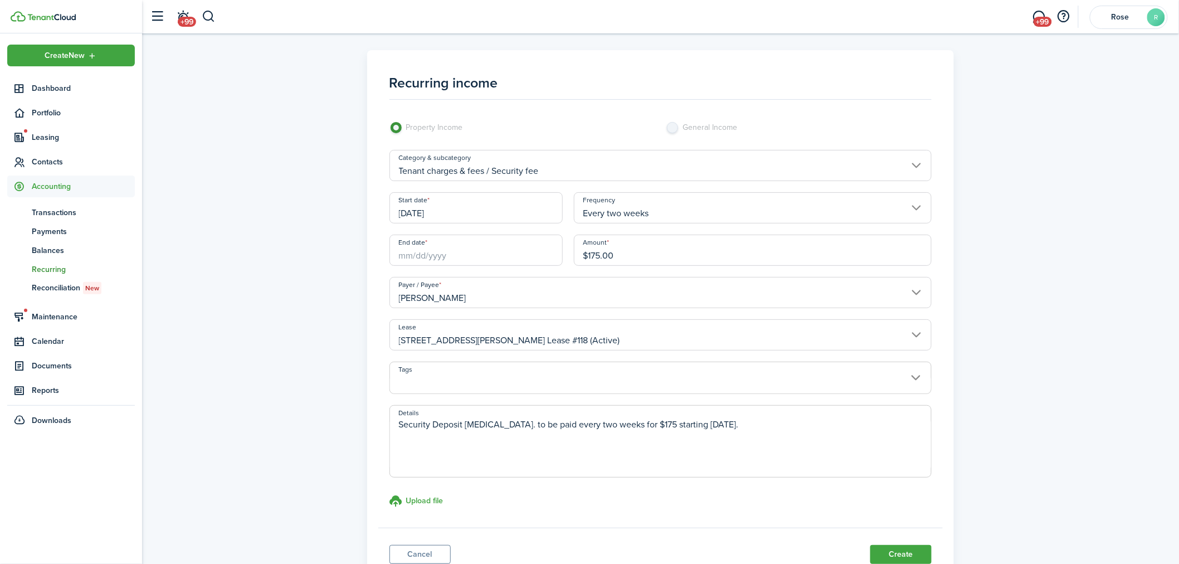
click at [421, 210] on input "[DATE]" at bounding box center [475, 207] width 173 height 31
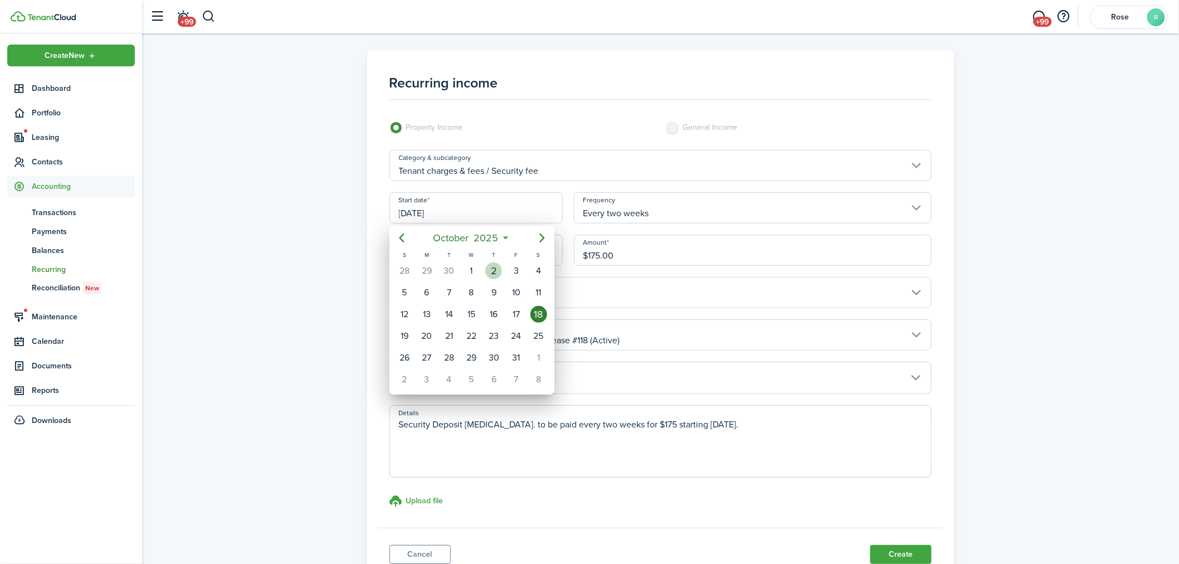
click at [493, 269] on div "2" at bounding box center [493, 270] width 17 height 17
type input "[DATE]"
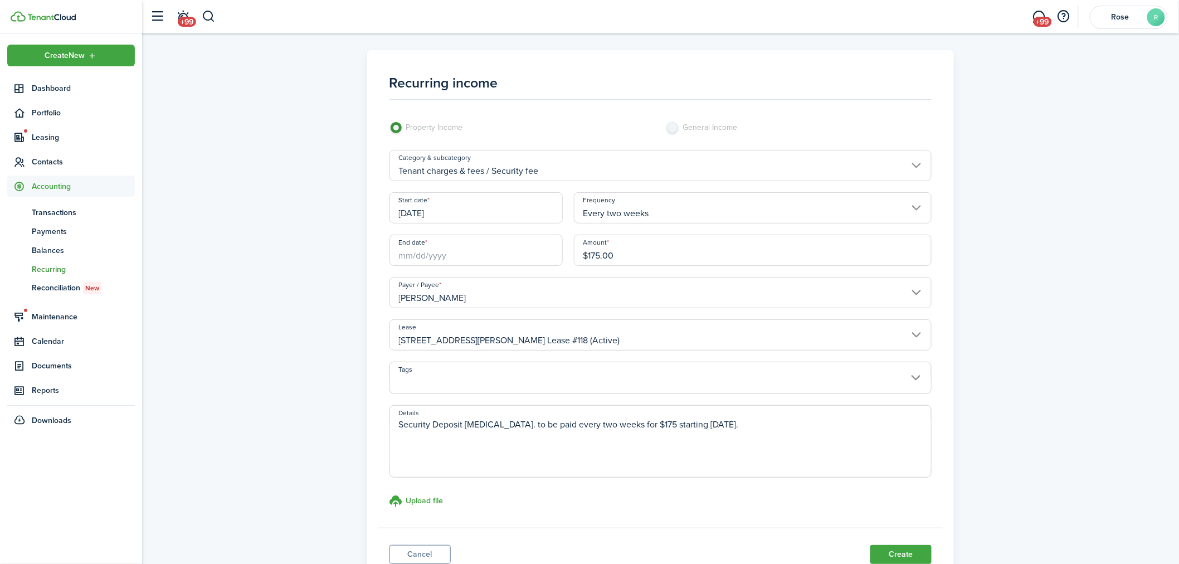
click at [425, 251] on input "End date" at bounding box center [475, 250] width 173 height 31
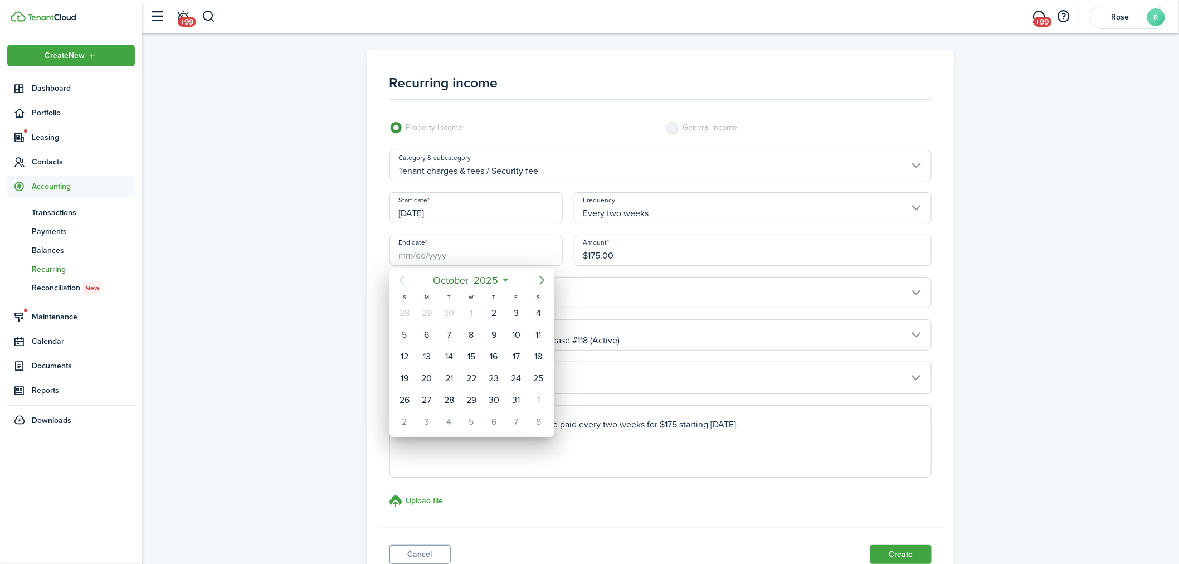
click at [540, 280] on icon "Next page" at bounding box center [541, 280] width 13 height 13
click at [492, 372] on div "22" at bounding box center [493, 378] width 17 height 17
type input "[DATE]"
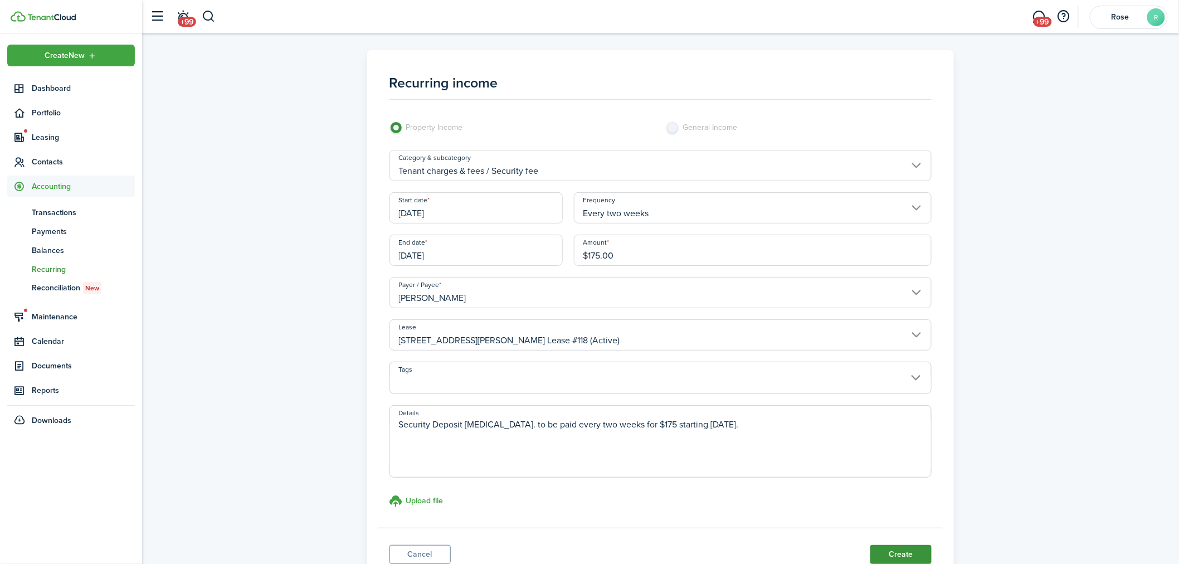
click at [897, 553] on button "Create" at bounding box center [900, 554] width 61 height 19
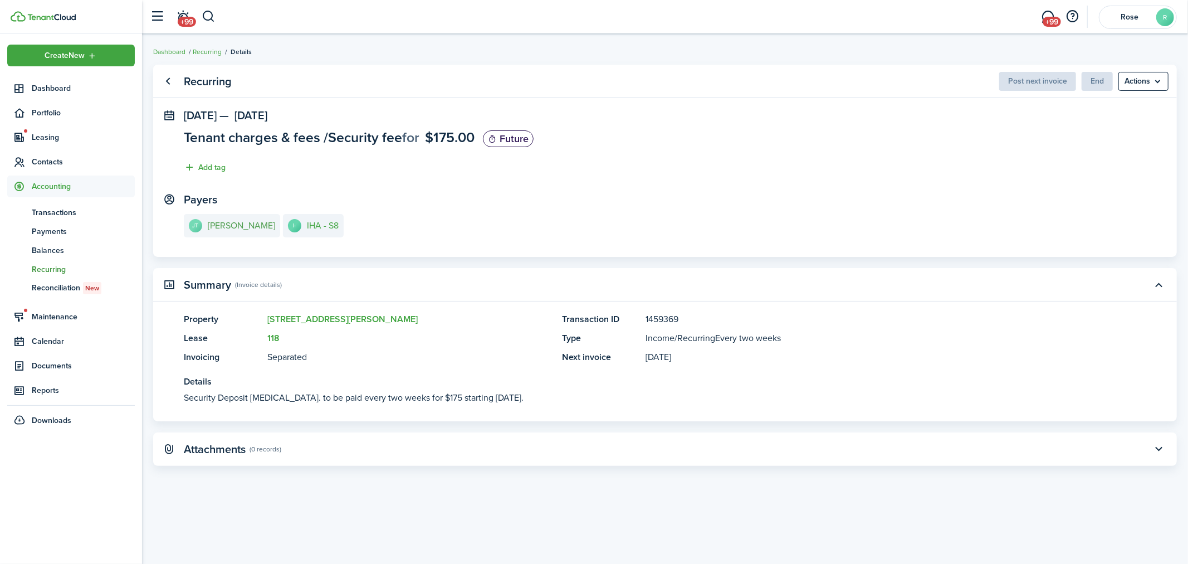
click at [232, 226] on e-details-info-title "[PERSON_NAME]" at bounding box center [241, 226] width 67 height 10
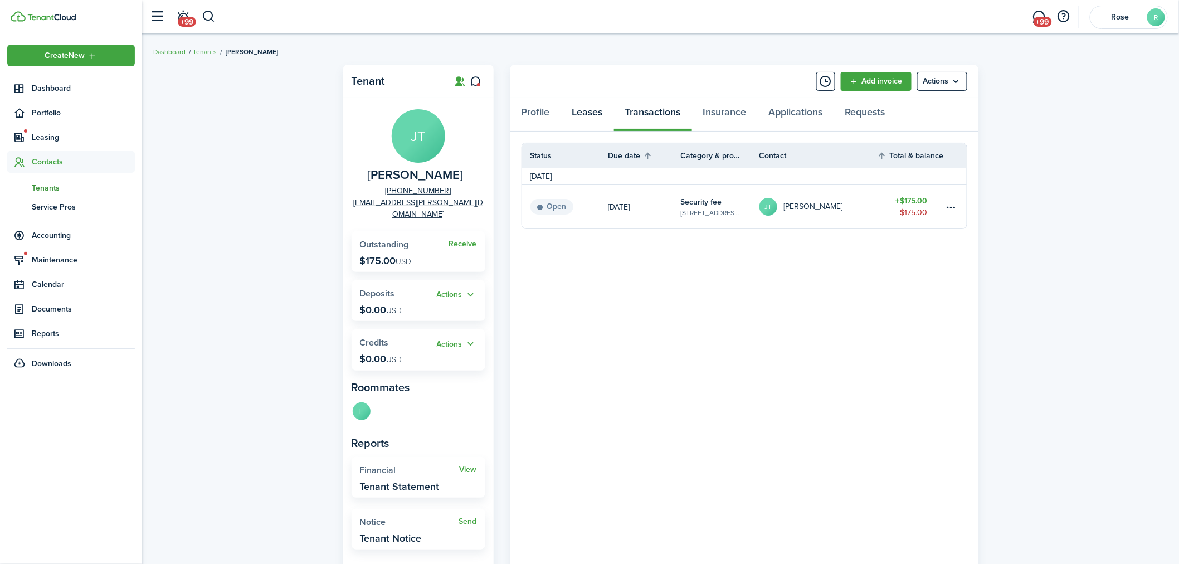
click at [580, 118] on link "Leases" at bounding box center [587, 114] width 53 height 33
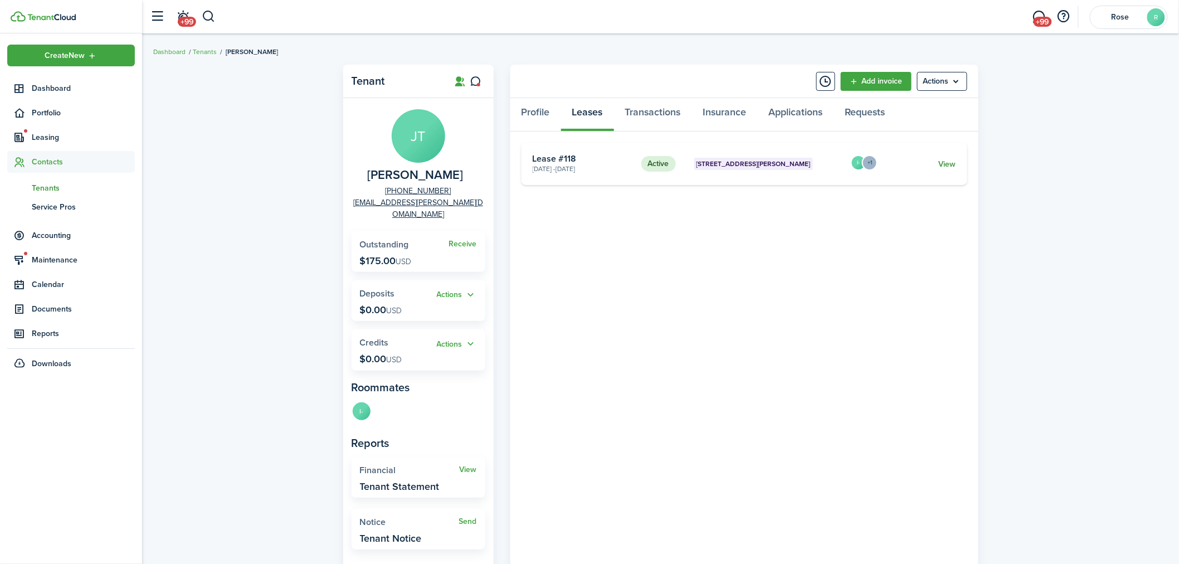
click at [945, 162] on link "View" at bounding box center [946, 164] width 17 height 12
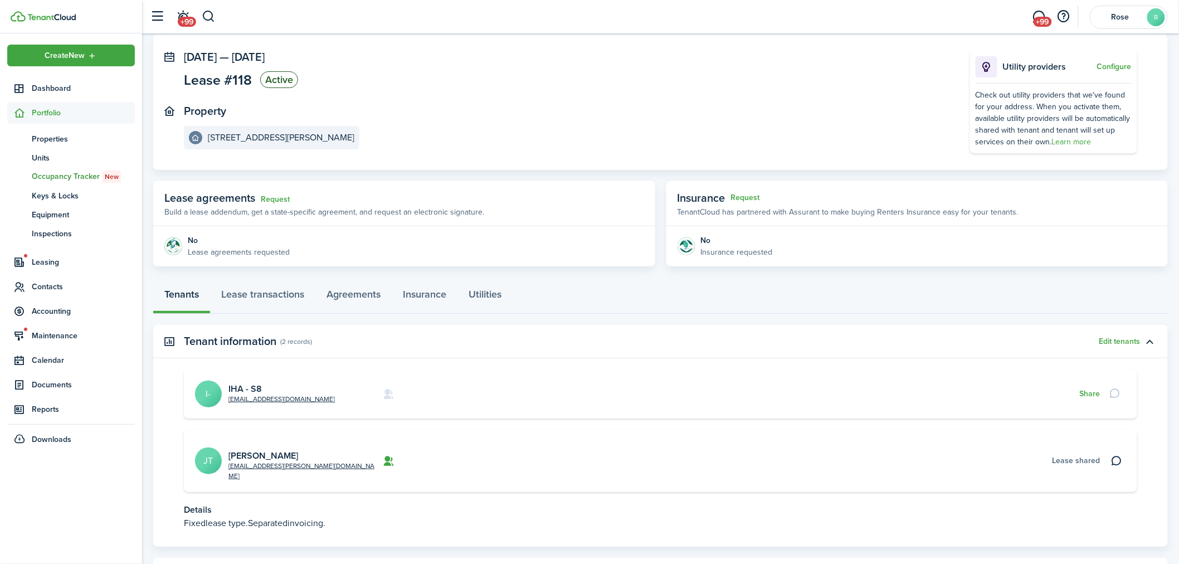
scroll to position [101, 0]
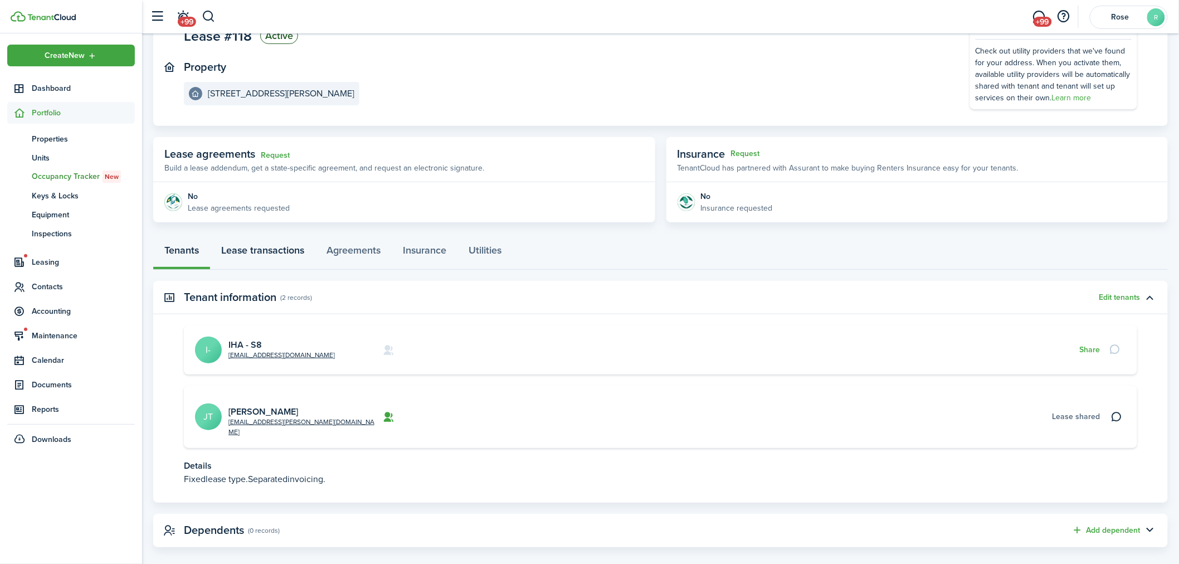
click at [249, 248] on link "Lease transactions" at bounding box center [262, 252] width 105 height 33
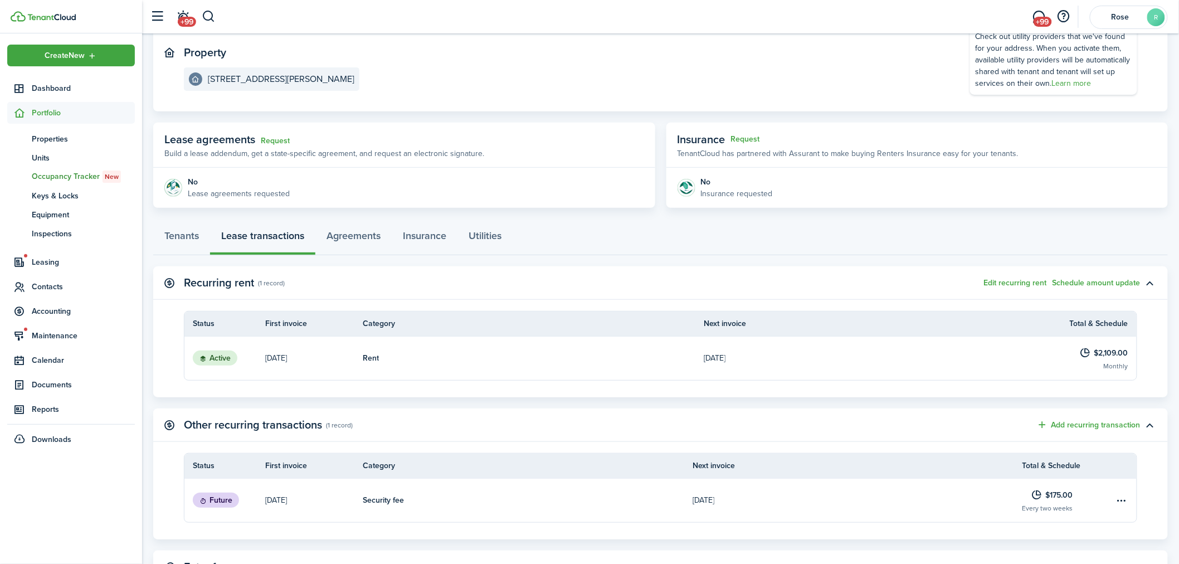
scroll to position [232, 0]
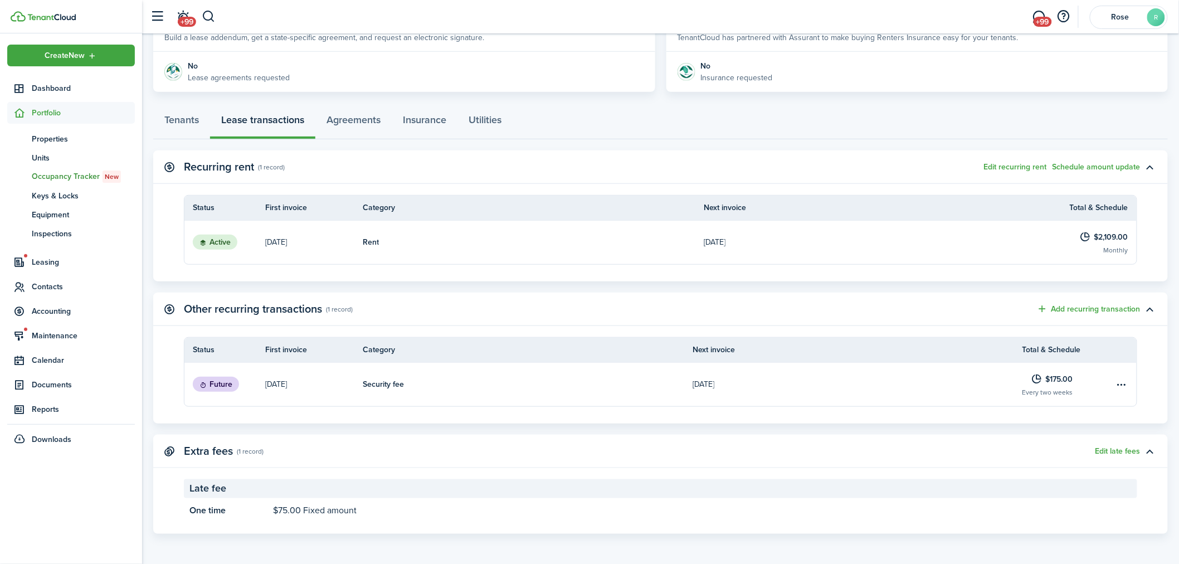
click at [538, 436] on panel-main-header "Extra fees (1 record) Edit late fees" at bounding box center [660, 451] width 1014 height 33
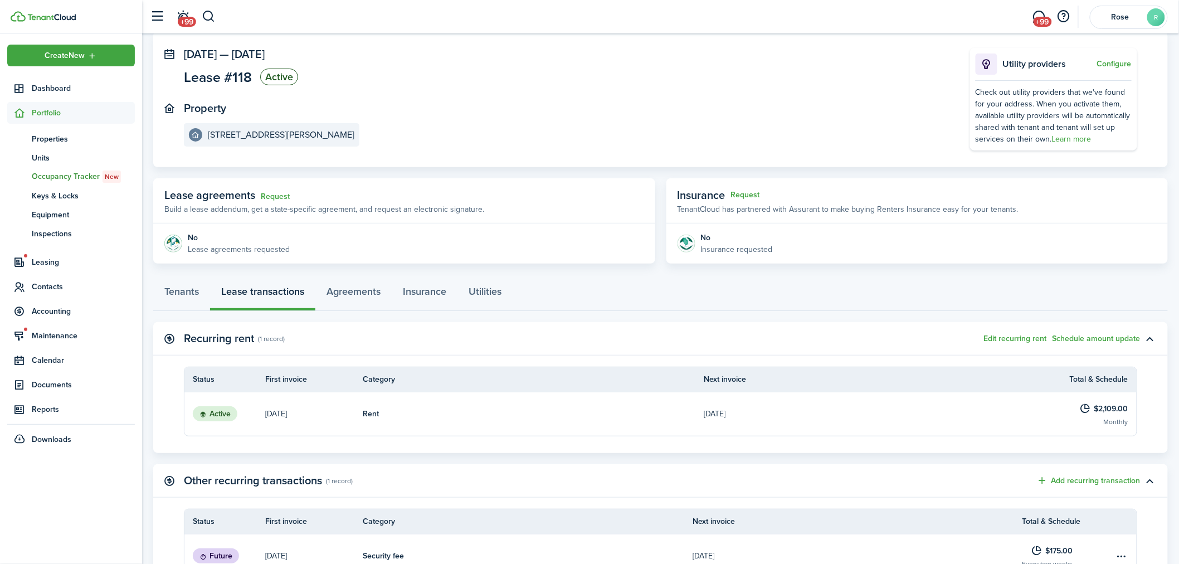
scroll to position [186, 0]
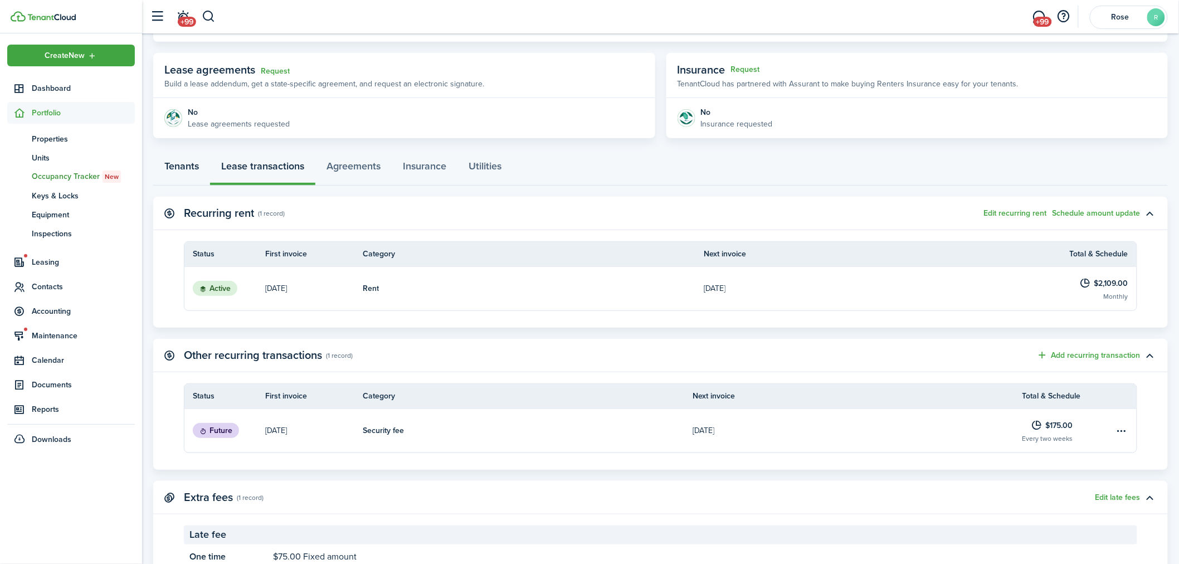
click at [191, 164] on link "Tenants" at bounding box center [181, 168] width 57 height 33
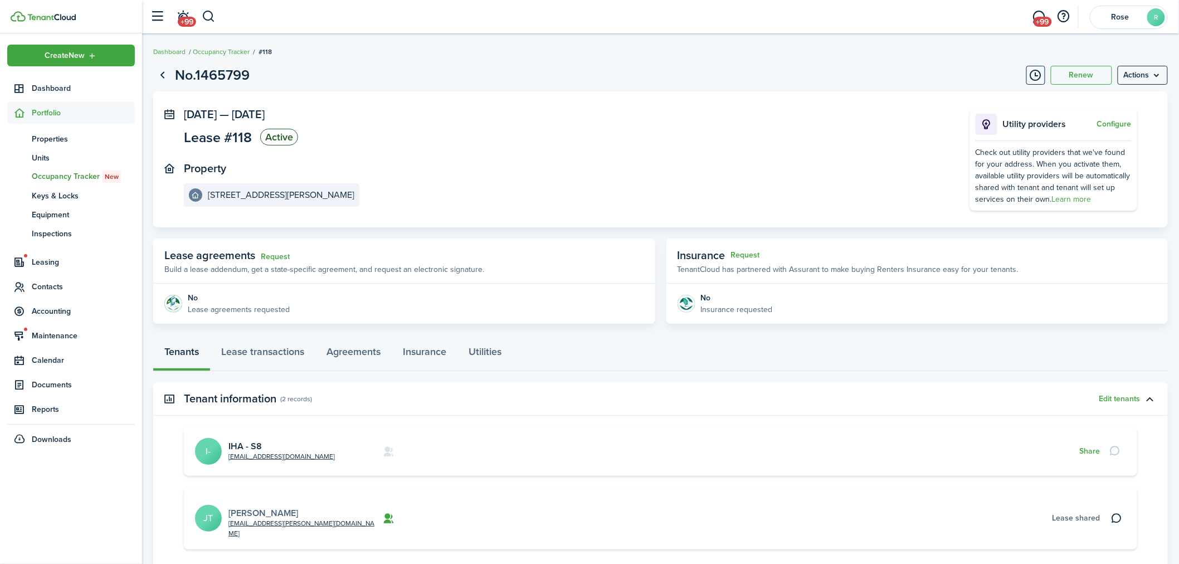
click at [282, 506] on link "[PERSON_NAME]" at bounding box center [263, 512] width 70 height 13
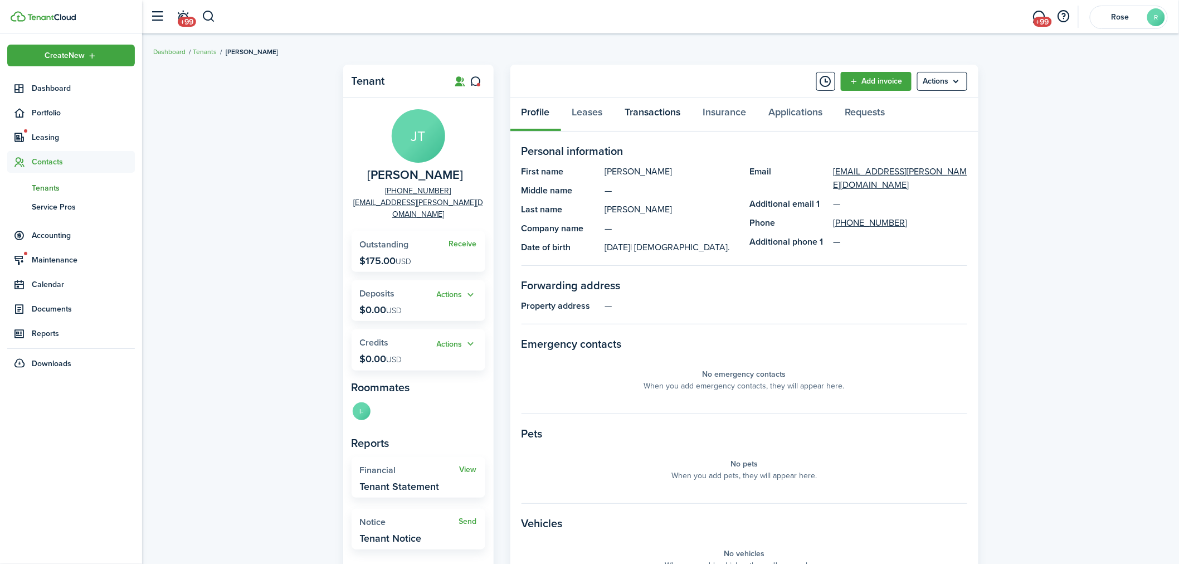
click at [672, 112] on link "Transactions" at bounding box center [653, 114] width 78 height 33
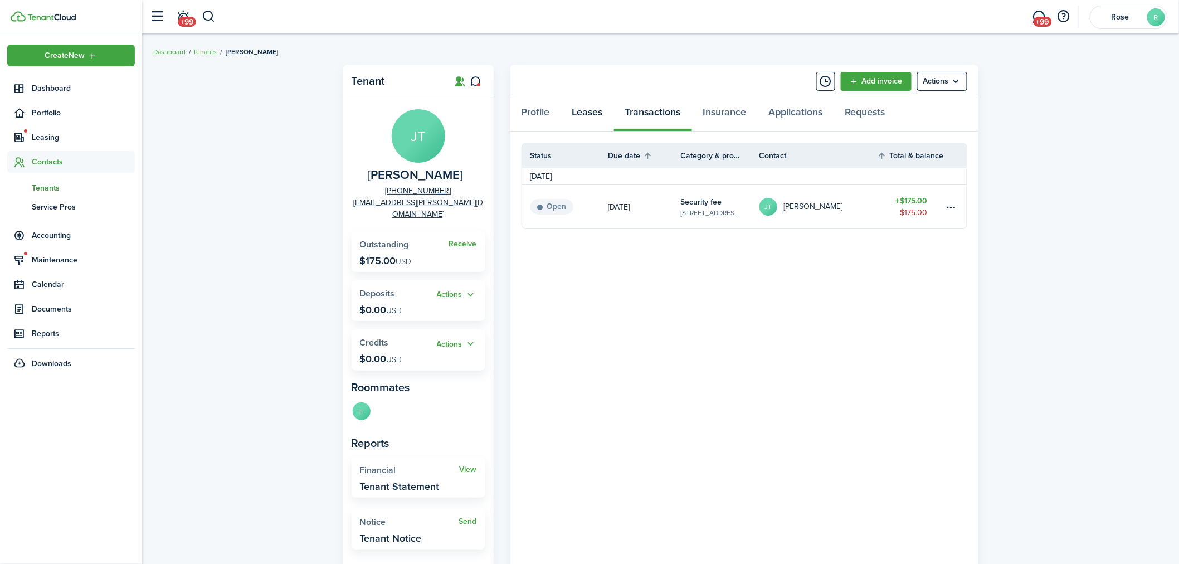
click at [575, 113] on link "Leases" at bounding box center [587, 114] width 53 height 33
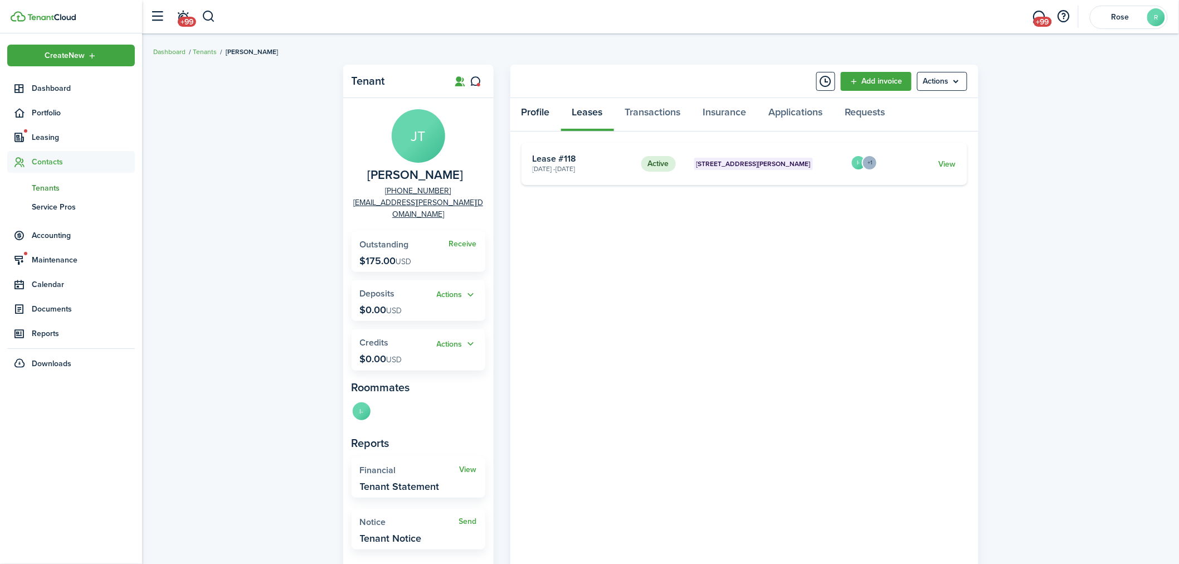
click at [533, 114] on link "Profile" at bounding box center [535, 114] width 51 height 33
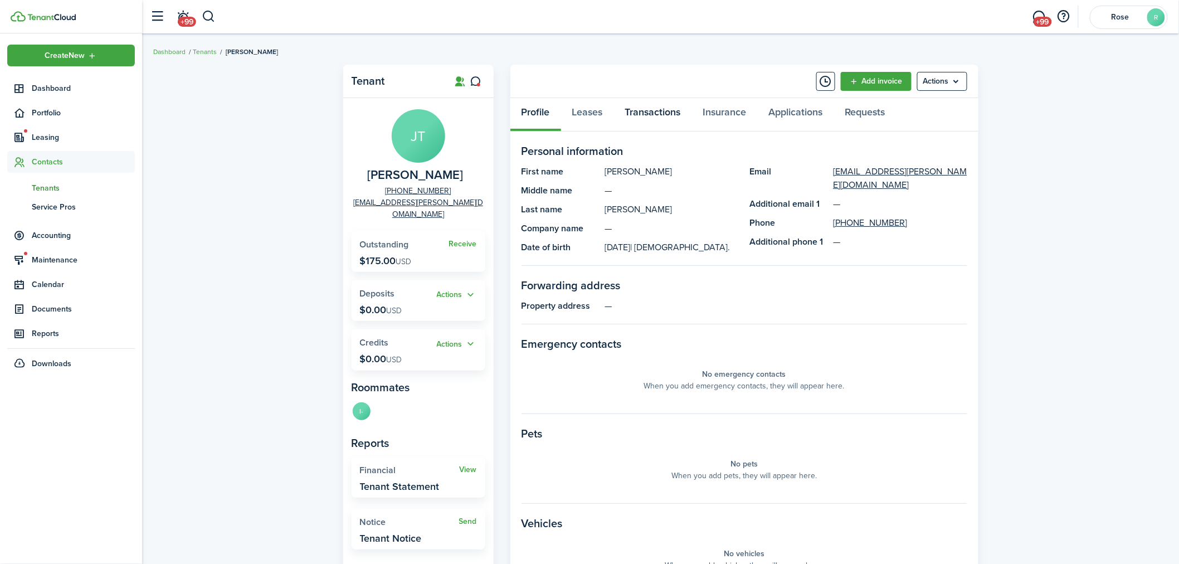
click at [648, 106] on link "Transactions" at bounding box center [653, 114] width 78 height 33
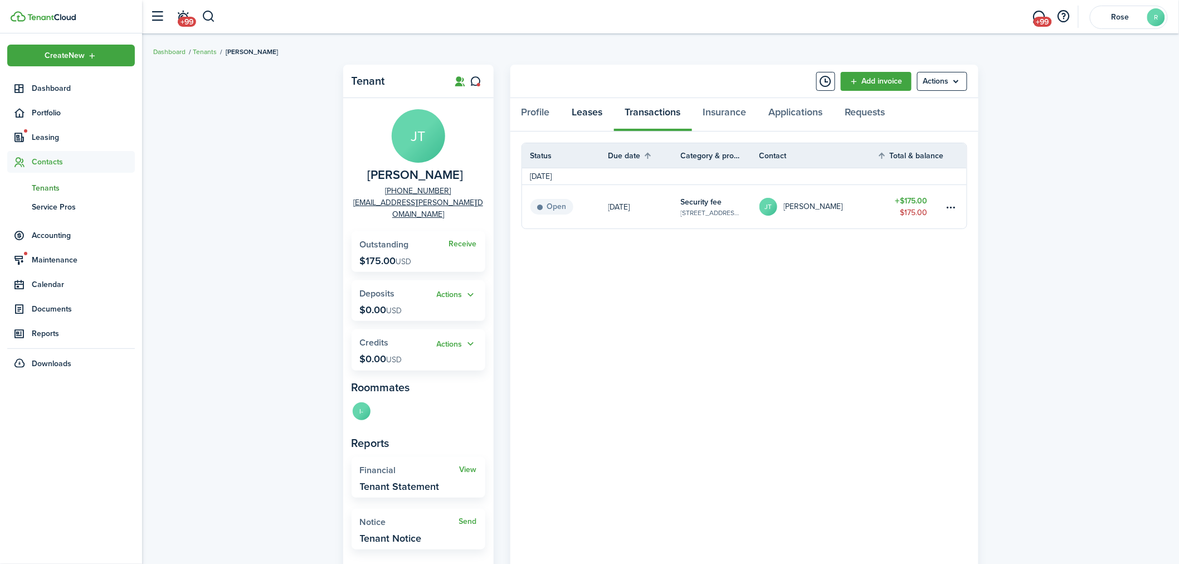
click at [591, 108] on link "Leases" at bounding box center [587, 114] width 53 height 33
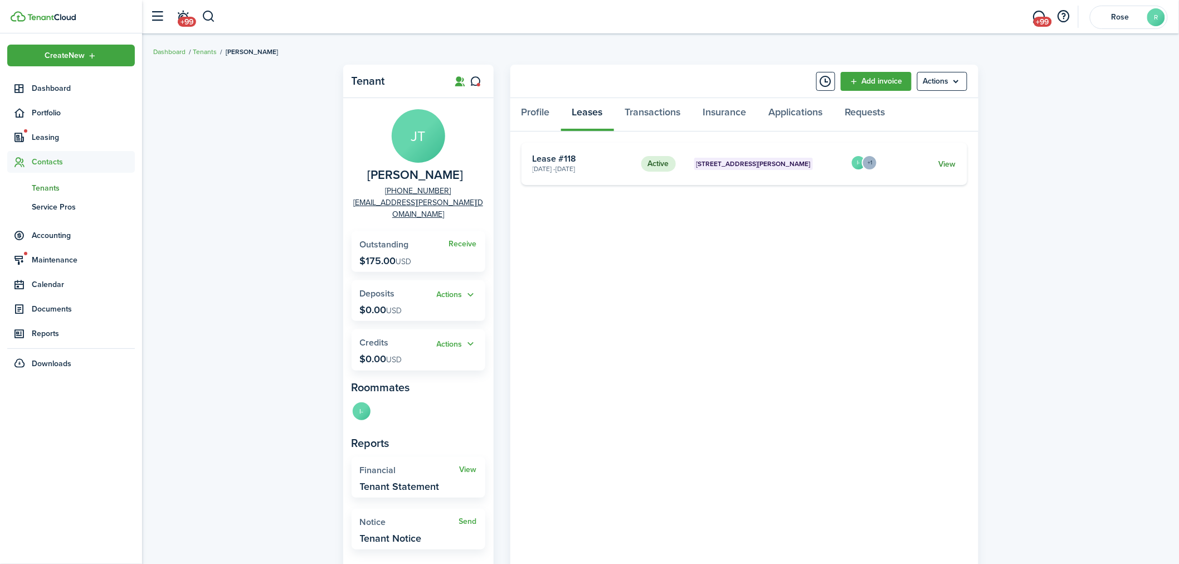
click at [951, 163] on link "View" at bounding box center [946, 164] width 17 height 12
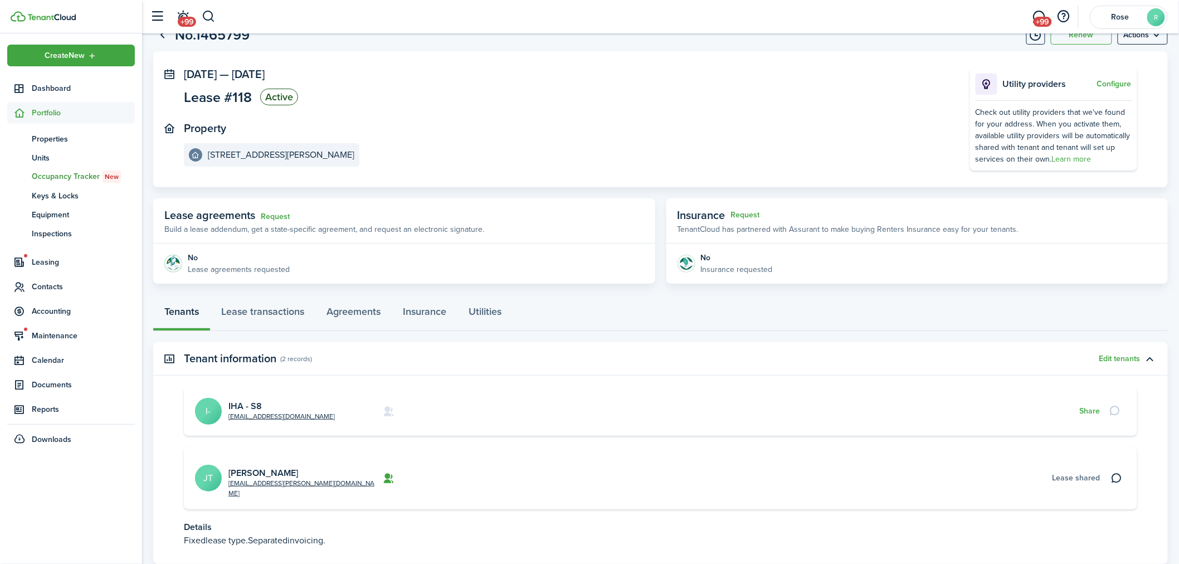
scroll to position [40, 0]
click at [75, 90] on span "Dashboard" at bounding box center [83, 88] width 103 height 12
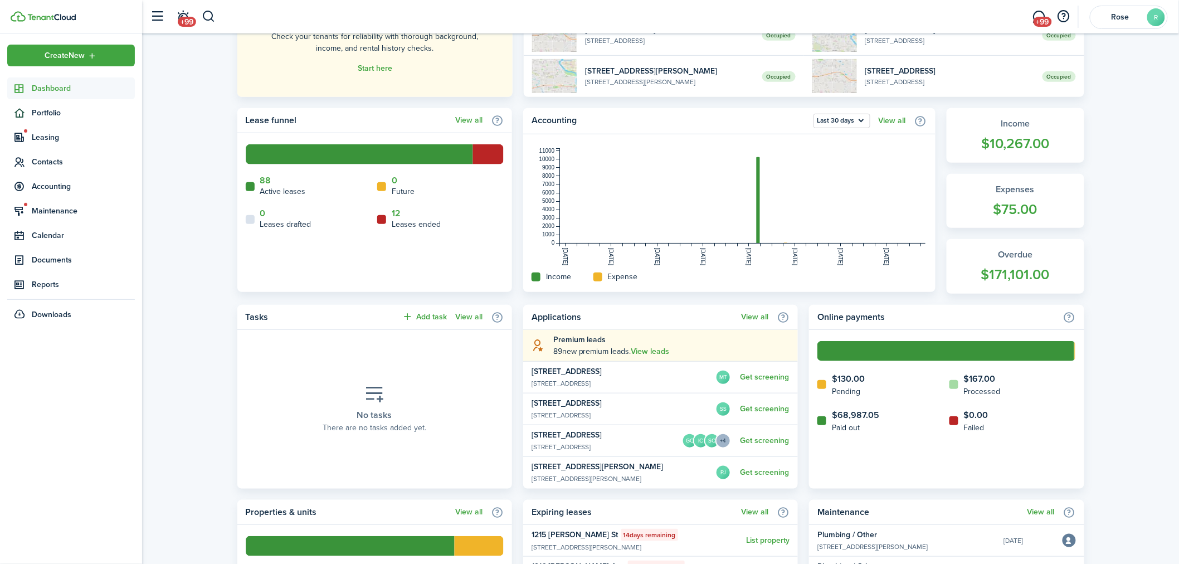
scroll to position [186, 0]
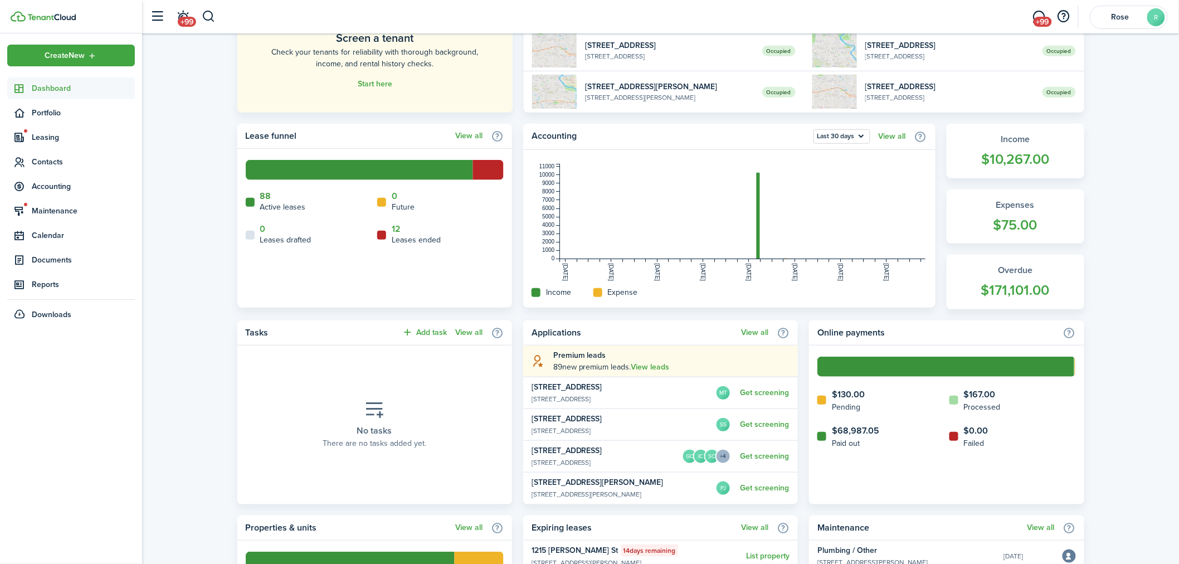
click at [267, 194] on link "88" at bounding box center [265, 196] width 11 height 10
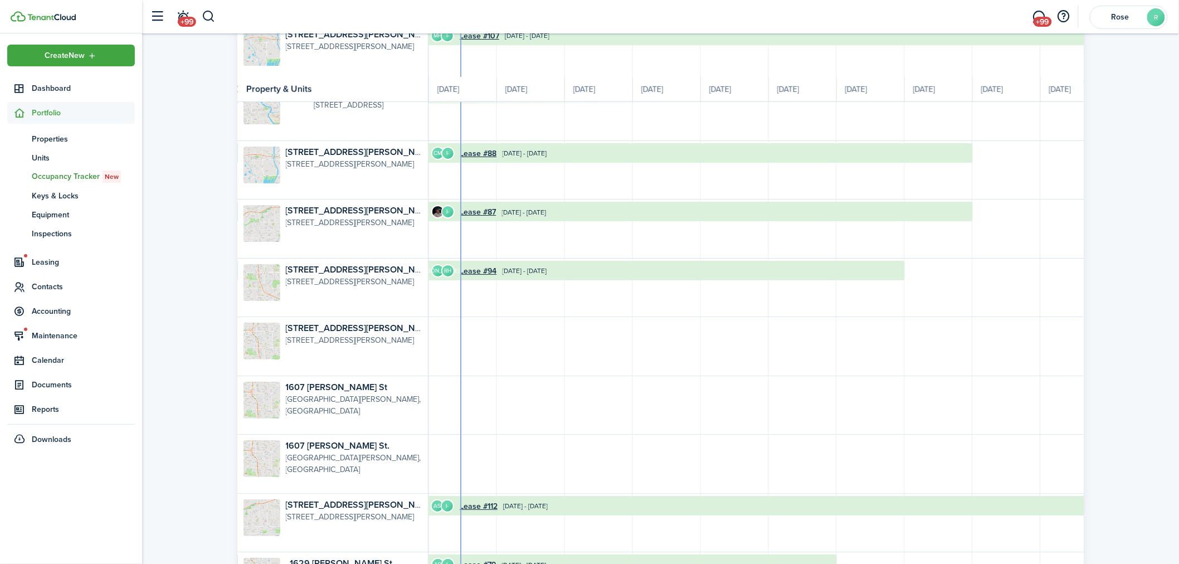
scroll to position [2018, 0]
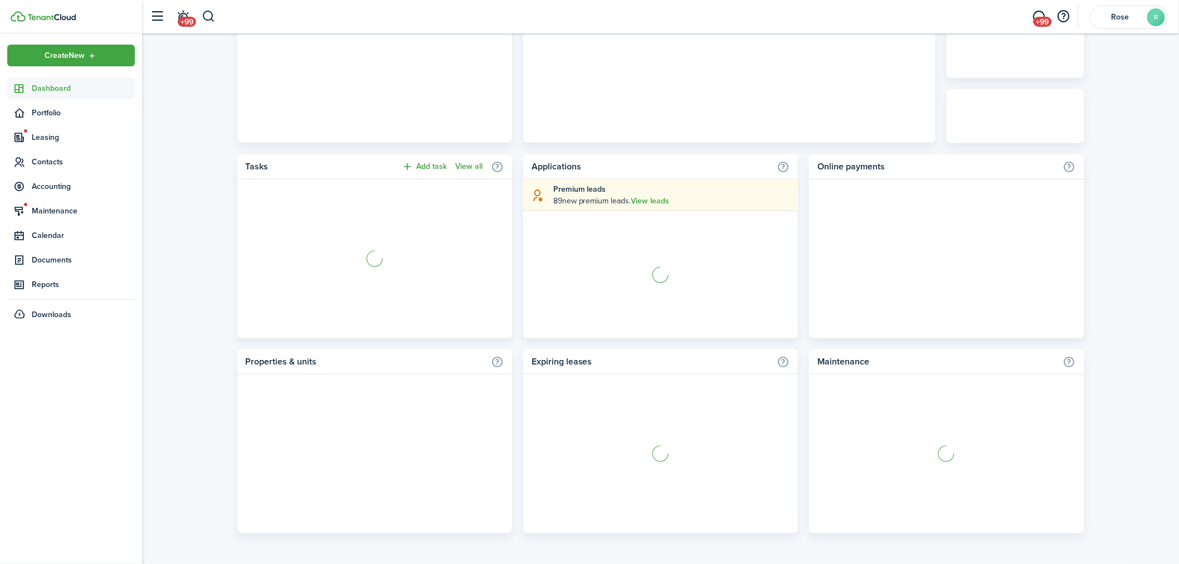
scroll to position [160, 0]
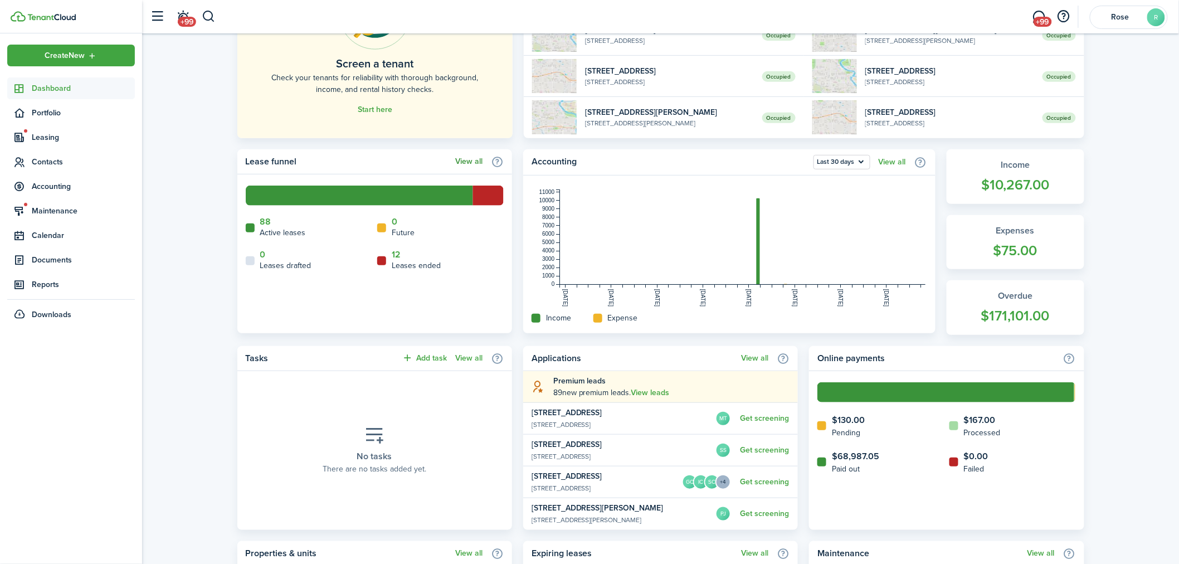
click at [472, 157] on link "View all" at bounding box center [468, 161] width 27 height 9
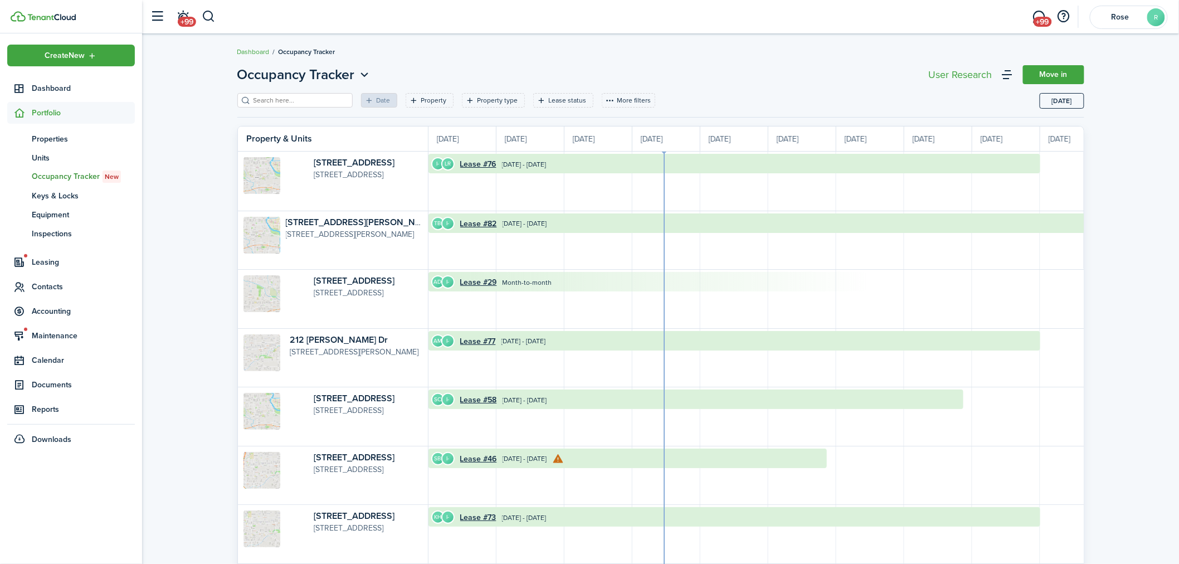
scroll to position [0, 203]
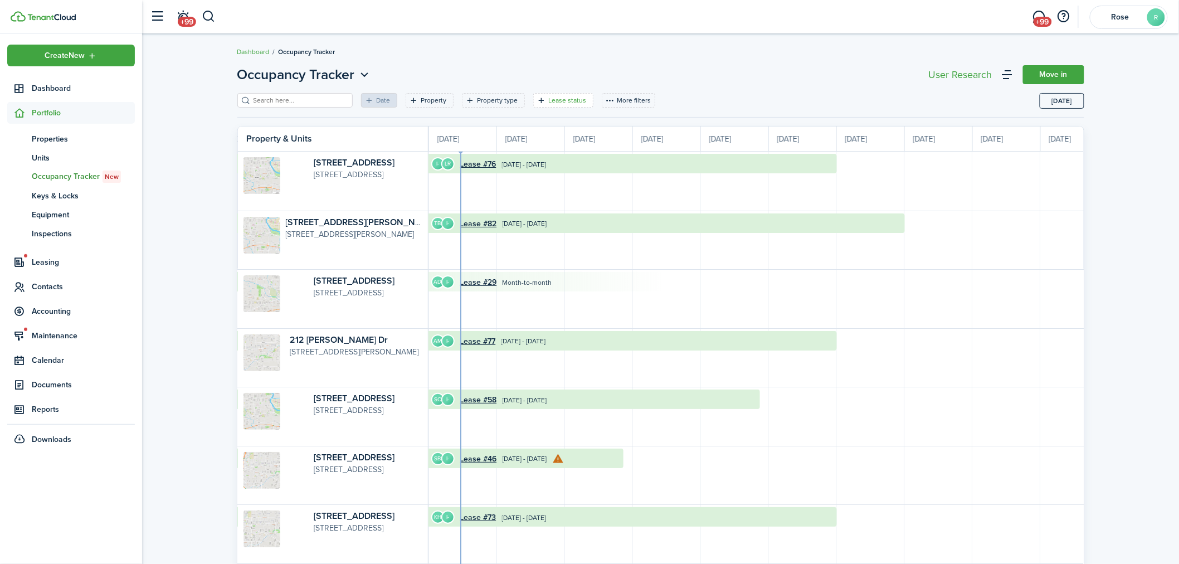
click at [549, 100] on filter-tag-label "Lease status" at bounding box center [568, 100] width 38 height 10
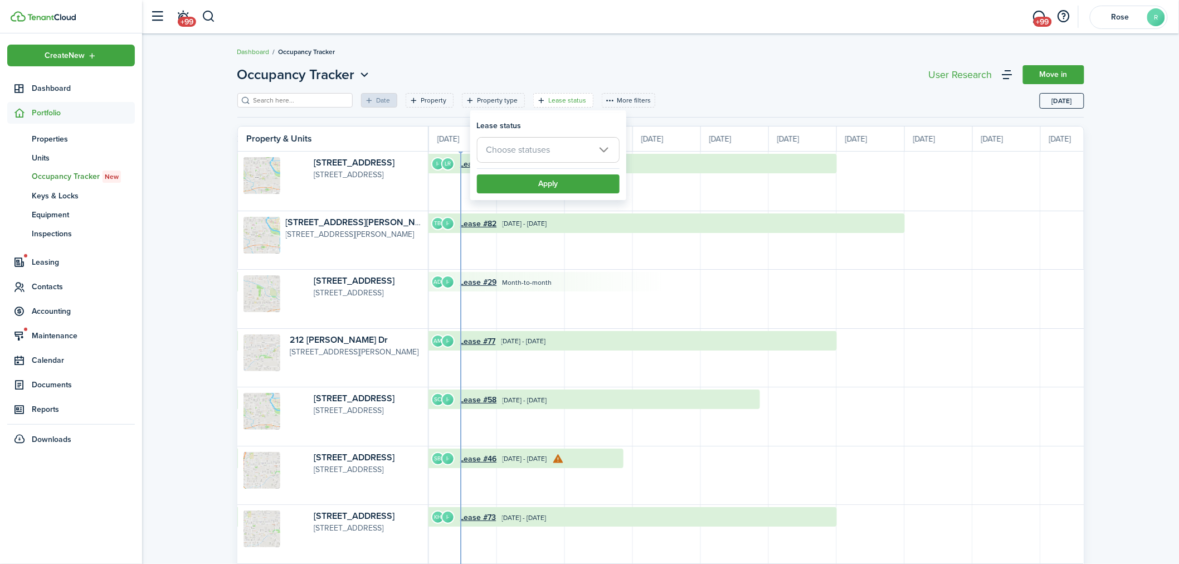
click at [540, 149] on span "Choose statuses" at bounding box center [518, 149] width 64 height 13
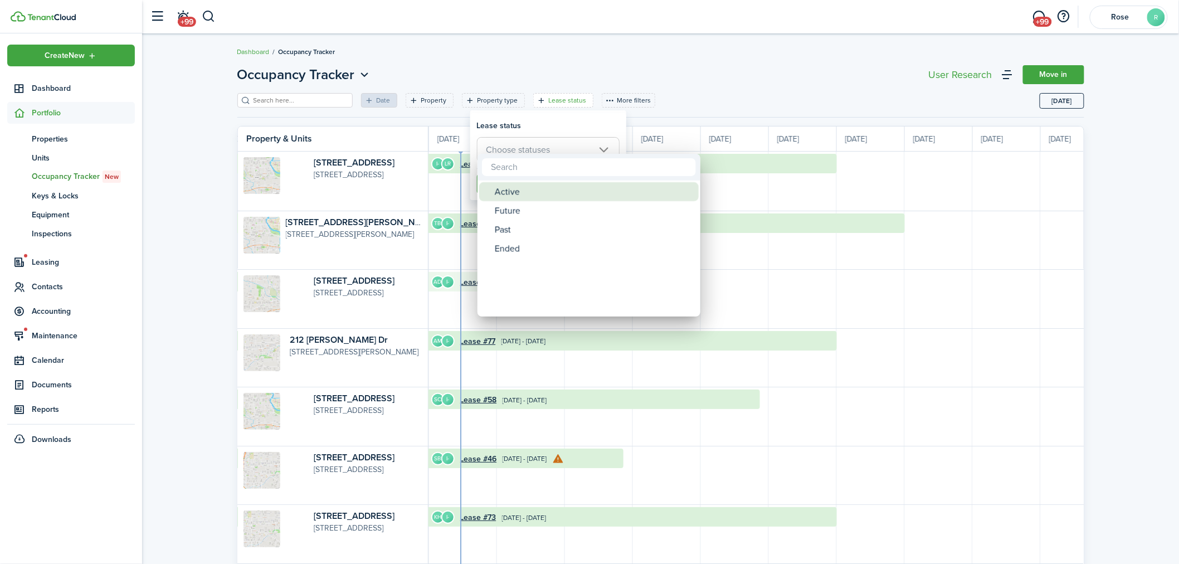
click at [521, 191] on div "Active" at bounding box center [593, 191] width 197 height 19
type input "Active"
click at [843, 91] on div at bounding box center [589, 282] width 1357 height 742
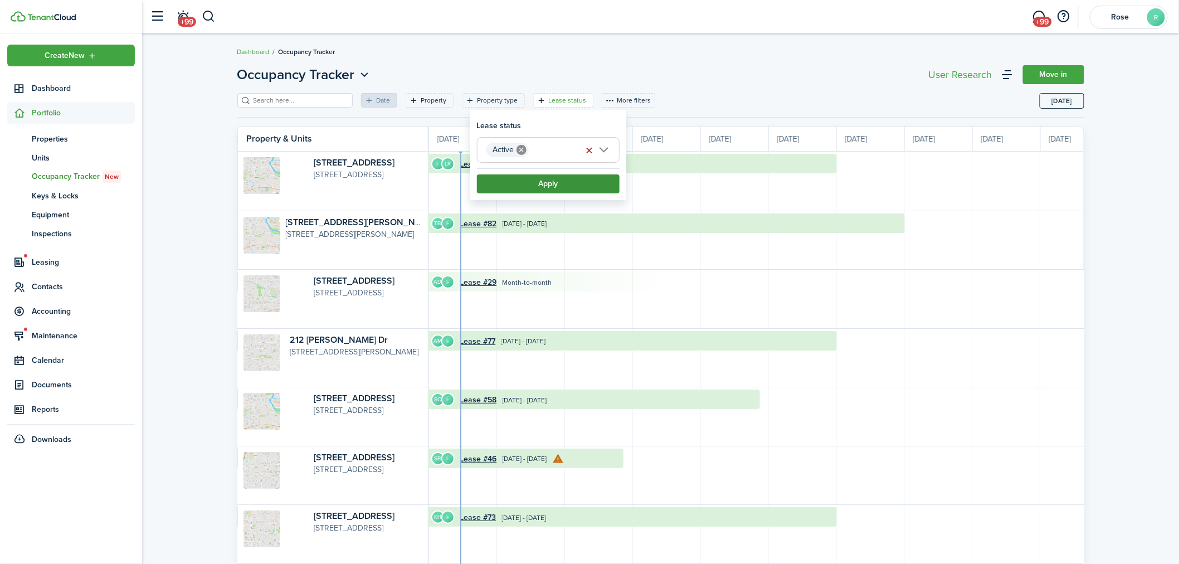
click at [587, 183] on button "Apply" at bounding box center [548, 183] width 143 height 19
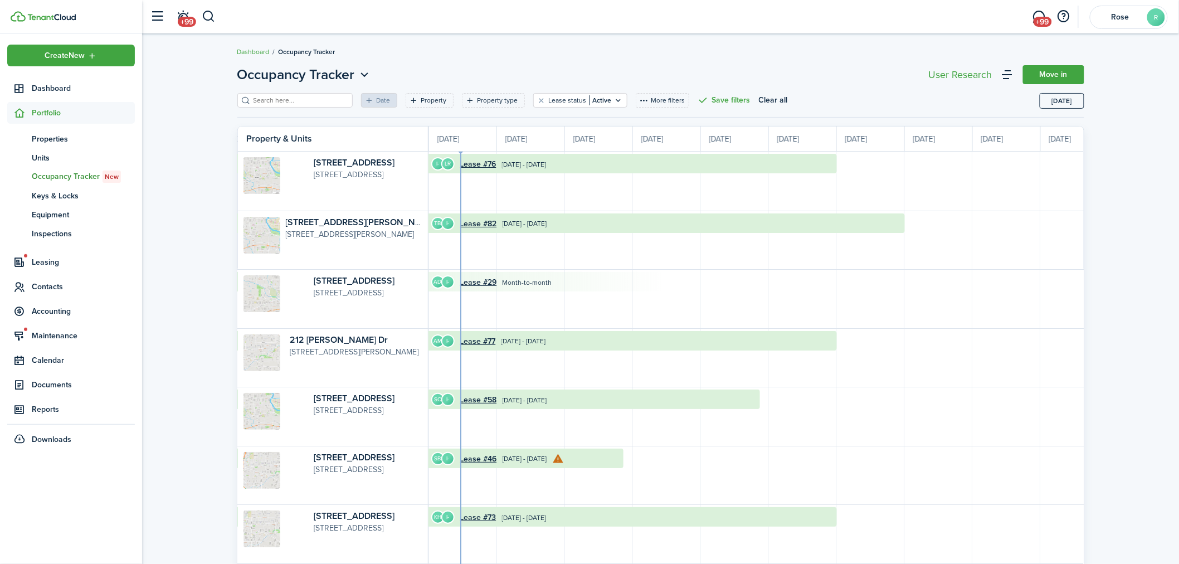
scroll to position [62, 0]
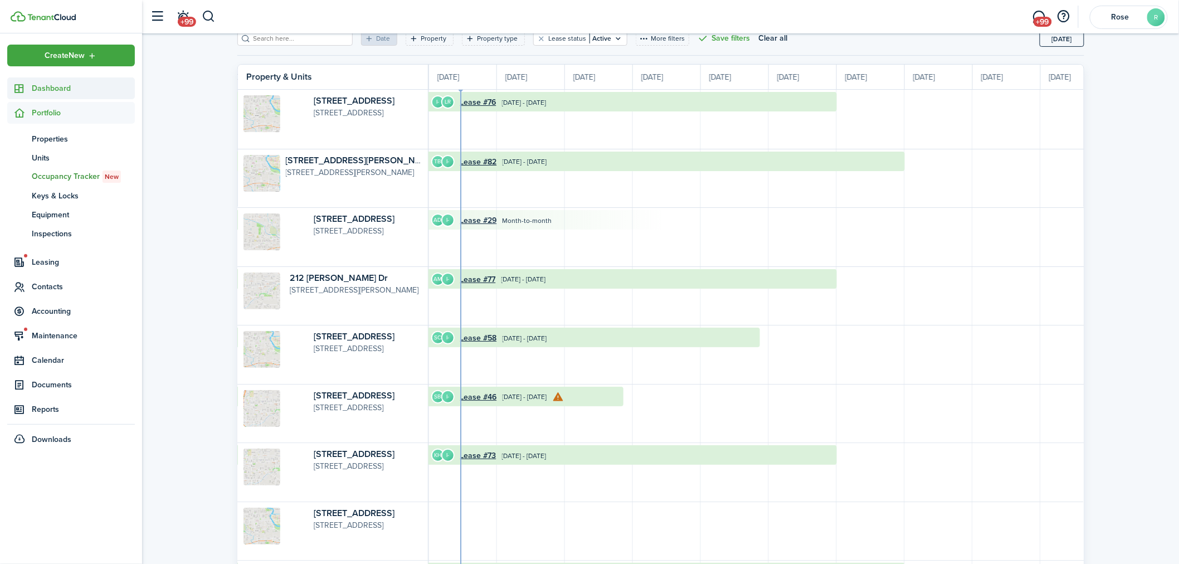
click at [47, 86] on span "Dashboard" at bounding box center [83, 88] width 103 height 12
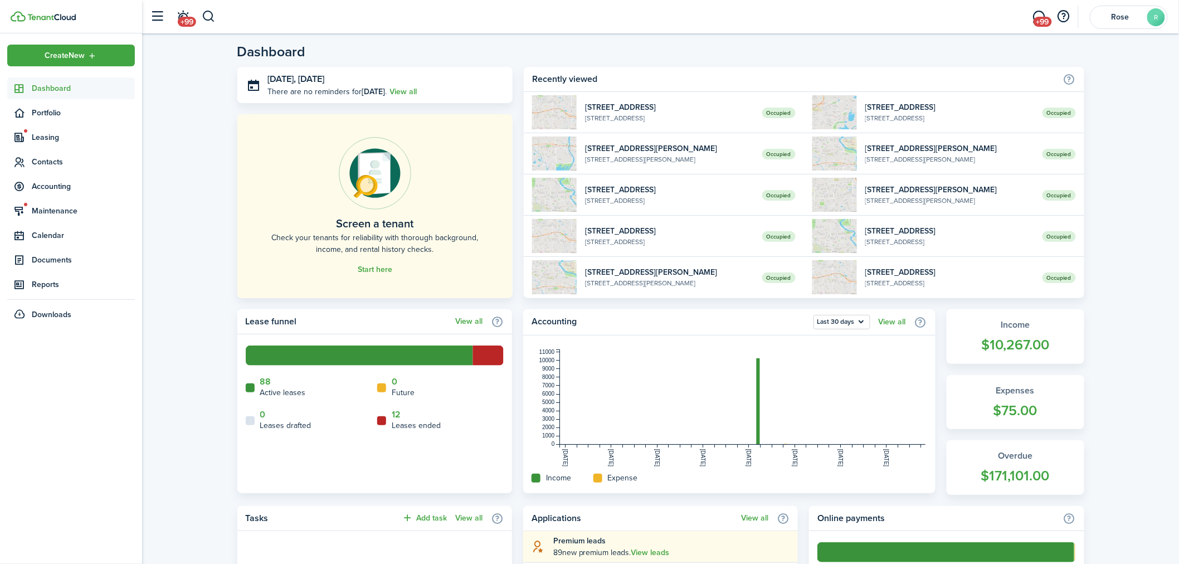
click at [198, 14] on header-control-items "+99" at bounding box center [180, 17] width 71 height 28
click at [213, 9] on button "button" at bounding box center [209, 16] width 14 height 19
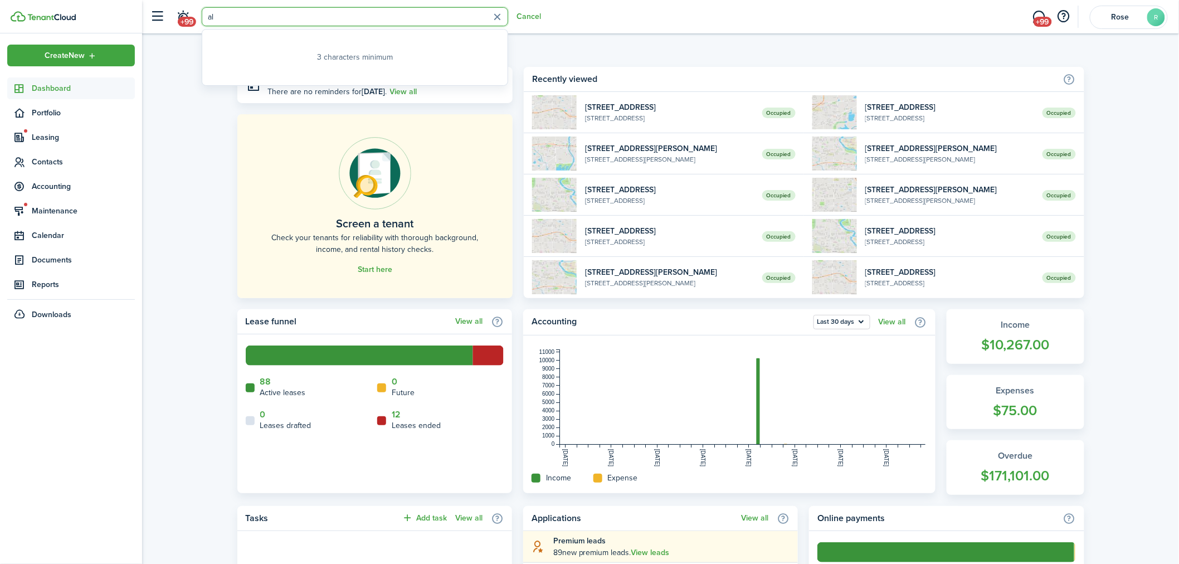
type input "a"
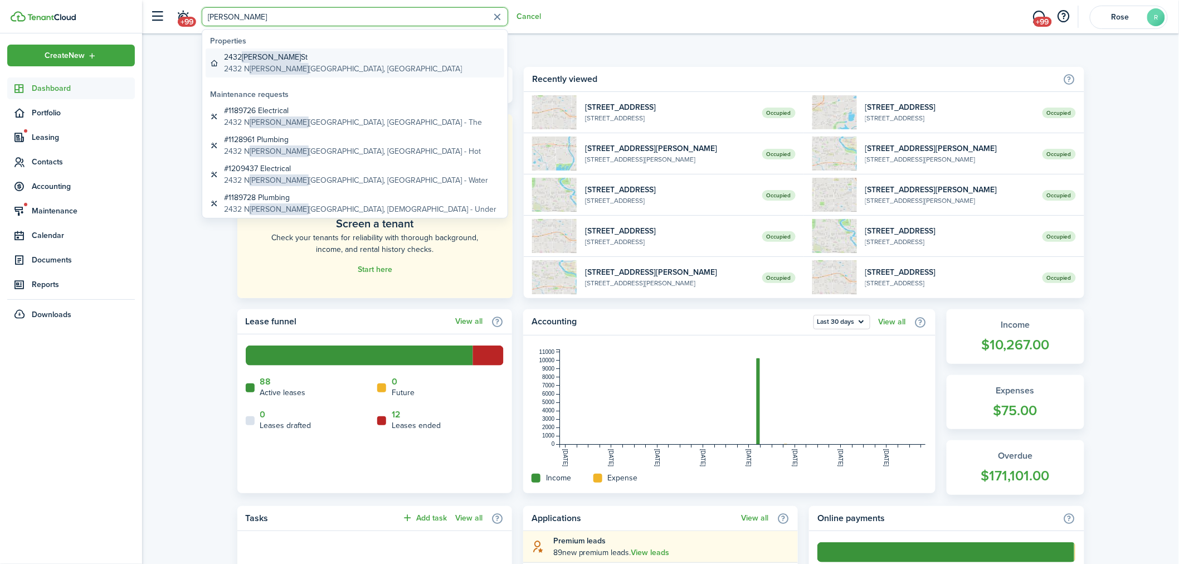
type input "[PERSON_NAME]"
click at [308, 69] on global-search-item-description "[STREET_ADDRESS][PERSON_NAME]" at bounding box center [343, 69] width 238 height 12
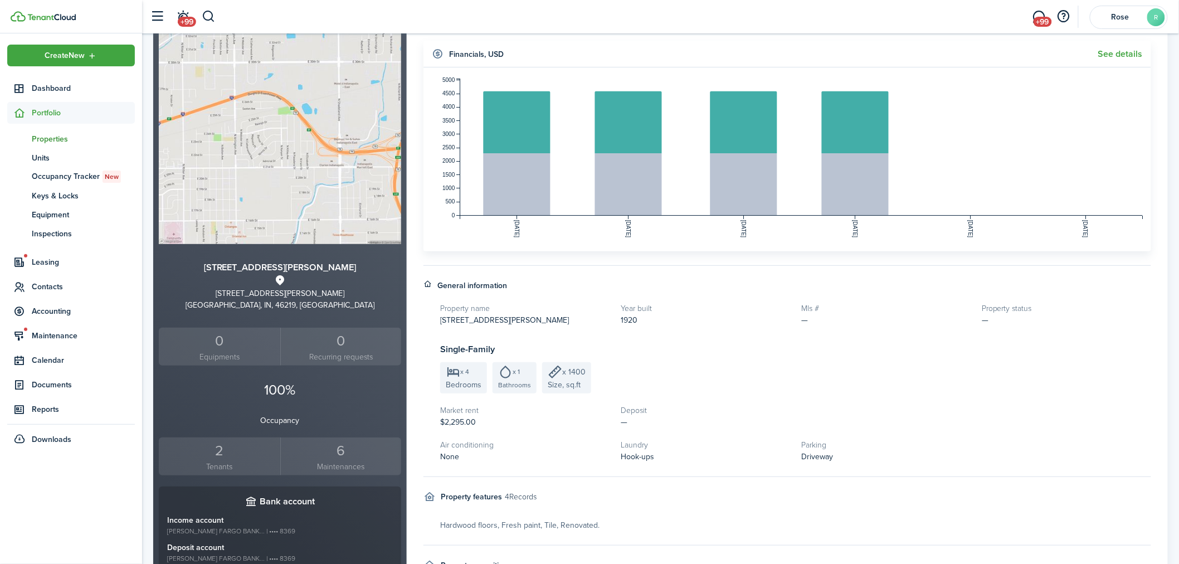
scroll to position [124, 0]
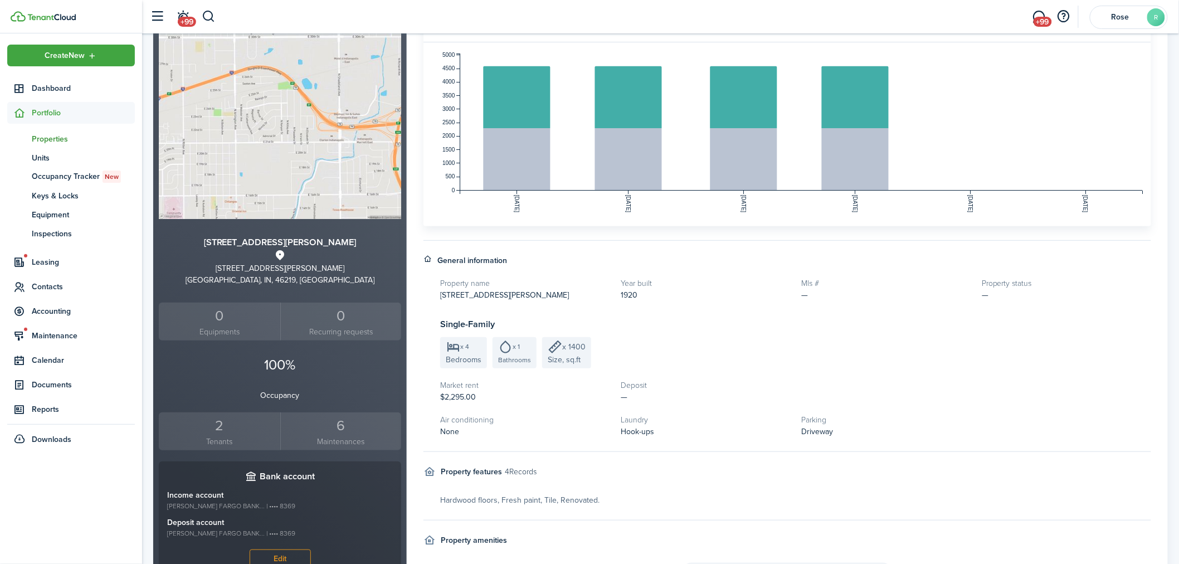
click at [214, 431] on div "2" at bounding box center [220, 425] width 116 height 21
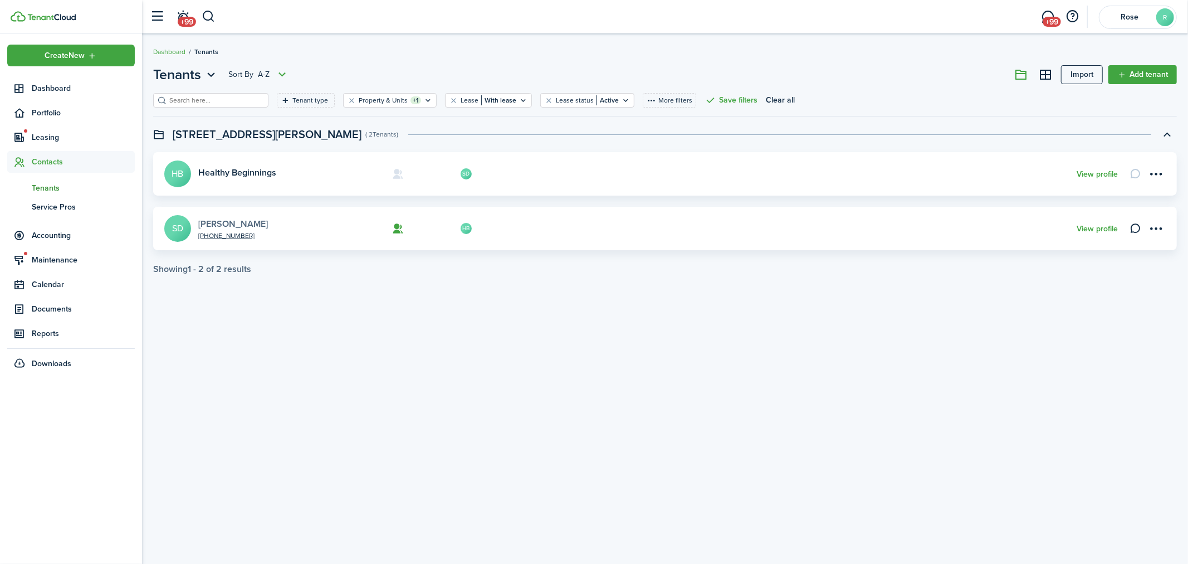
click at [228, 222] on link "[PERSON_NAME]" at bounding box center [233, 223] width 70 height 13
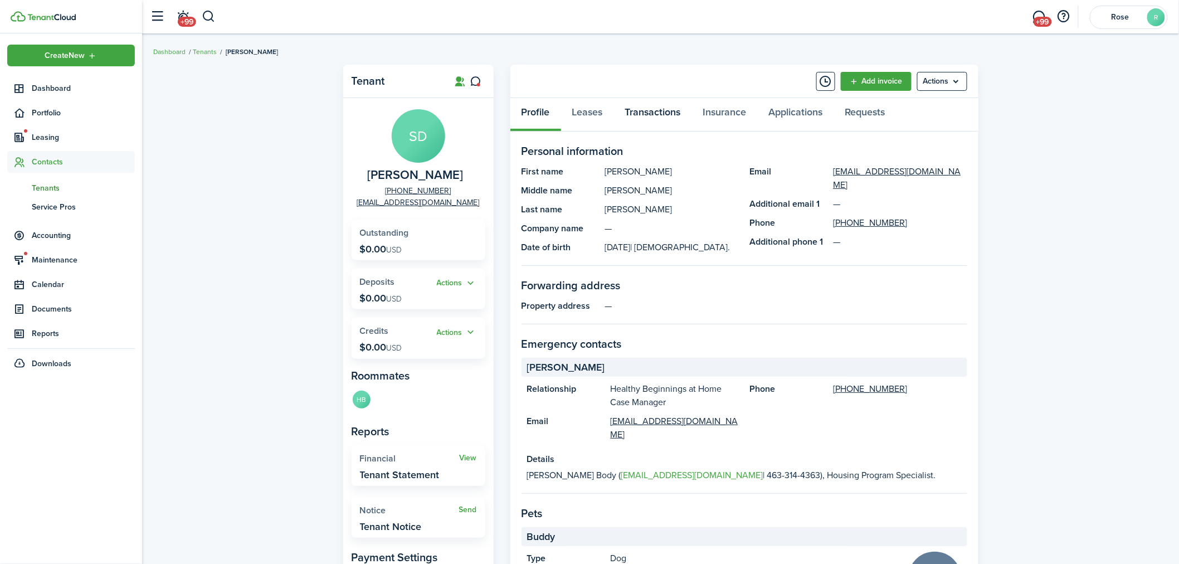
click at [653, 108] on link "Transactions" at bounding box center [653, 114] width 78 height 33
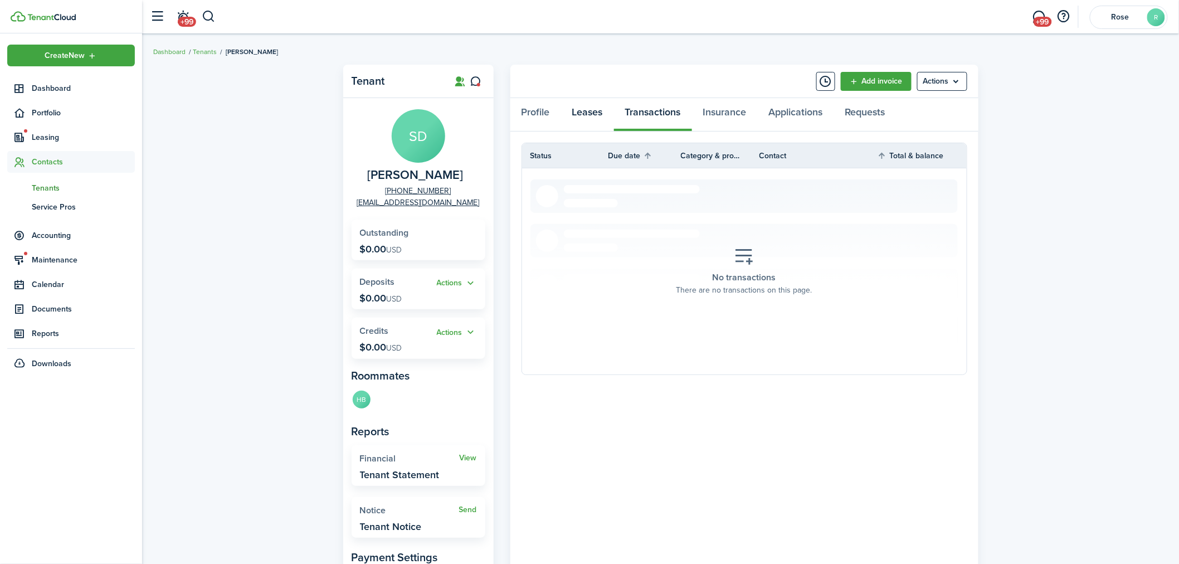
click at [577, 108] on link "Leases" at bounding box center [587, 114] width 53 height 33
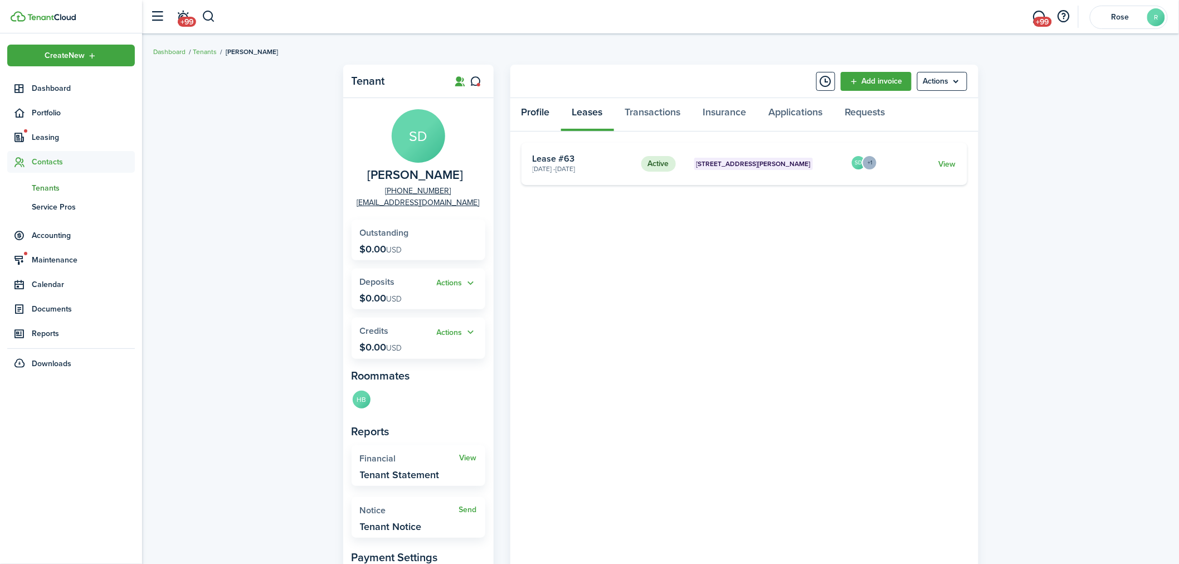
click at [530, 118] on link "Profile" at bounding box center [535, 114] width 51 height 33
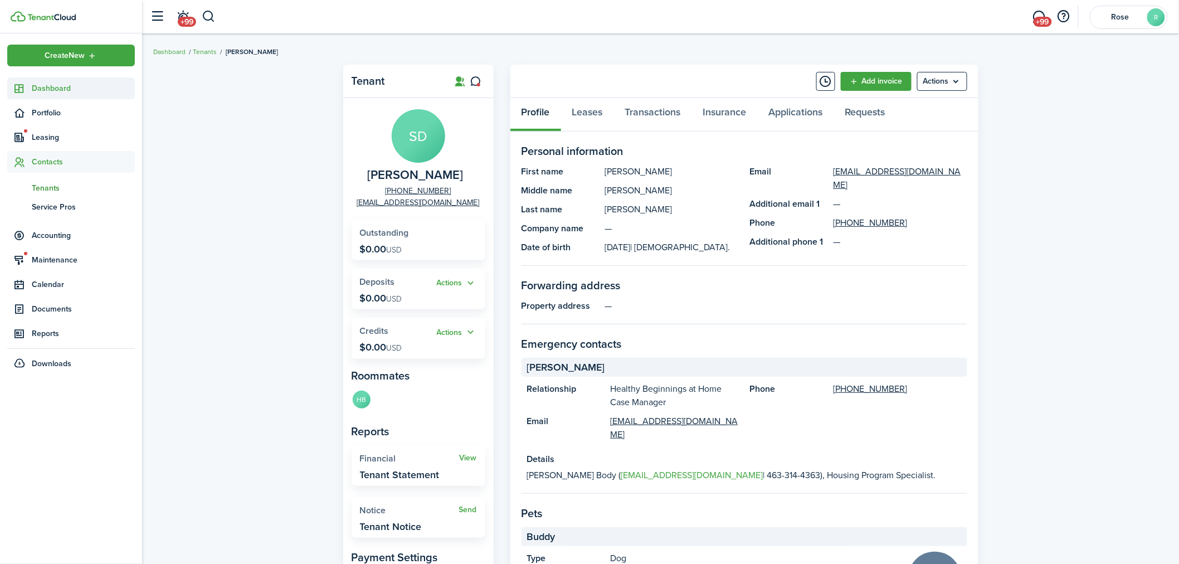
click at [57, 87] on span "Dashboard" at bounding box center [83, 88] width 103 height 12
